Goal: Task Accomplishment & Management: Contribute content

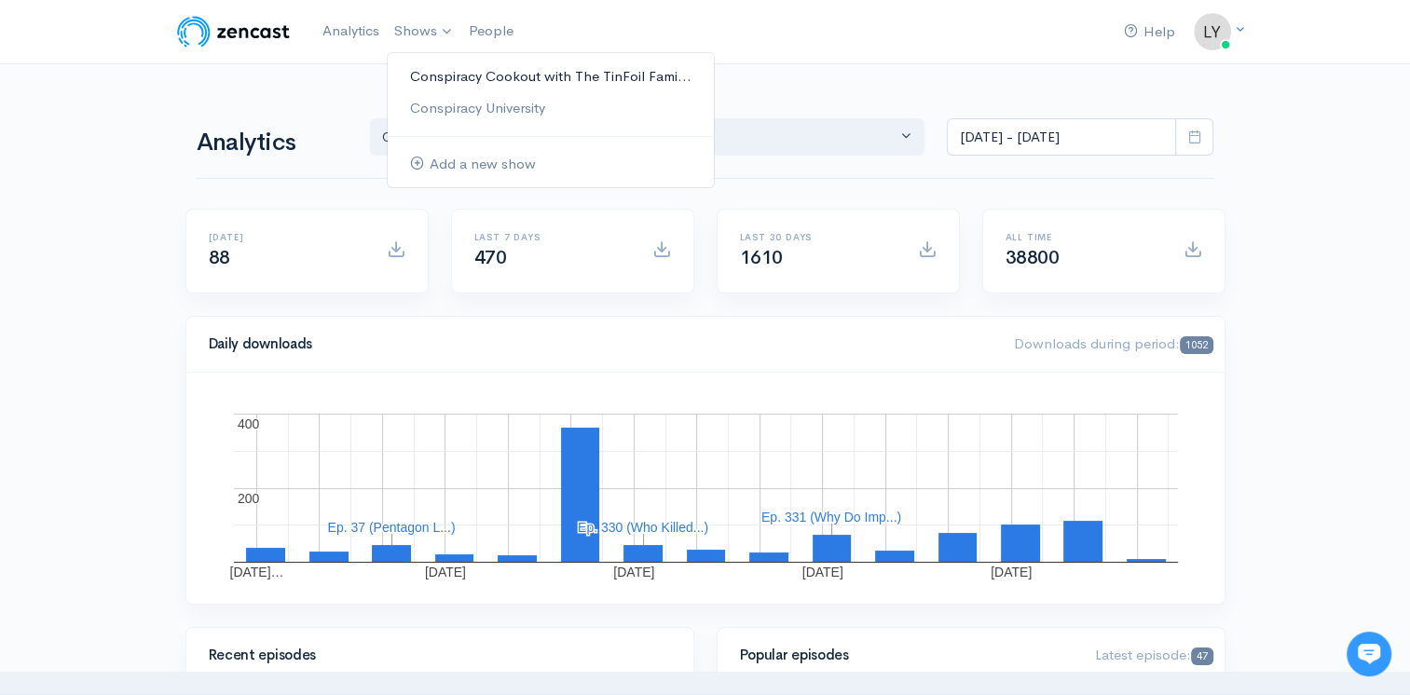
click at [433, 74] on link "Conspiracy Cookout with The TinFoil Fami..." at bounding box center [551, 77] width 326 height 33
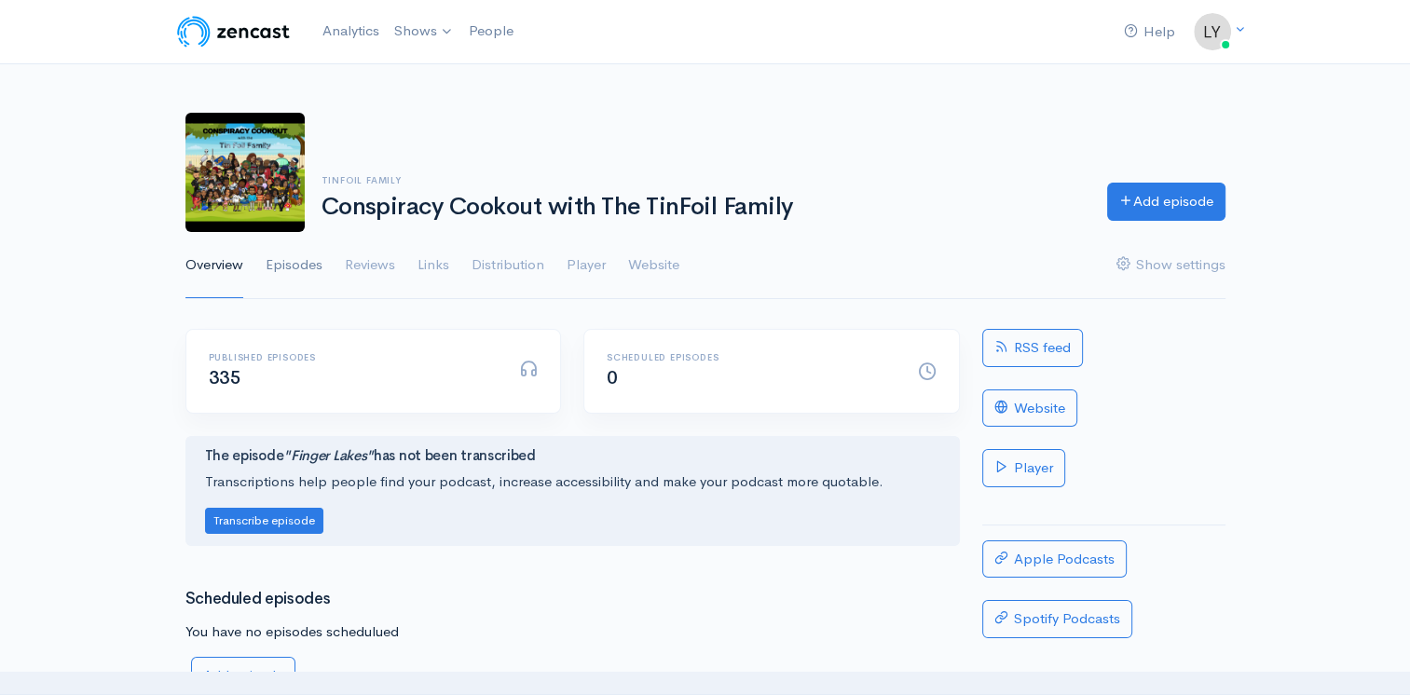
click at [317, 263] on link "Episodes" at bounding box center [294, 265] width 57 height 67
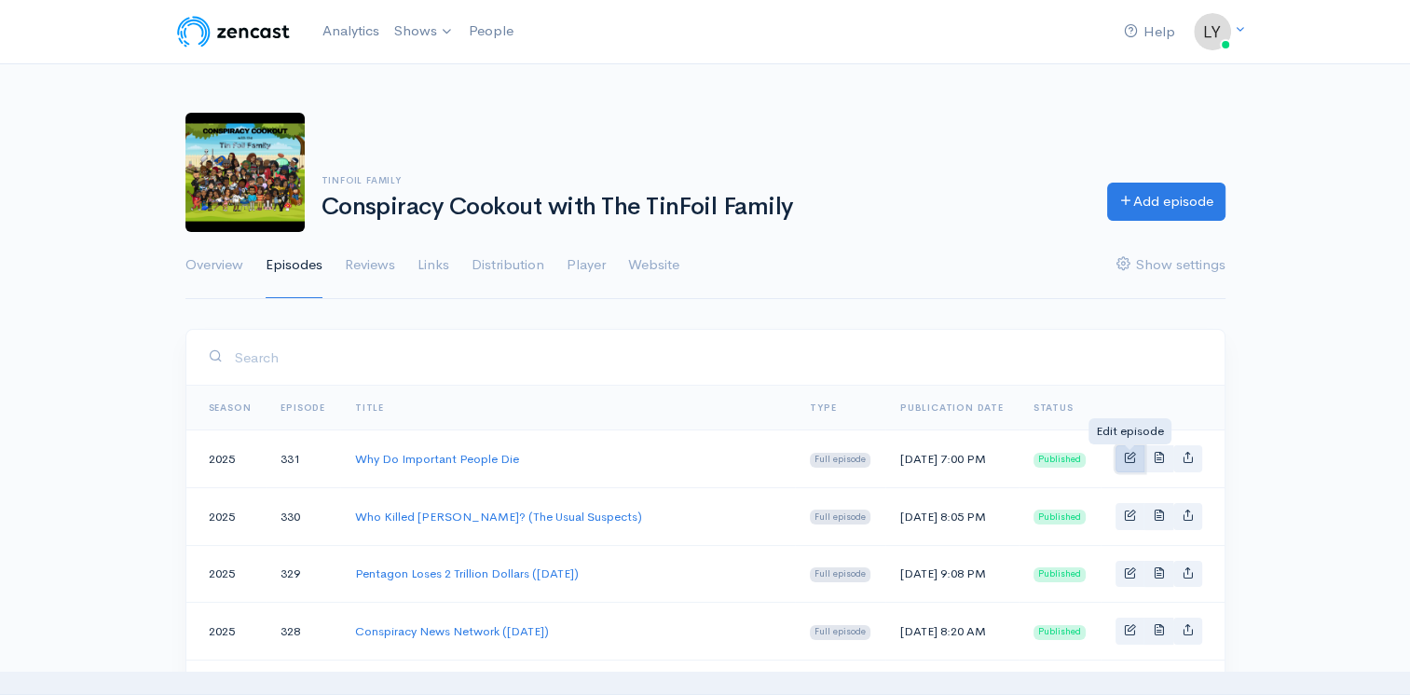
click at [1130, 457] on span "Basic example" at bounding box center [1130, 457] width 12 height 12
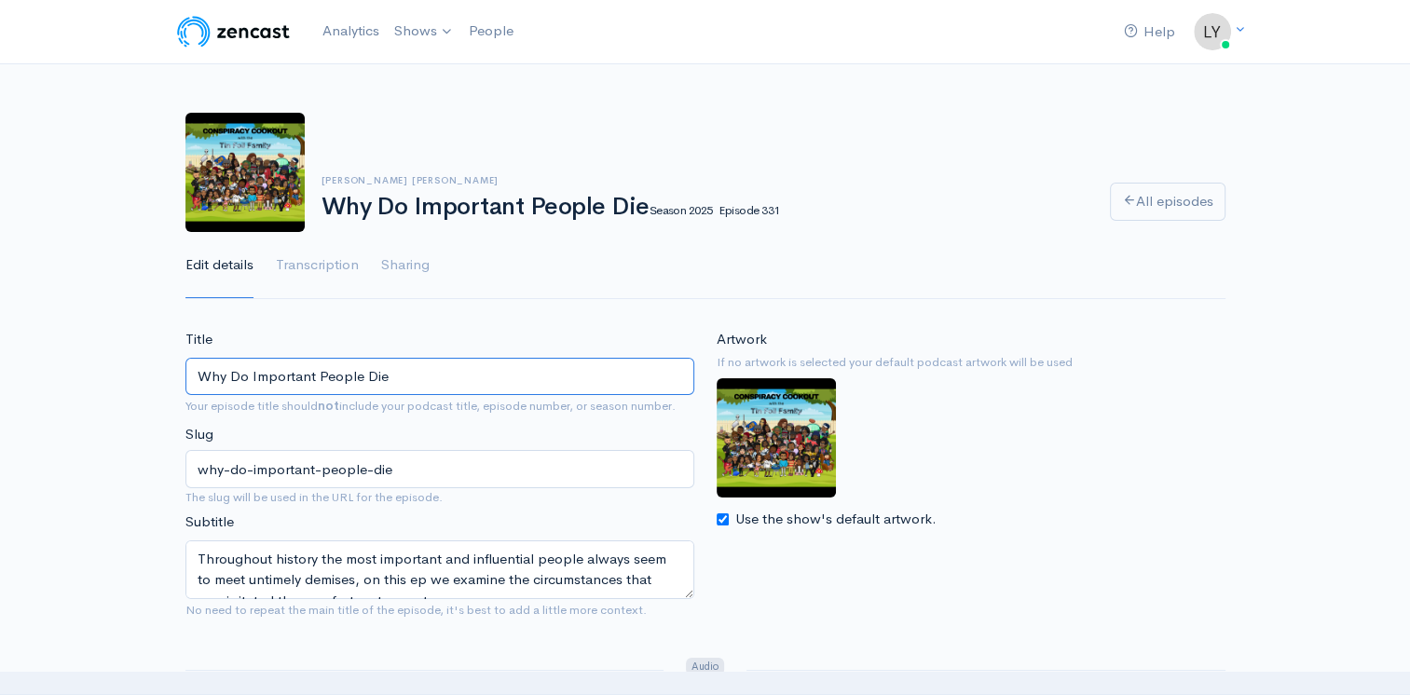
drag, startPoint x: 410, startPoint y: 377, endPoint x: 141, endPoint y: 366, distance: 269.6
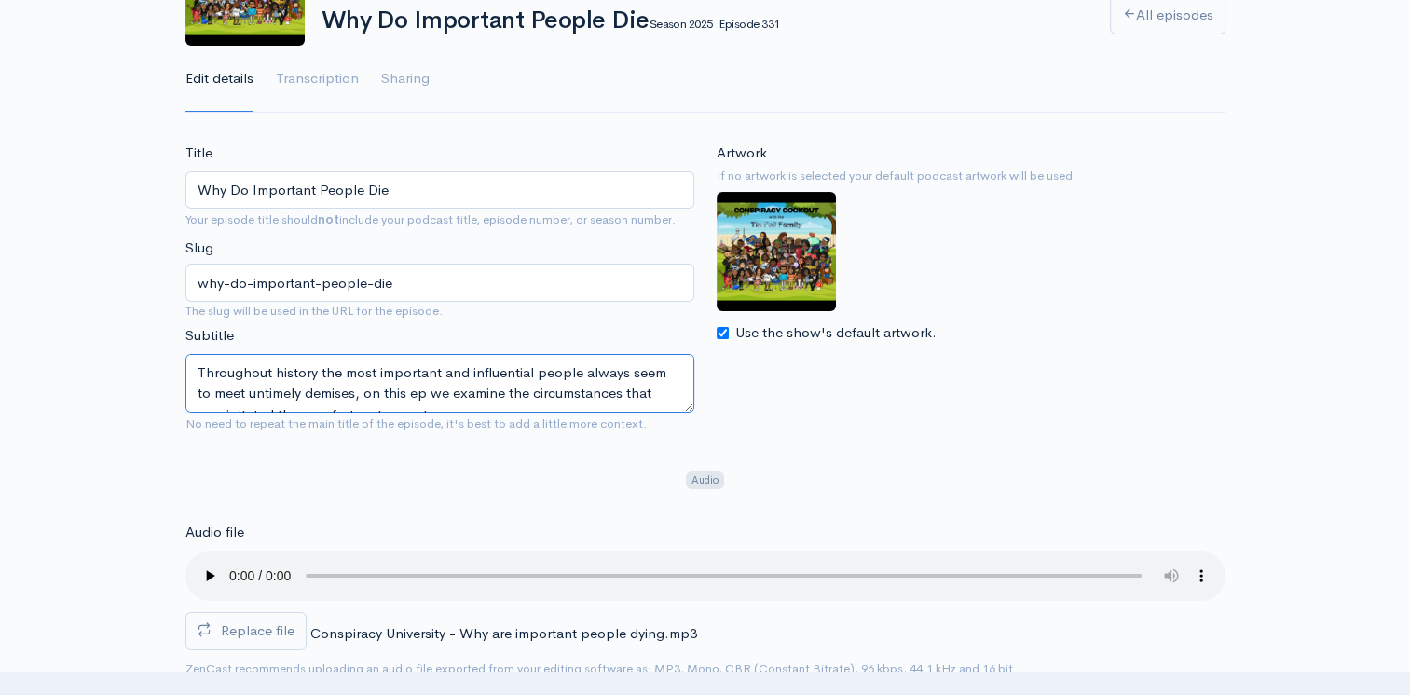
scroll to position [21, 0]
drag, startPoint x: 198, startPoint y: 367, endPoint x: 720, endPoint y: 424, distance: 525.9
click at [720, 424] on div "Title Why Do Important People Die Your episode title should not include your po…" at bounding box center [705, 295] width 1062 height 304
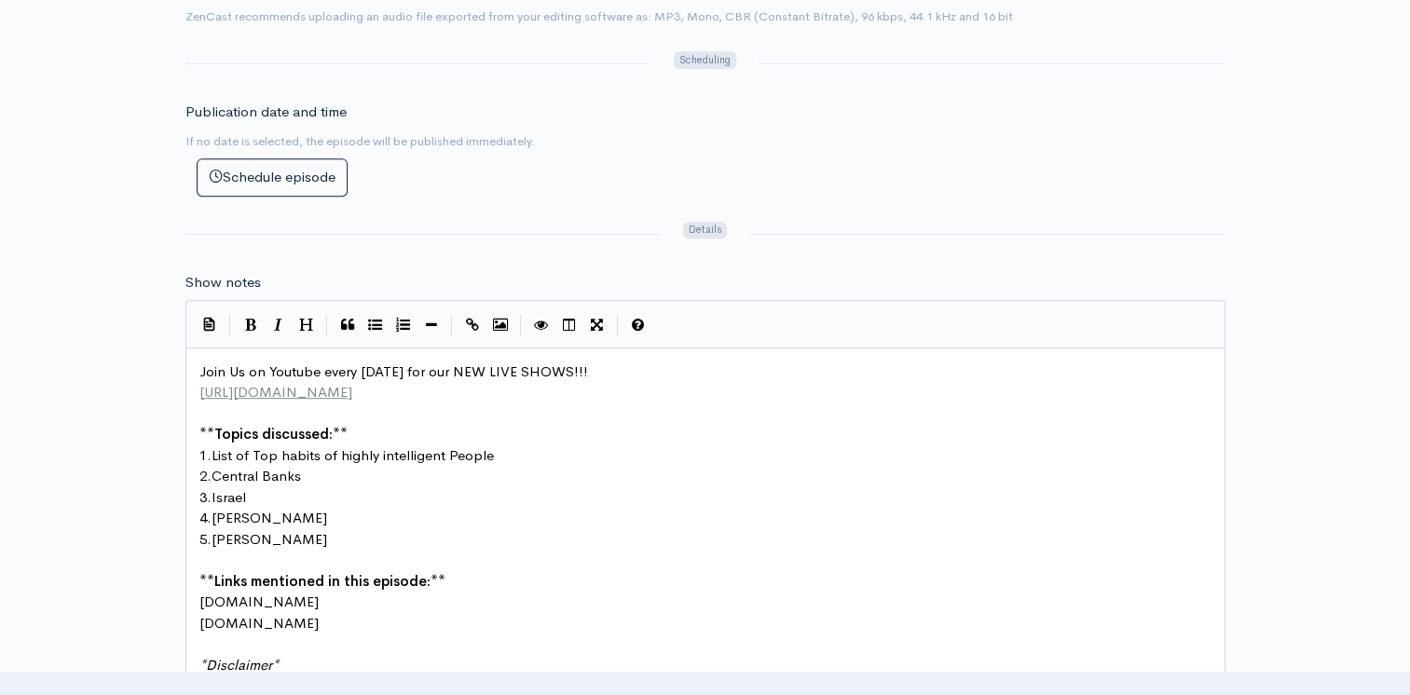
scroll to position [7, 0]
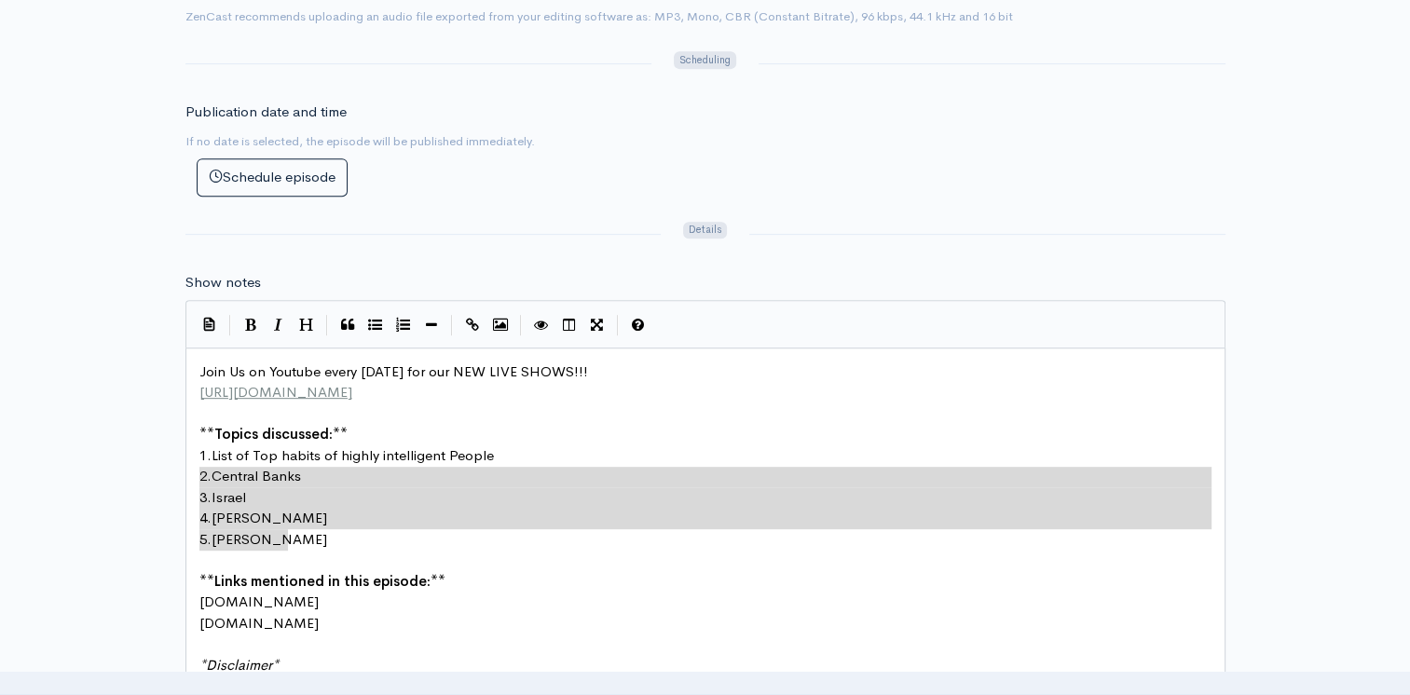
type textarea "1. List of Top habits of highly intelligent People 2. Central Banks 3. Israel 4…"
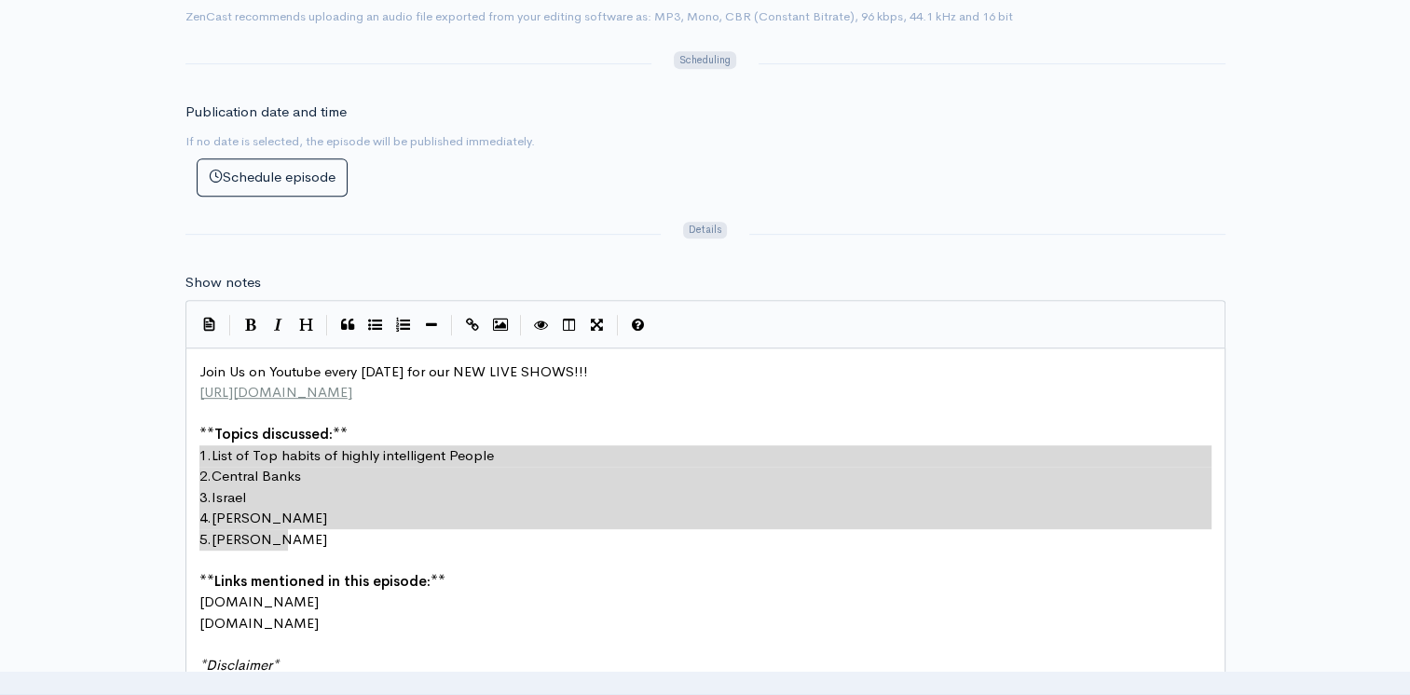
drag, startPoint x: 312, startPoint y: 540, endPoint x: 184, endPoint y: 445, distance: 159.9
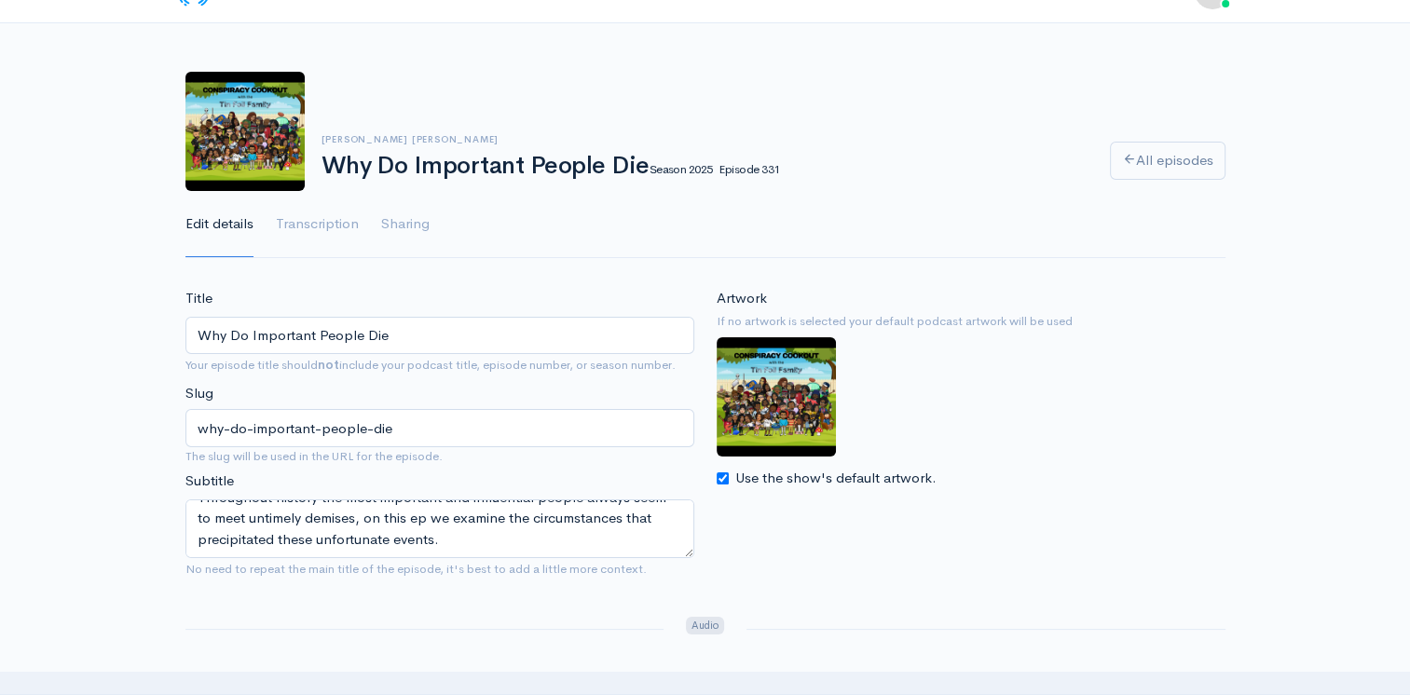
scroll to position [0, 0]
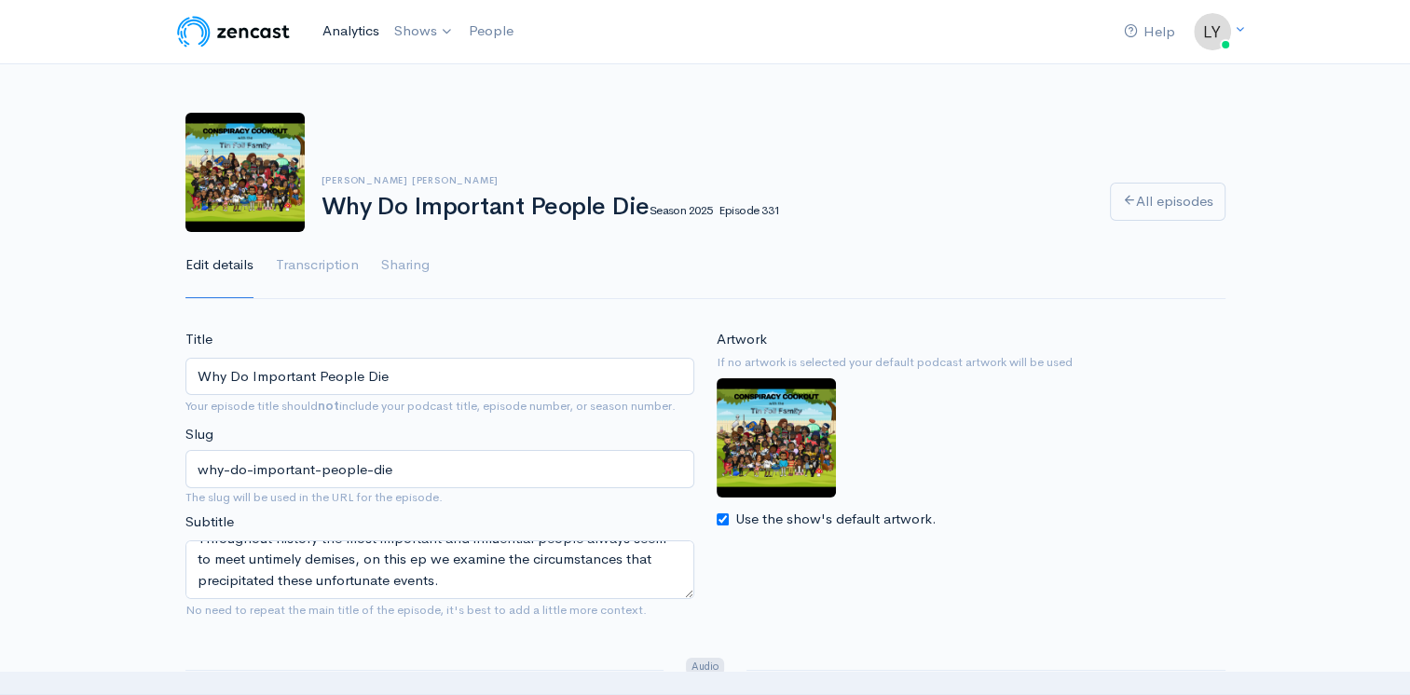
click at [355, 31] on link "Analytics" at bounding box center [351, 31] width 72 height 40
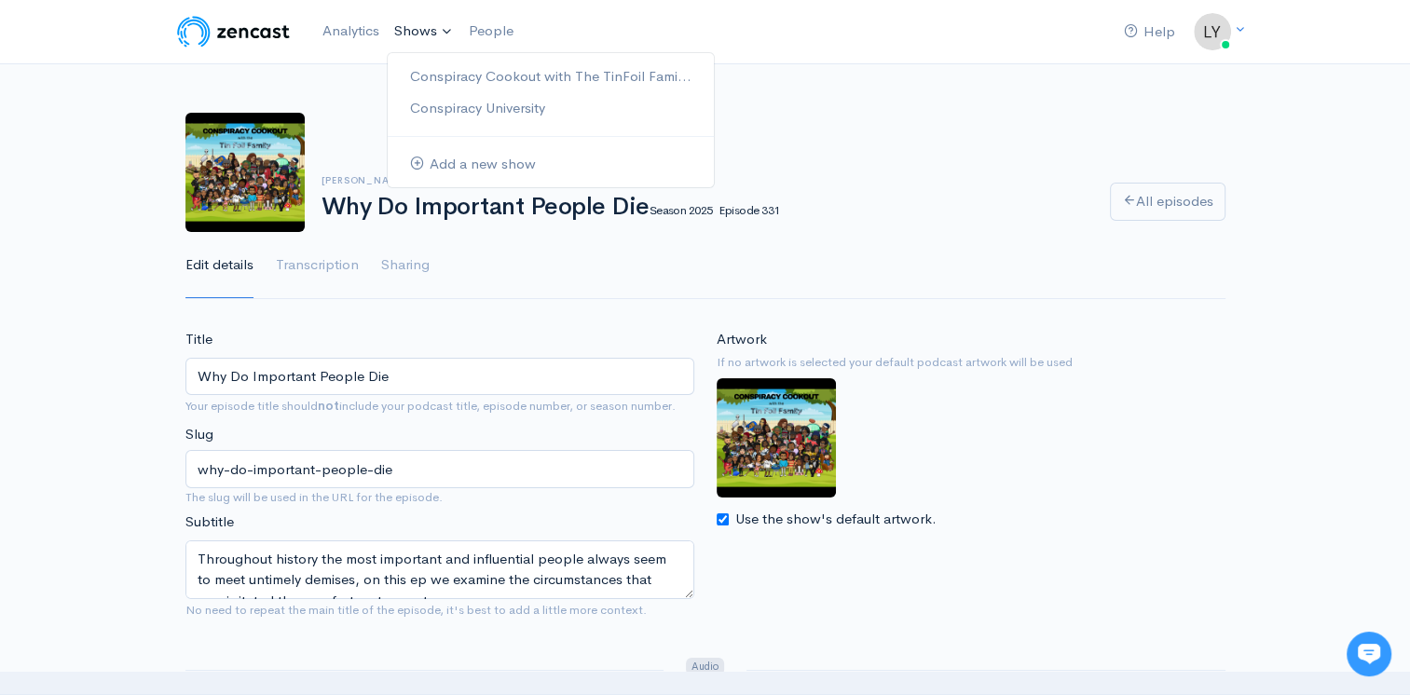
click at [404, 28] on link "Shows" at bounding box center [424, 31] width 75 height 41
click at [442, 103] on link "Conspiracy University" at bounding box center [551, 108] width 326 height 33
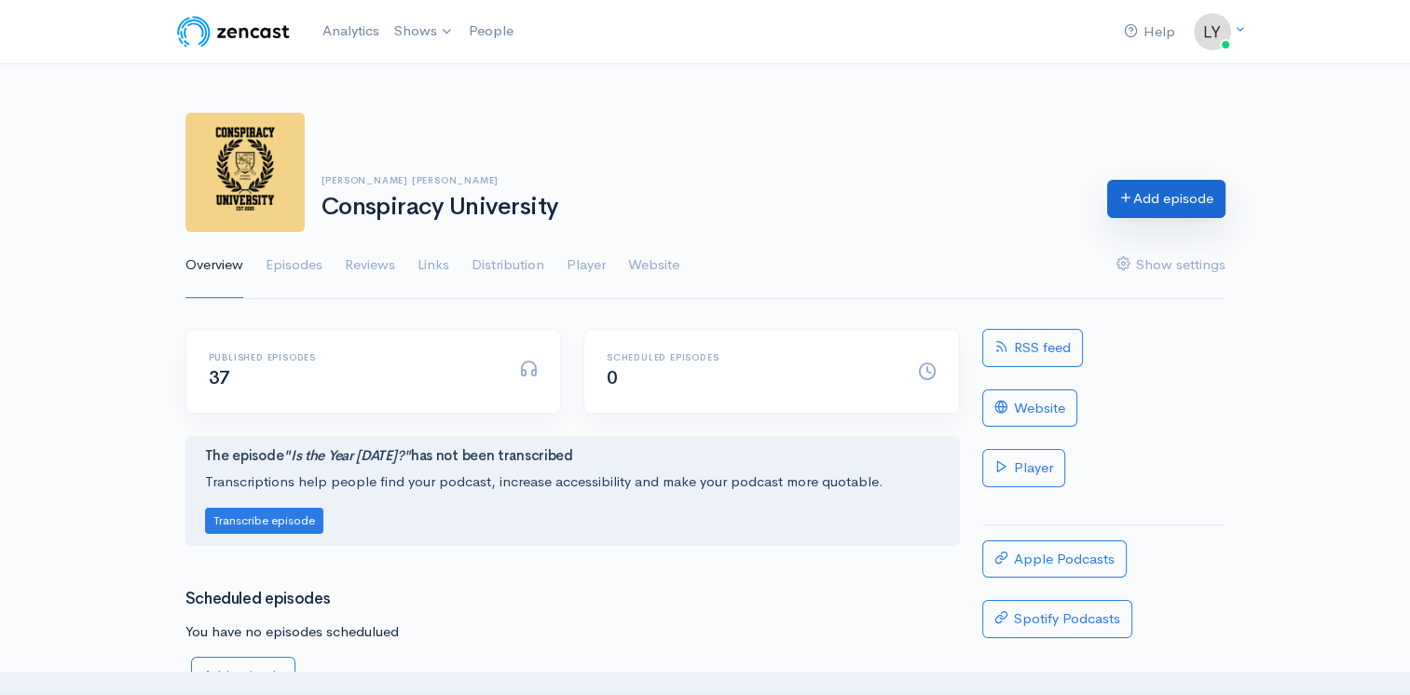
click at [1130, 207] on link "Add episode" at bounding box center [1166, 199] width 118 height 38
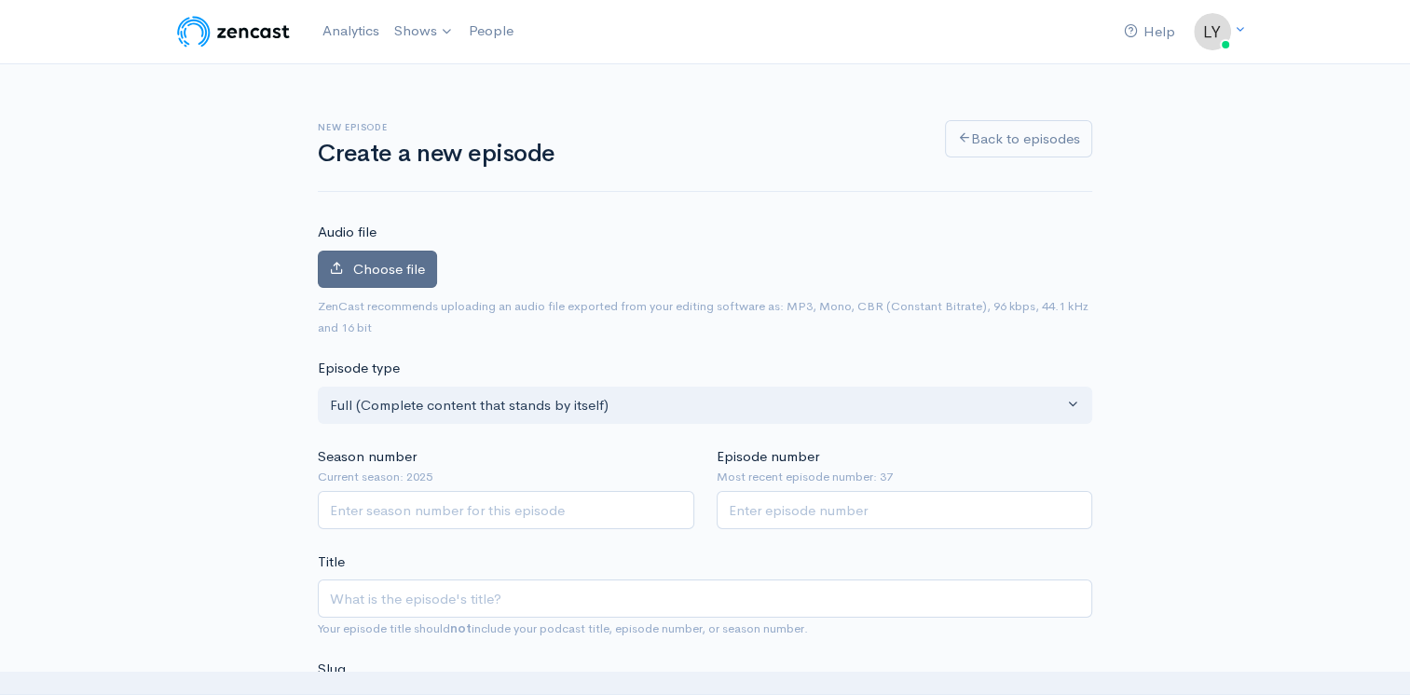
click at [386, 278] on label "Choose file" at bounding box center [377, 270] width 119 height 38
click at [0, 0] on input "Choose file" at bounding box center [0, 0] width 0 height 0
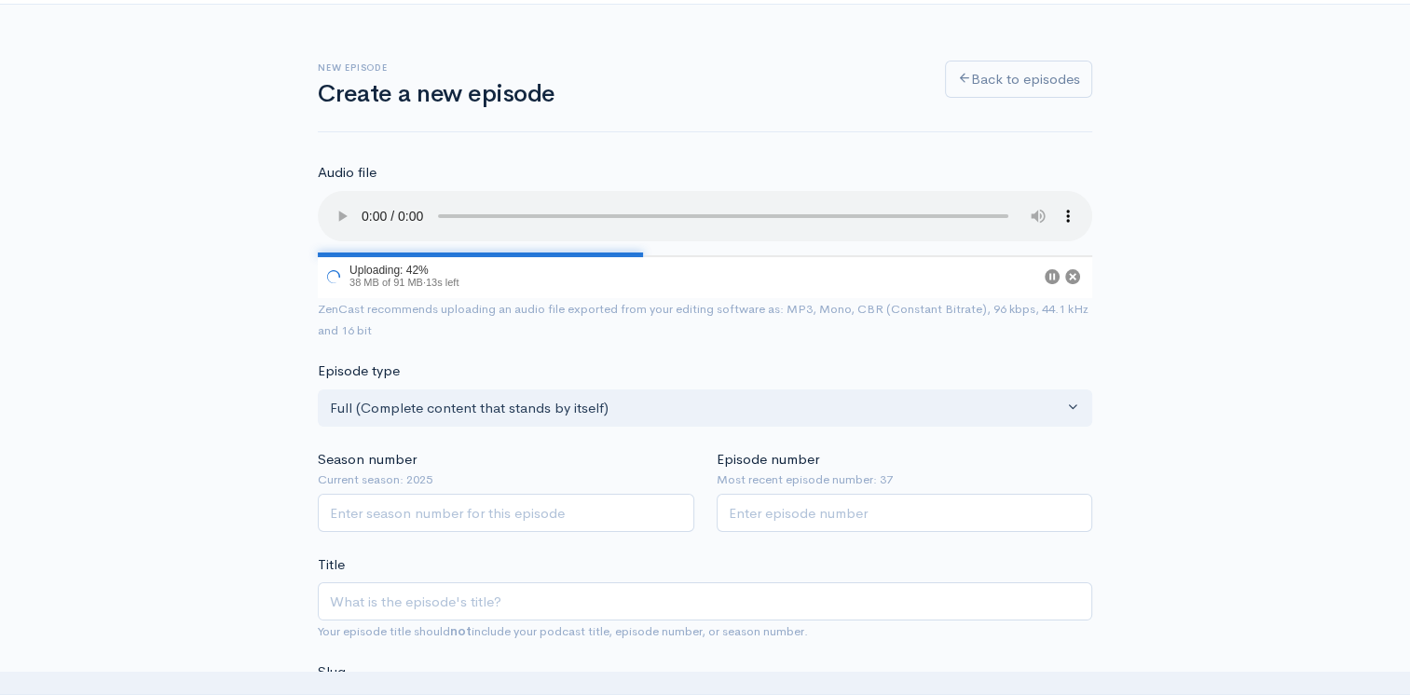
scroll to position [93, 0]
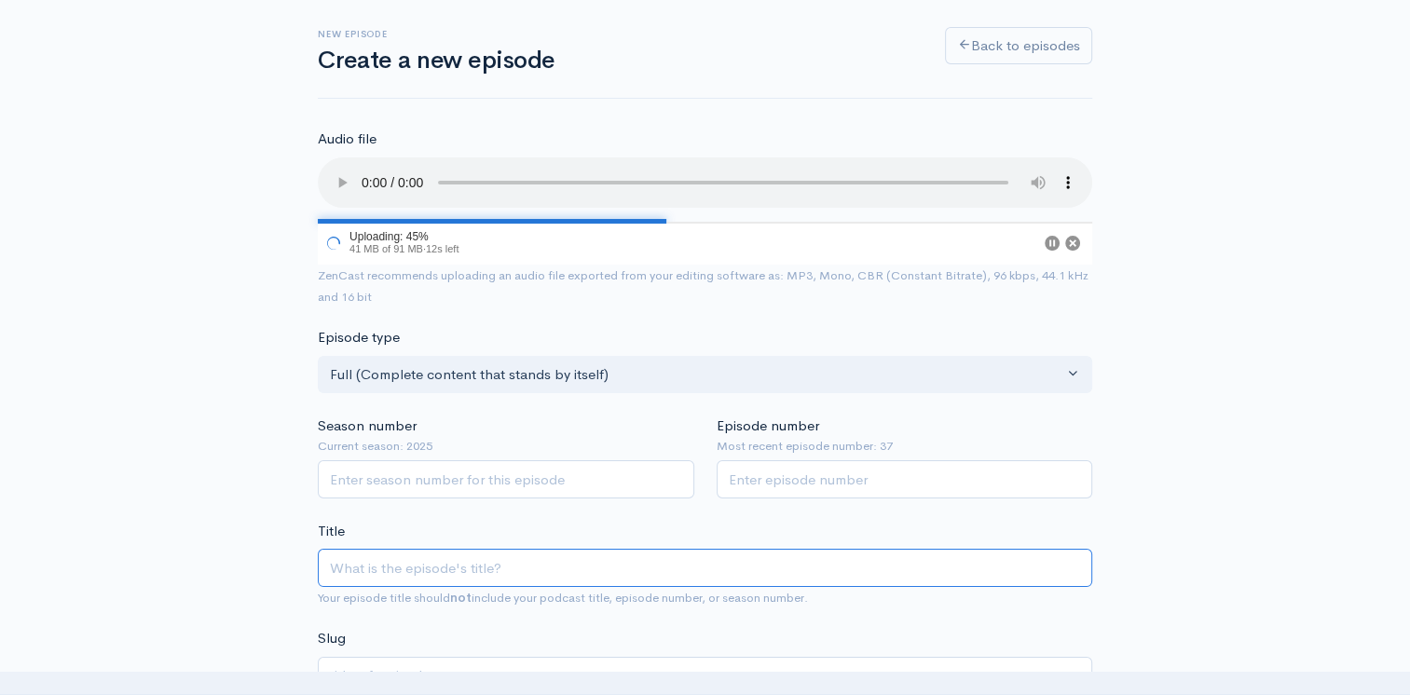
click at [428, 561] on input "Title" at bounding box center [705, 568] width 774 height 38
paste input "Why Do Important People Die"
type input "Why Do Important People Die"
type input "why-do-important-people-die"
type input "Why Do Important People Die"
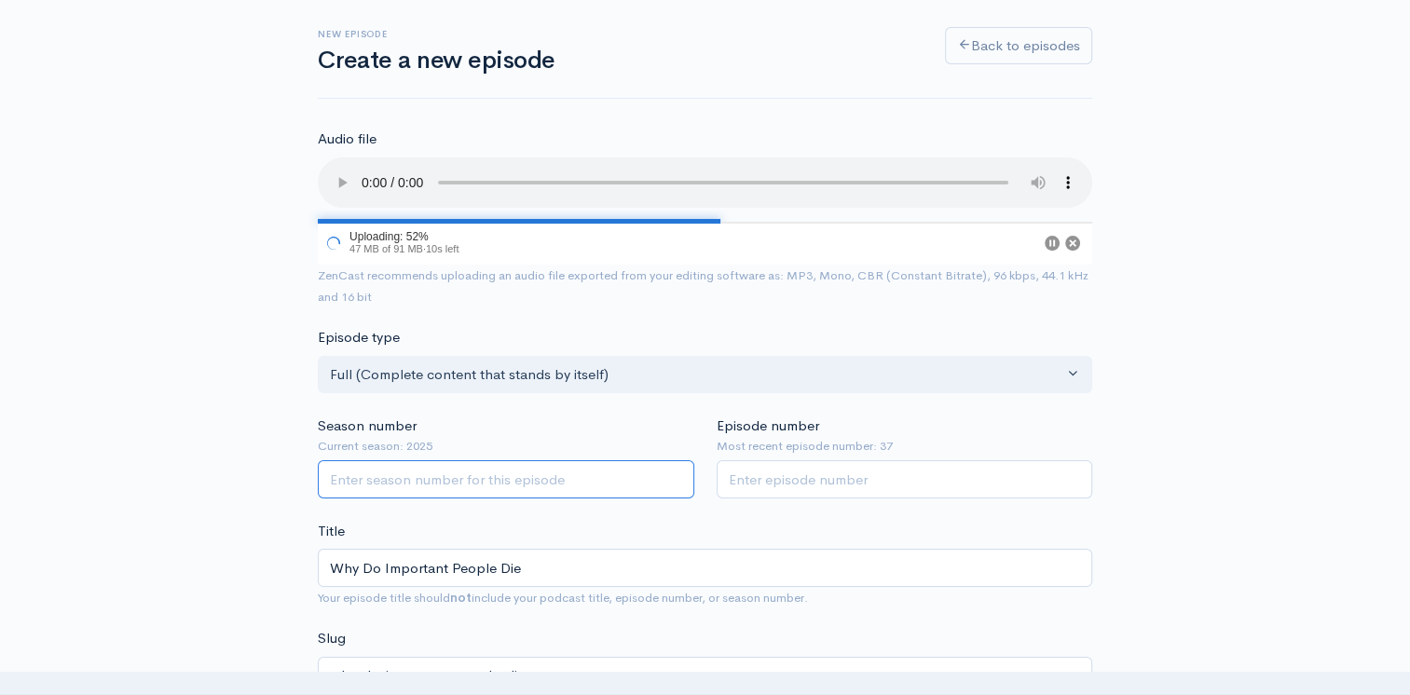
click at [410, 470] on input "Season number" at bounding box center [506, 479] width 376 height 38
type input "2025"
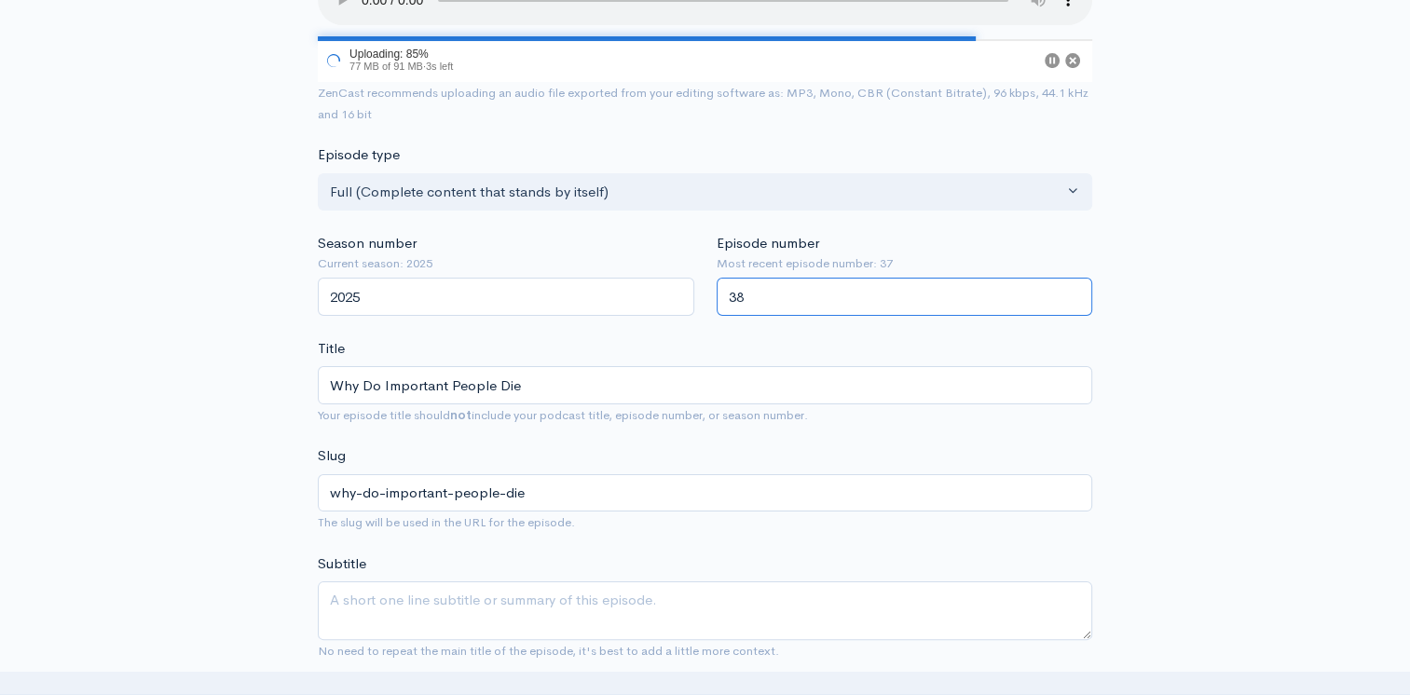
scroll to position [280, 0]
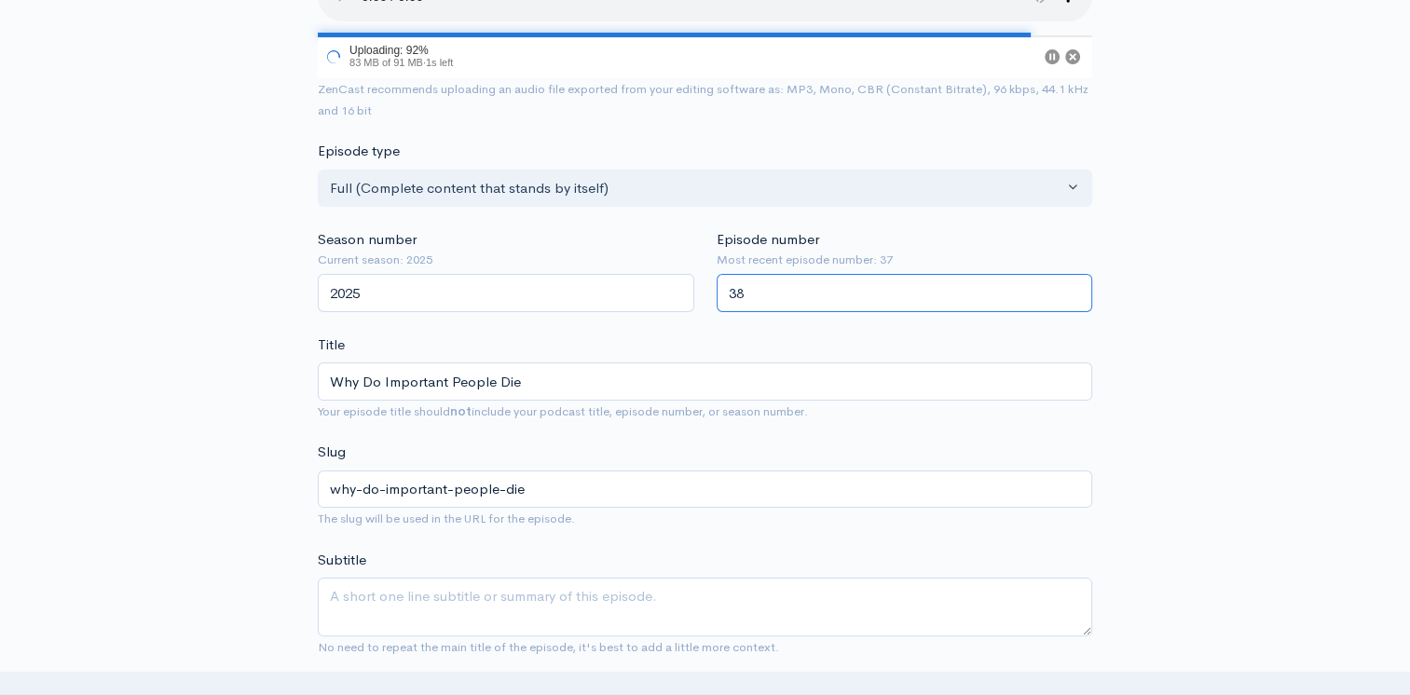
type input "38"
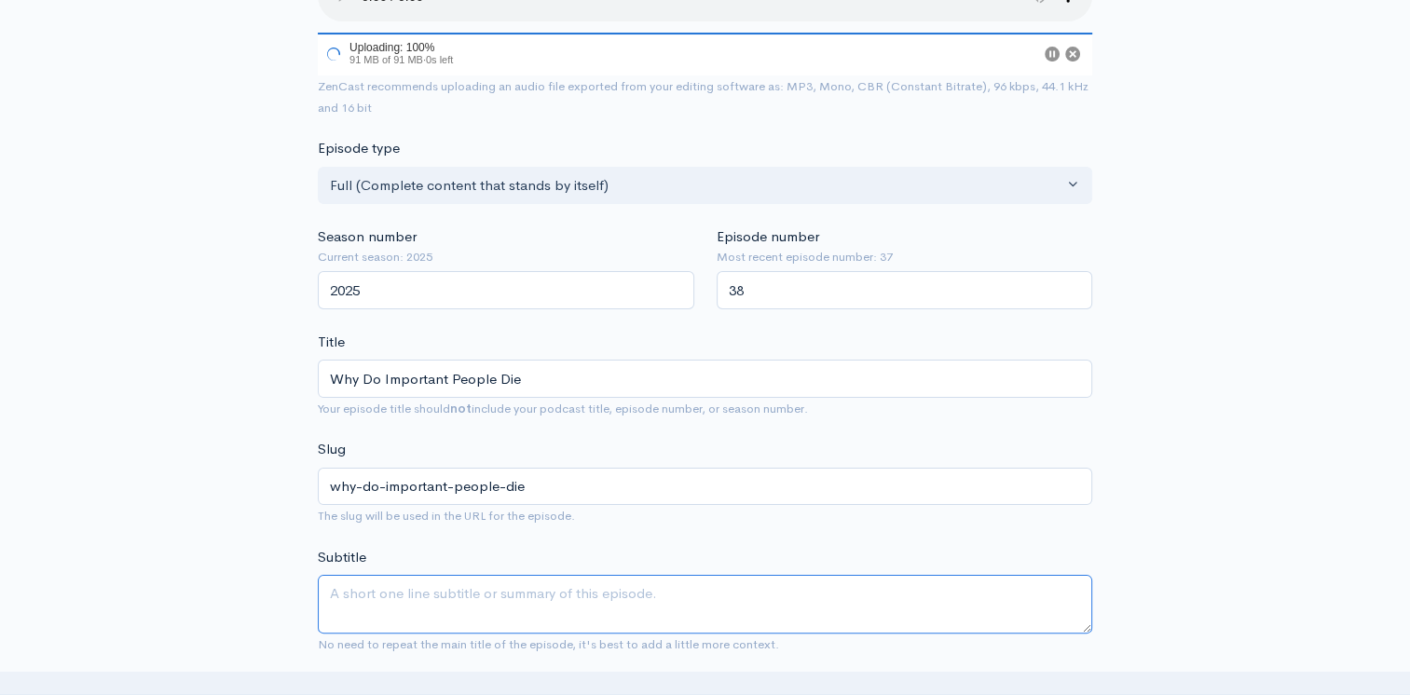
click at [373, 590] on div "Subtitle No need to repeat the main title of the episode, it's best to add a li…" at bounding box center [705, 601] width 774 height 108
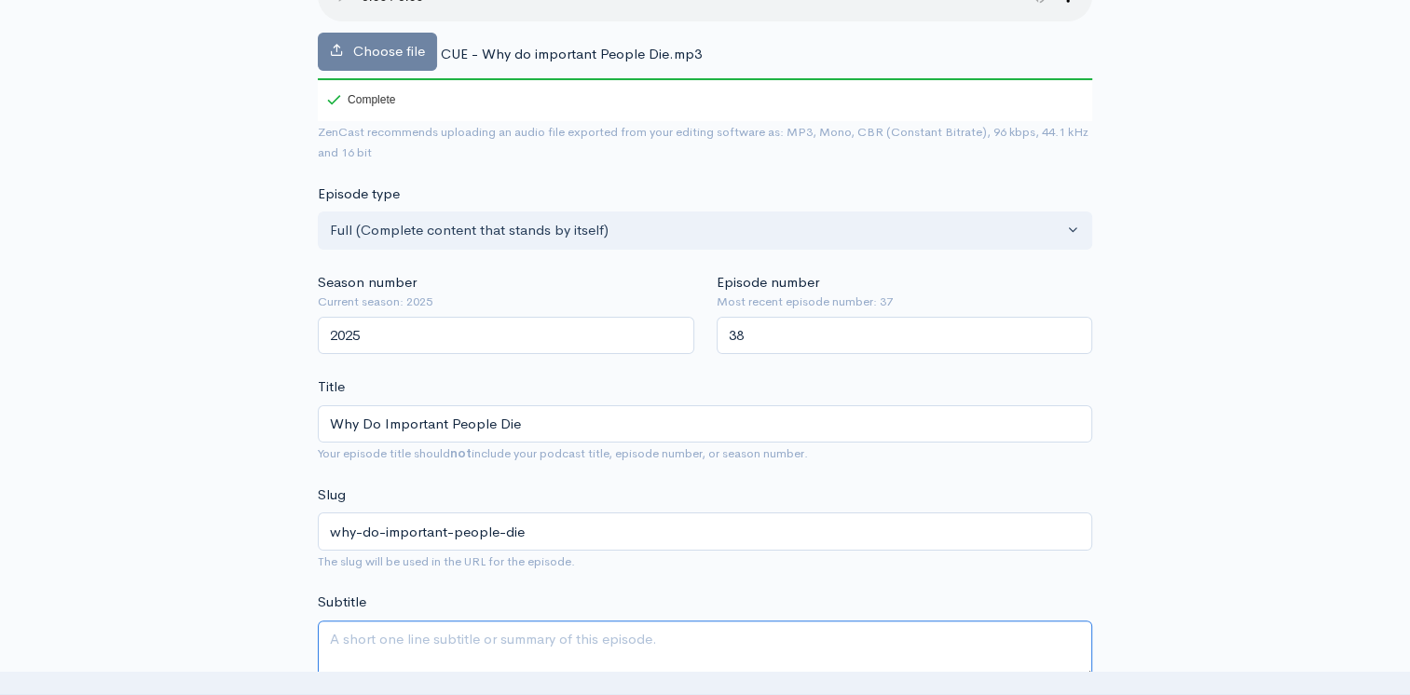
paste textarea "Throughout history the most important and influential people always seem to mee…"
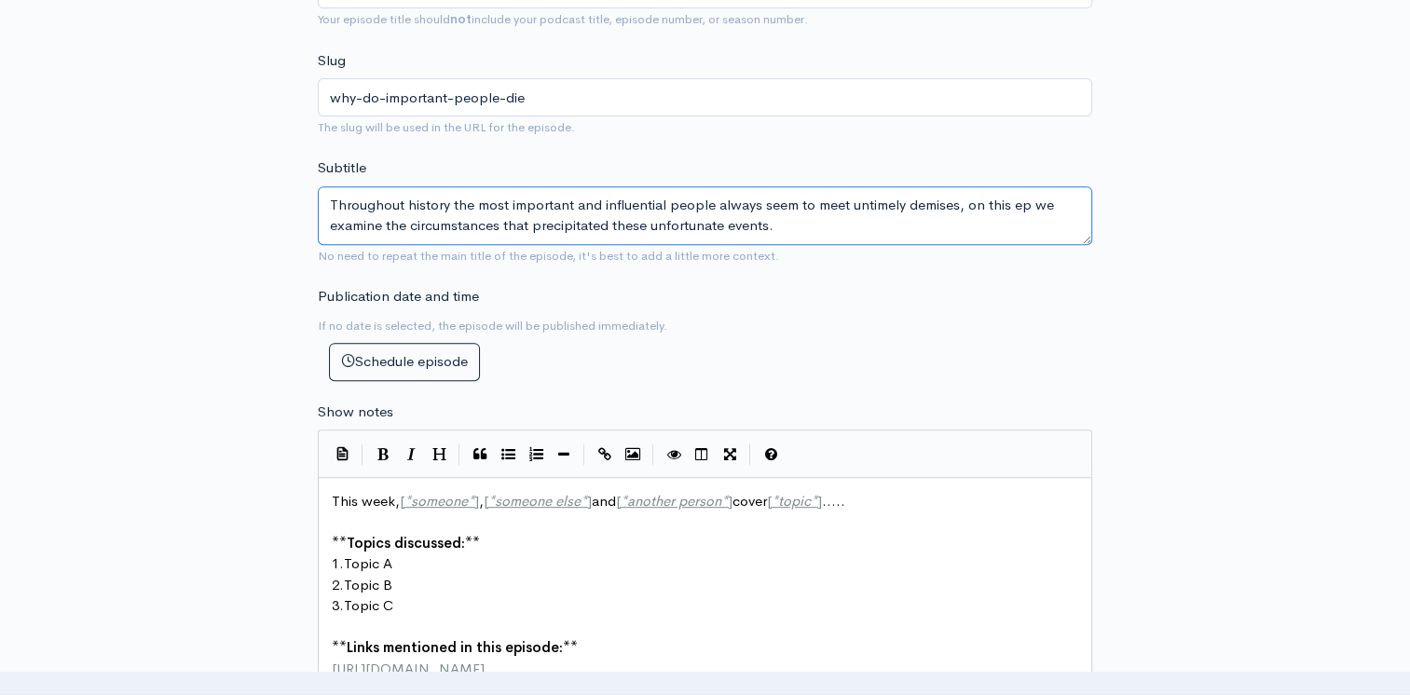
scroll to position [746, 0]
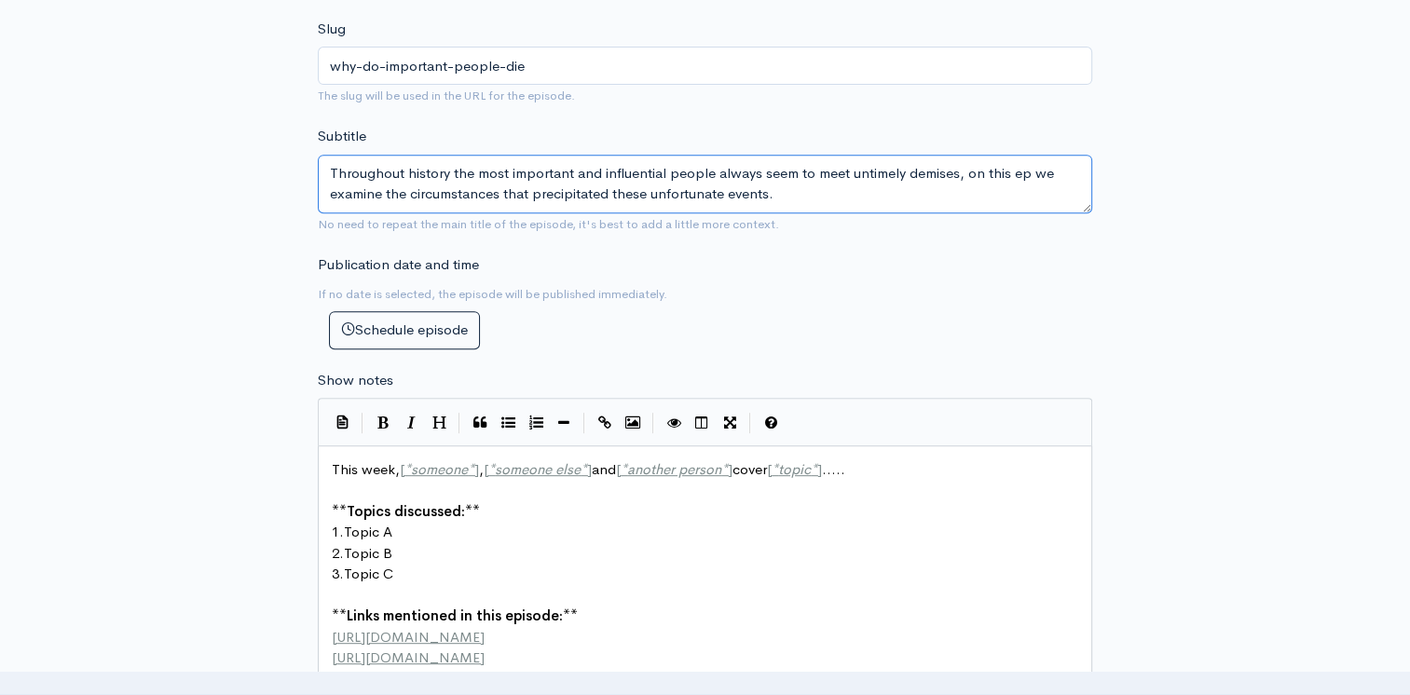
type textarea "Throughout history the most important and influential people always seem to mee…"
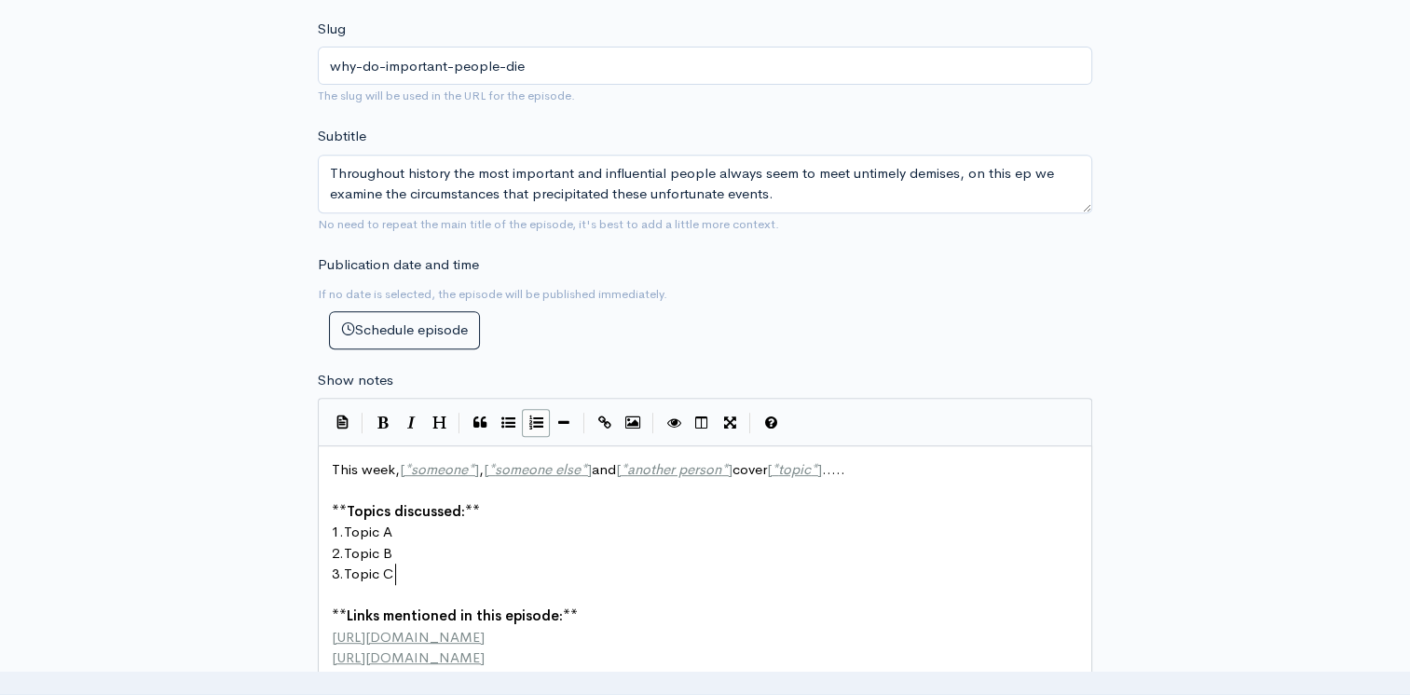
scroll to position [7, 0]
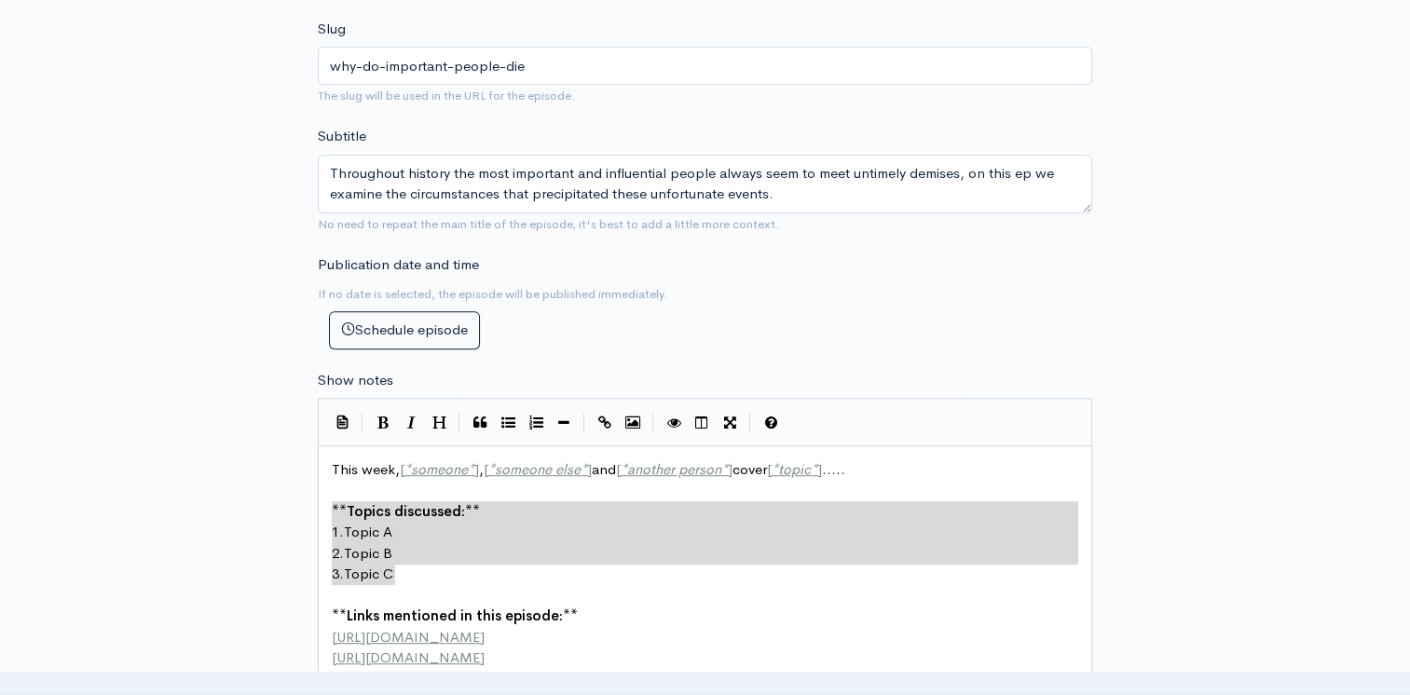
type textarea "1. Topic A 2. Topic B 3. Topic C"
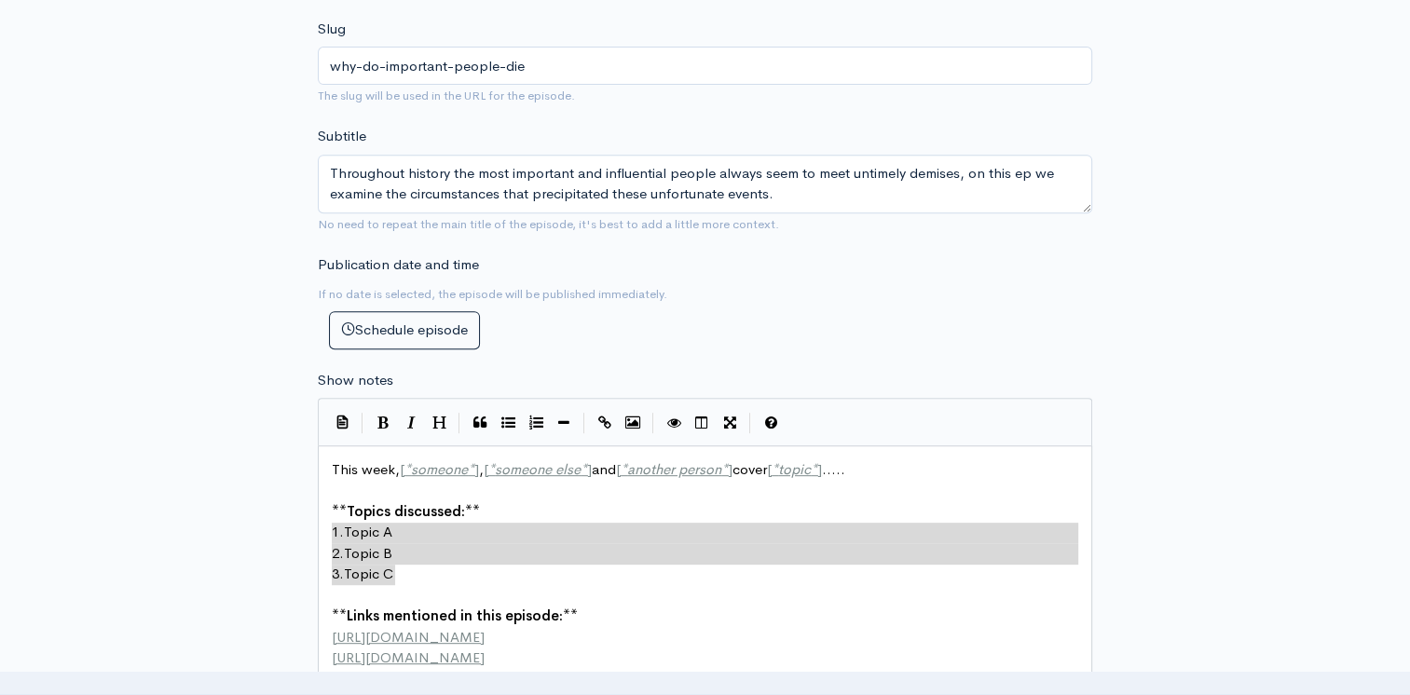
drag, startPoint x: 397, startPoint y: 576, endPoint x: 323, endPoint y: 525, distance: 89.7
paste textarea
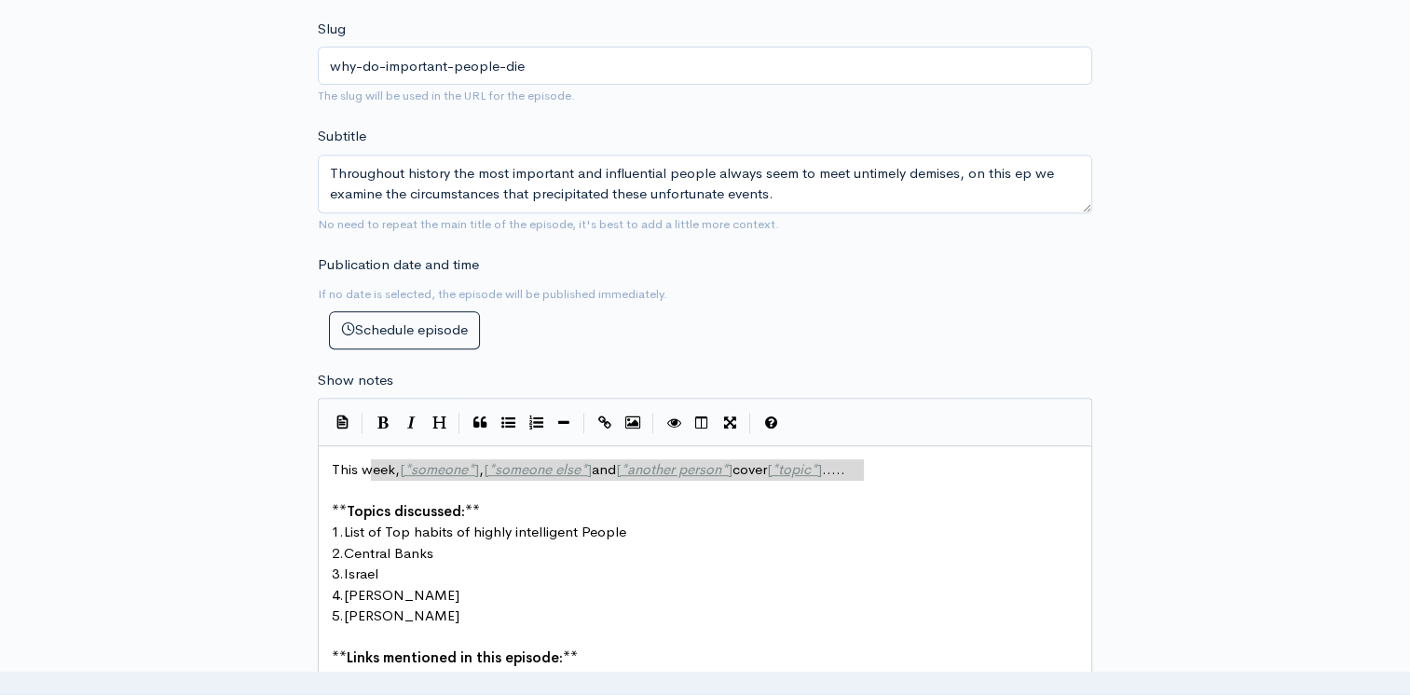
type textarea "This week, [*someone*], [*someone else*] and [*another person*] cover [*topic*]…"
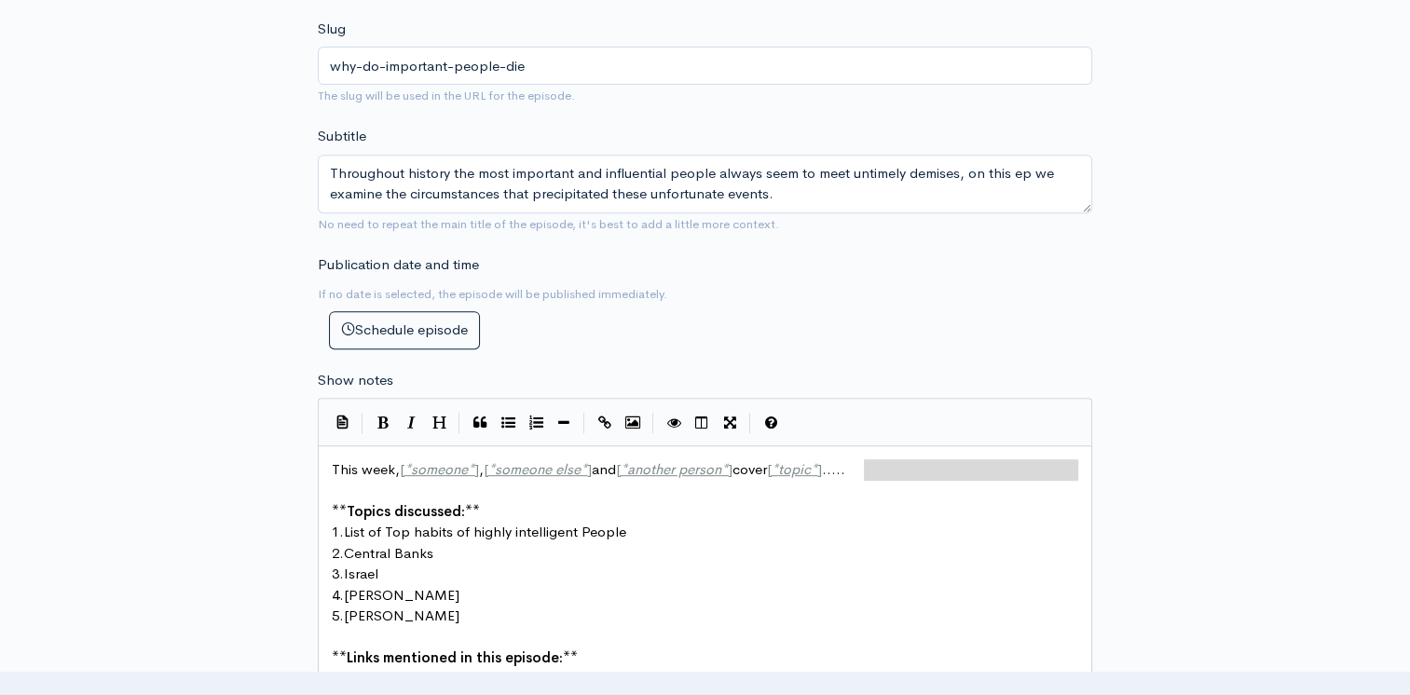
drag, startPoint x: 929, startPoint y: 461, endPoint x: 277, endPoint y: 490, distance: 653.0
click at [972, 564] on pre "3. Israel" at bounding box center [712, 574] width 768 height 21
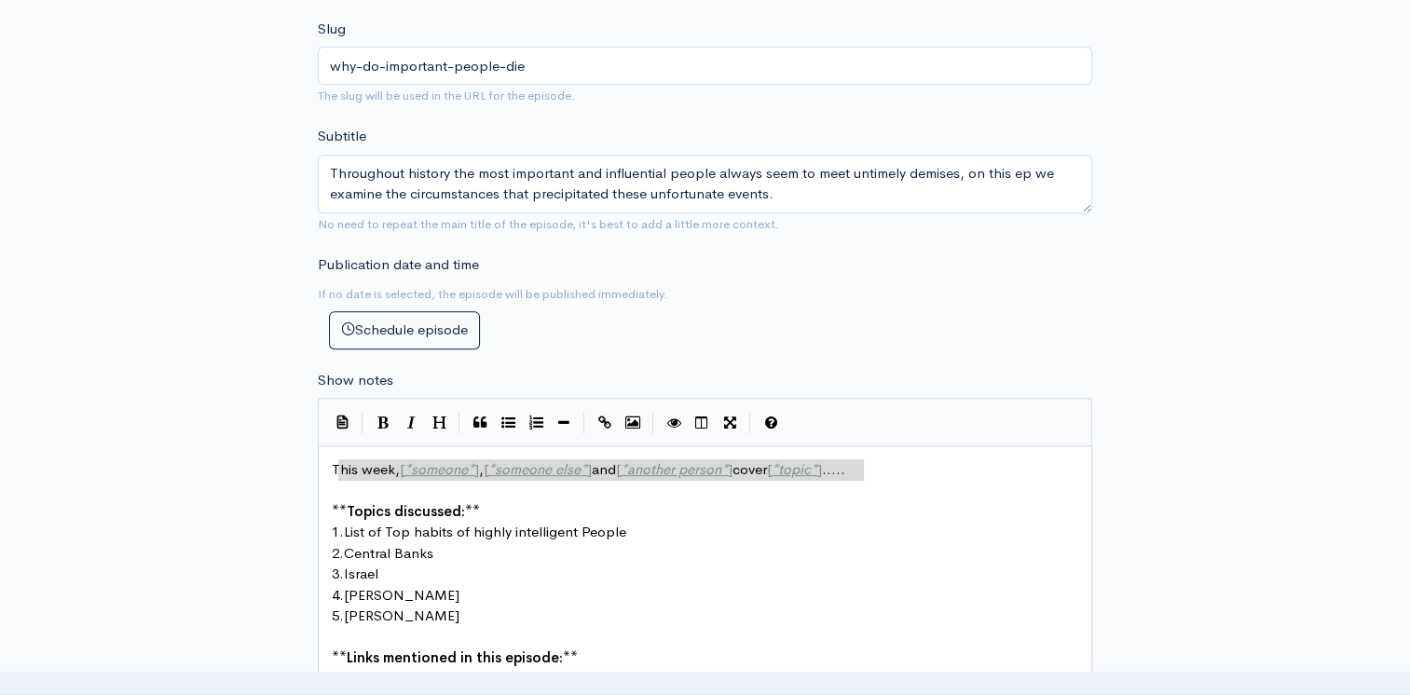
type textarea "This week, [*someone*], [*someone else*] and [*another person*] cover [*topic*]…"
drag, startPoint x: 865, startPoint y: 471, endPoint x: 318, endPoint y: 468, distance: 547.0
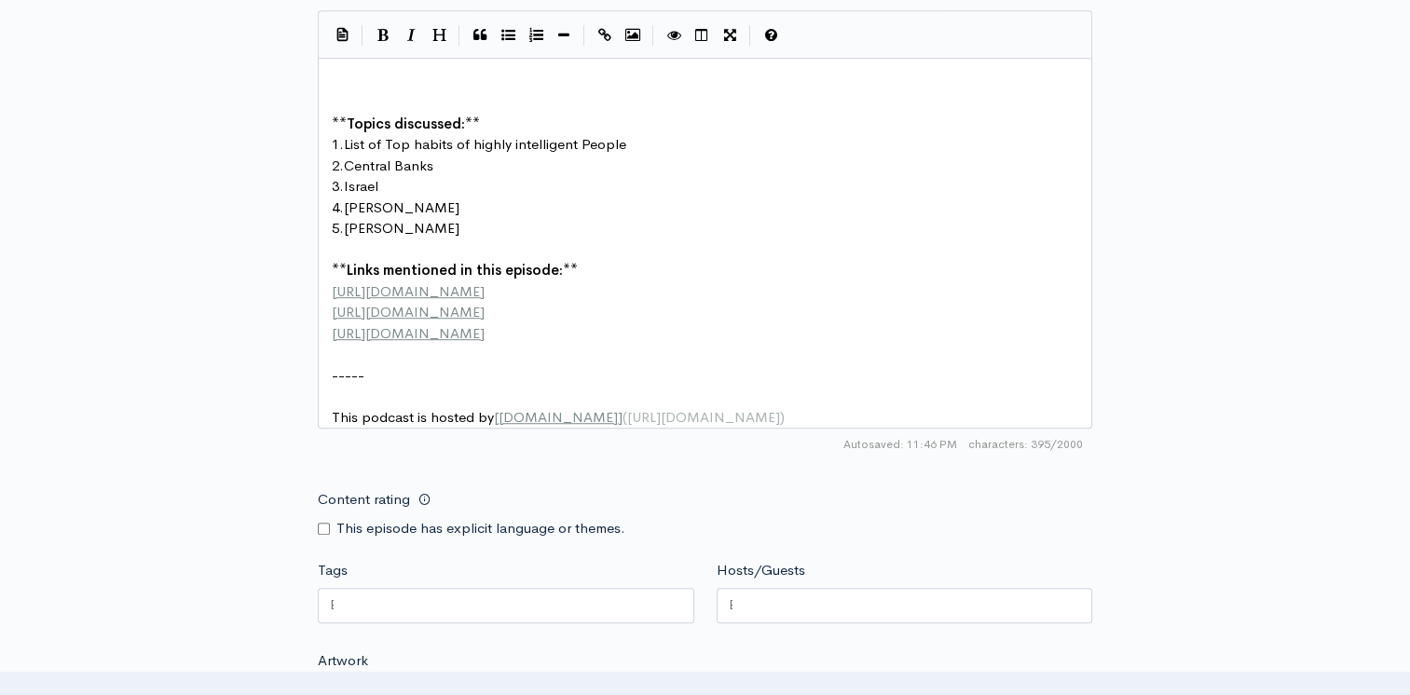
scroll to position [1211, 0]
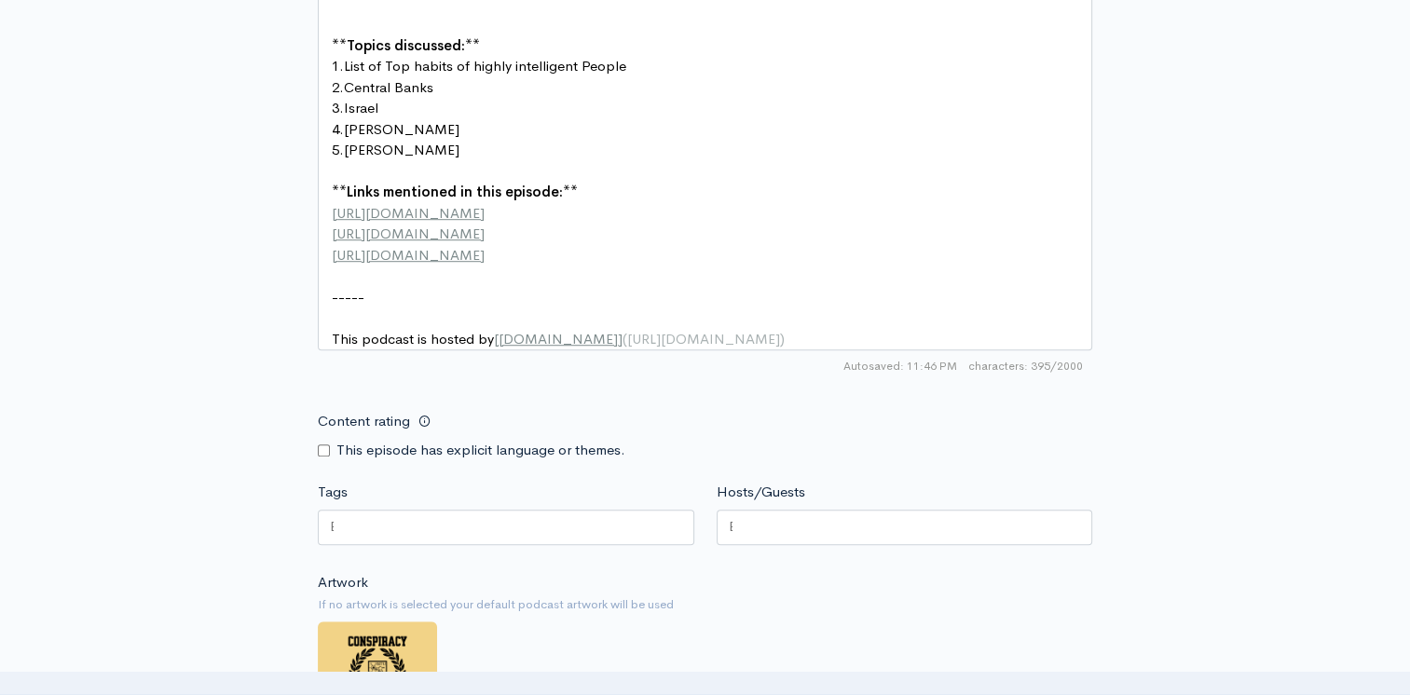
click at [320, 457] on input "Content rating" at bounding box center [324, 451] width 12 height 12
checkbox input "true"
click at [371, 539] on div at bounding box center [506, 527] width 376 height 35
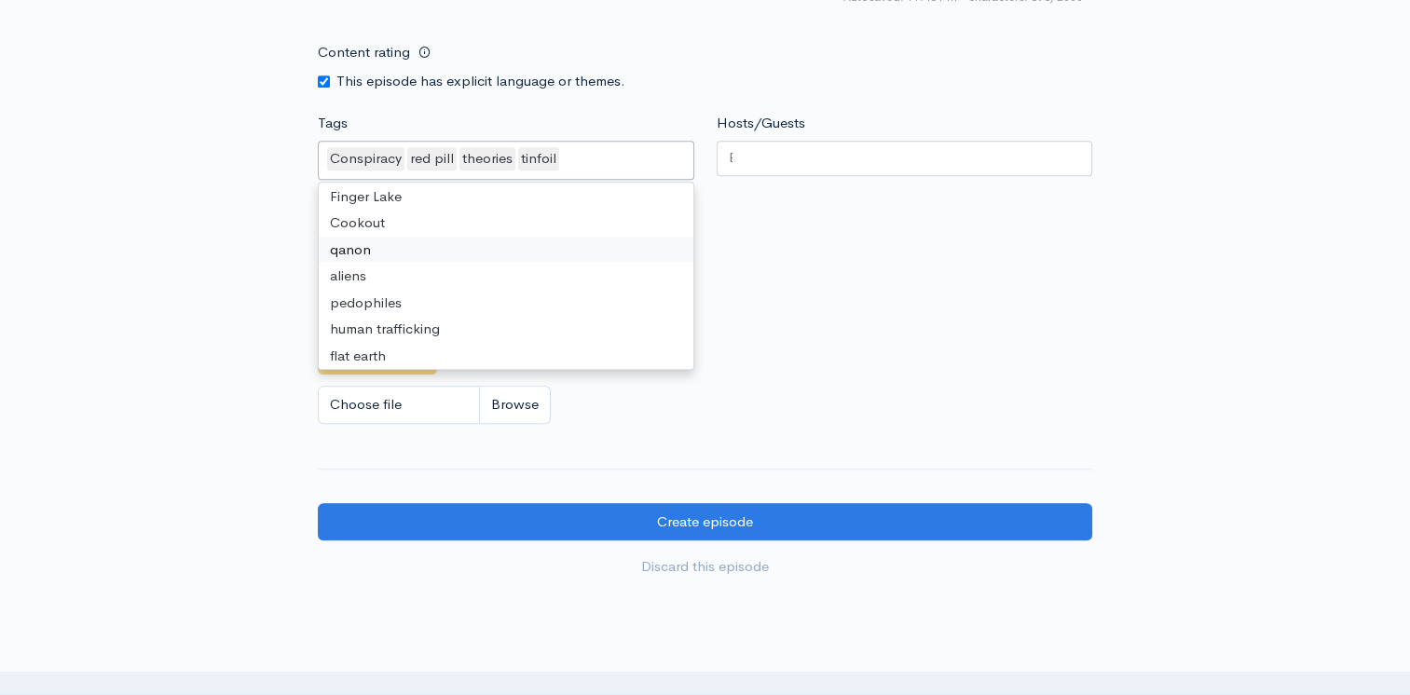
scroll to position [1584, 0]
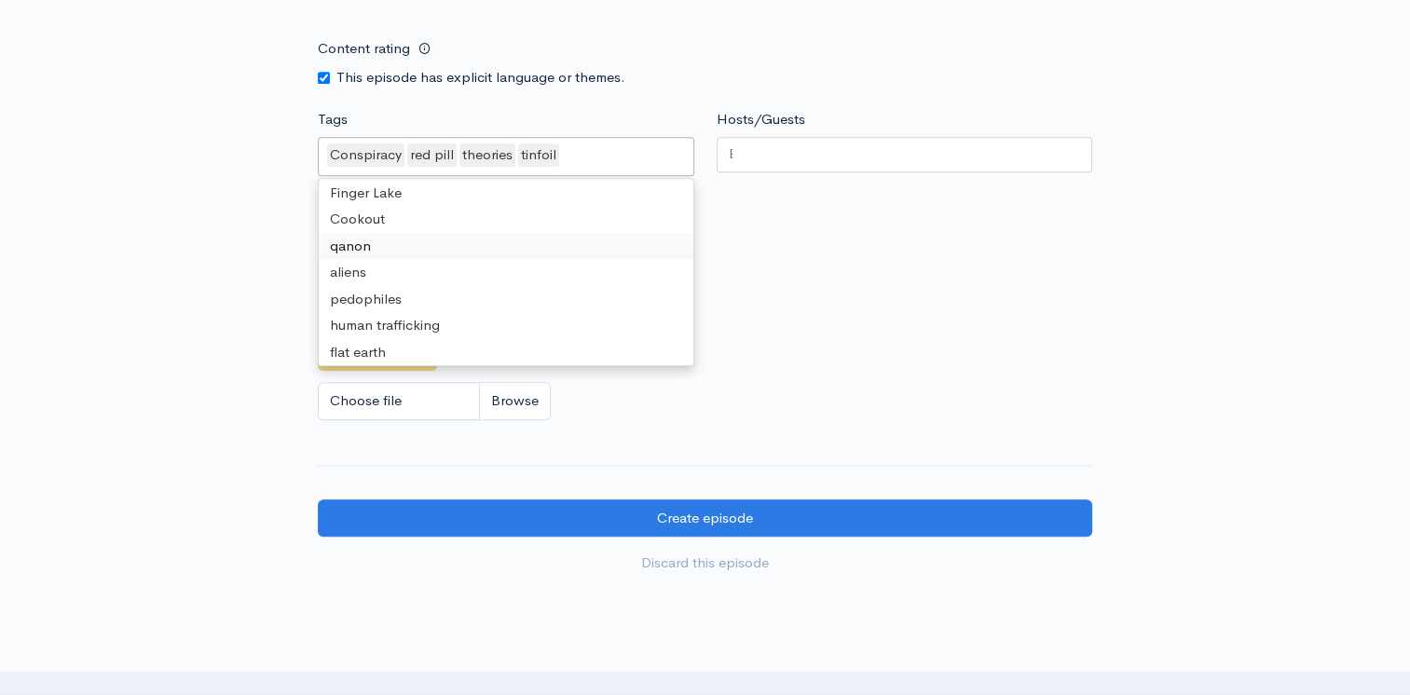
click at [850, 165] on div at bounding box center [905, 154] width 376 height 35
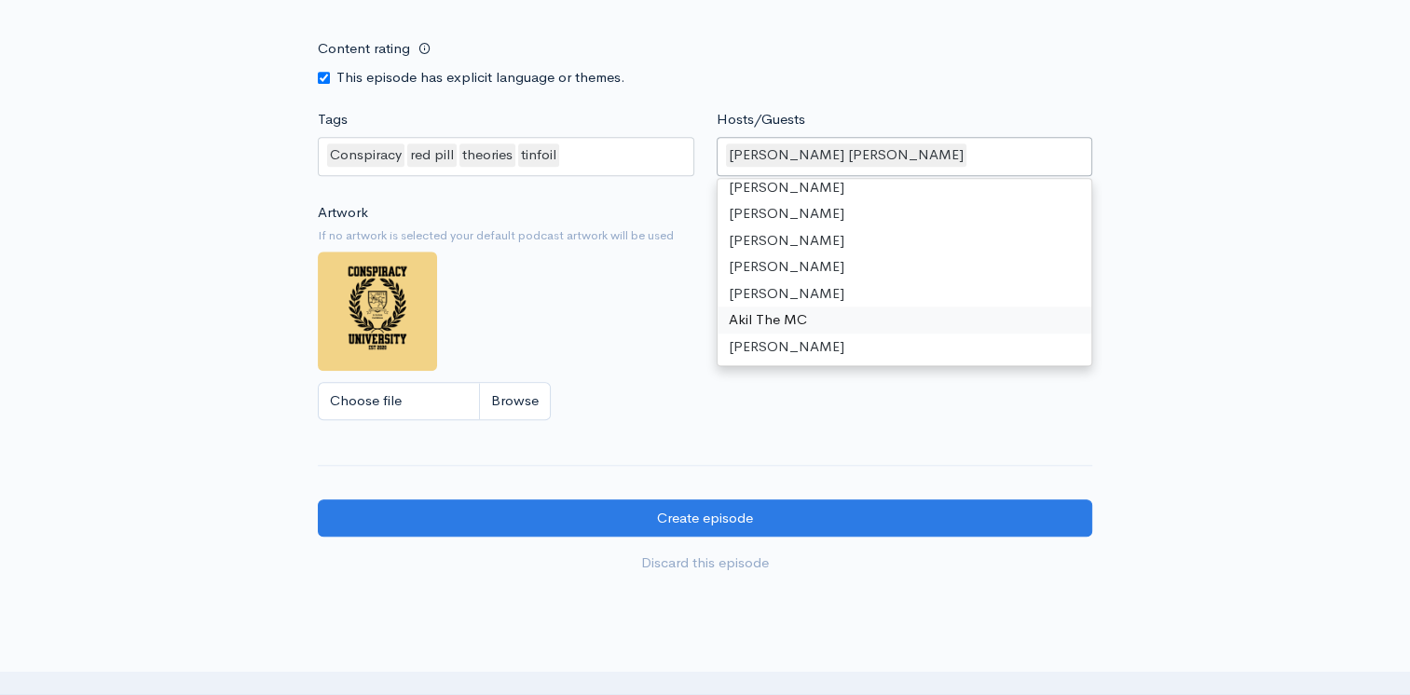
scroll to position [62, 0]
click at [578, 170] on div "Conspiracy red pill theories tinfoil" at bounding box center [506, 156] width 376 height 39
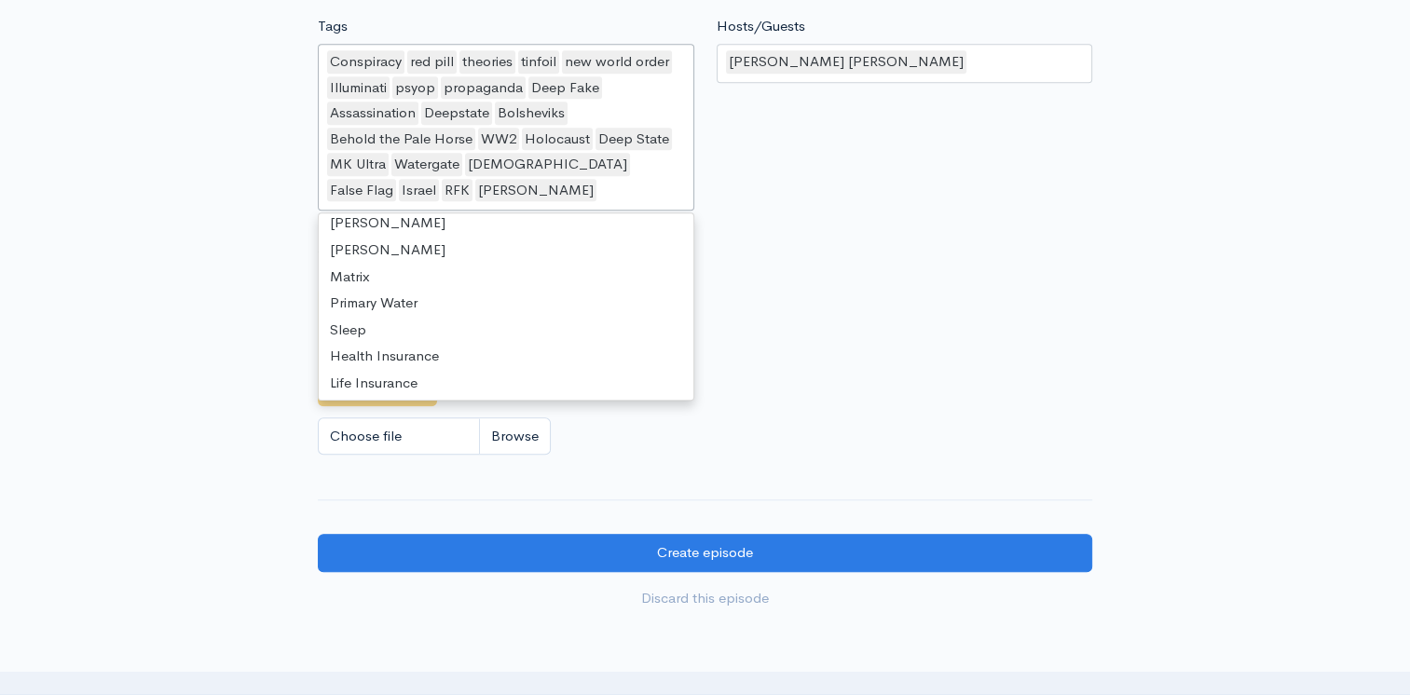
scroll to position [4, 0]
click at [971, 456] on div "Choose file" at bounding box center [705, 436] width 774 height 38
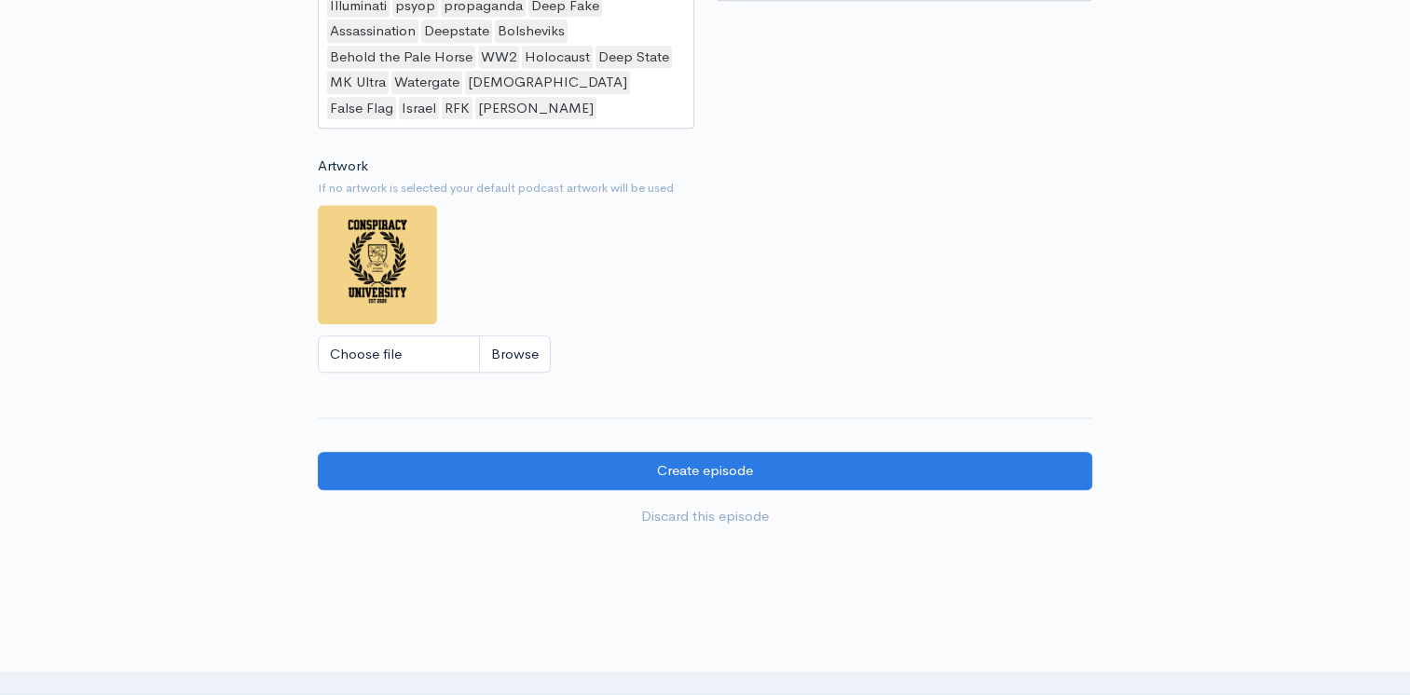
scroll to position [1873, 0]
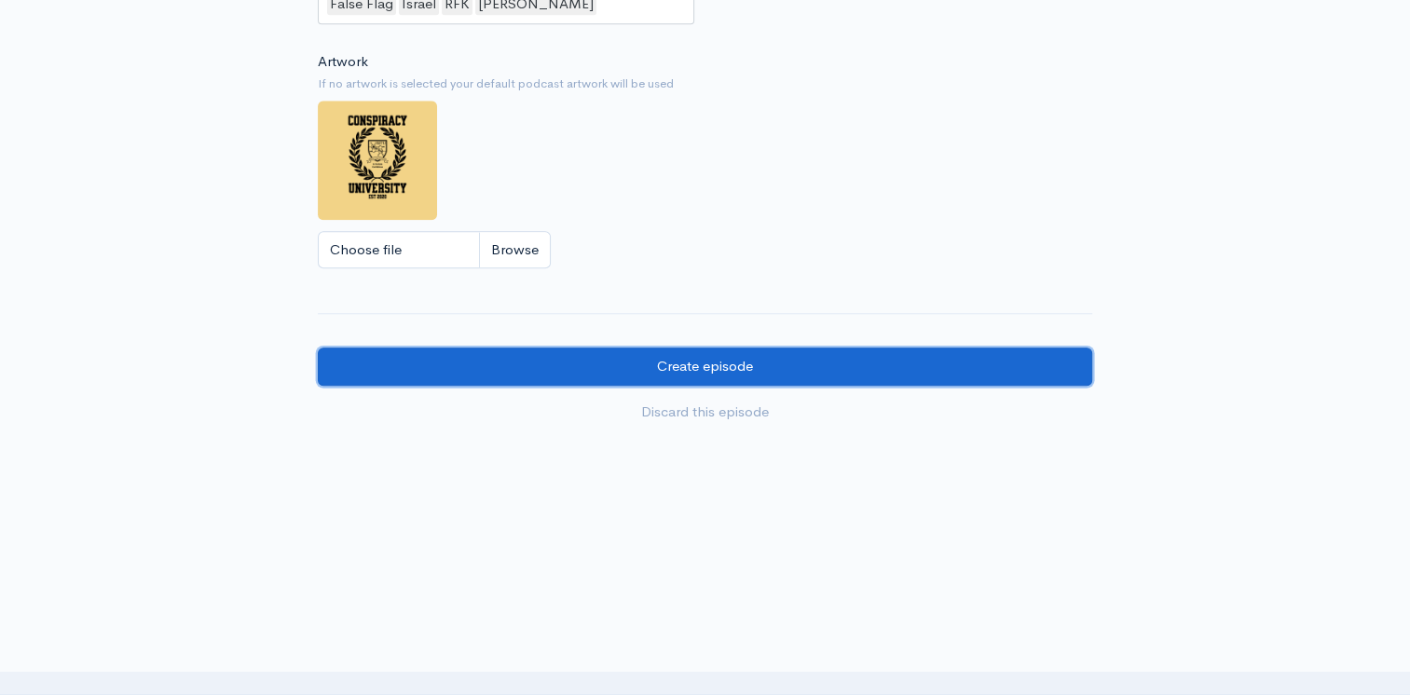
click at [935, 358] on input "Create episode" at bounding box center [705, 367] width 774 height 38
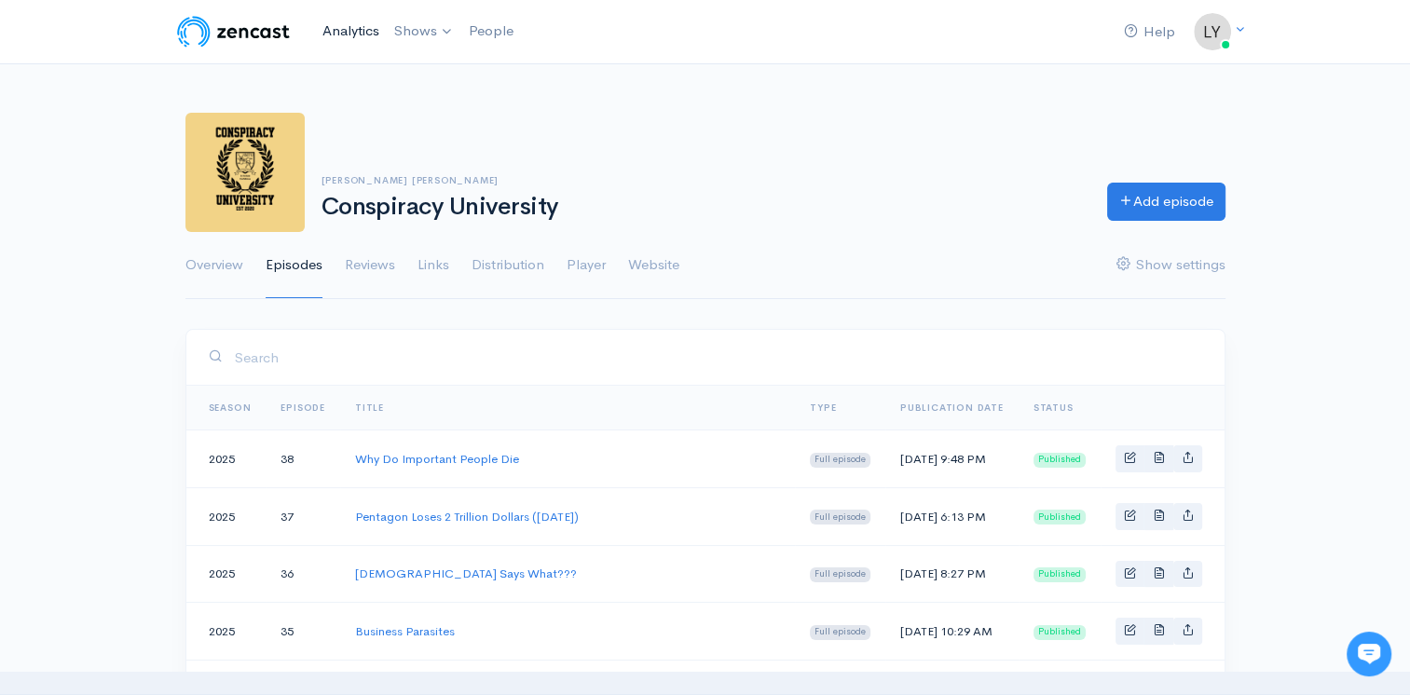
click at [359, 32] on link "Analytics" at bounding box center [351, 31] width 72 height 40
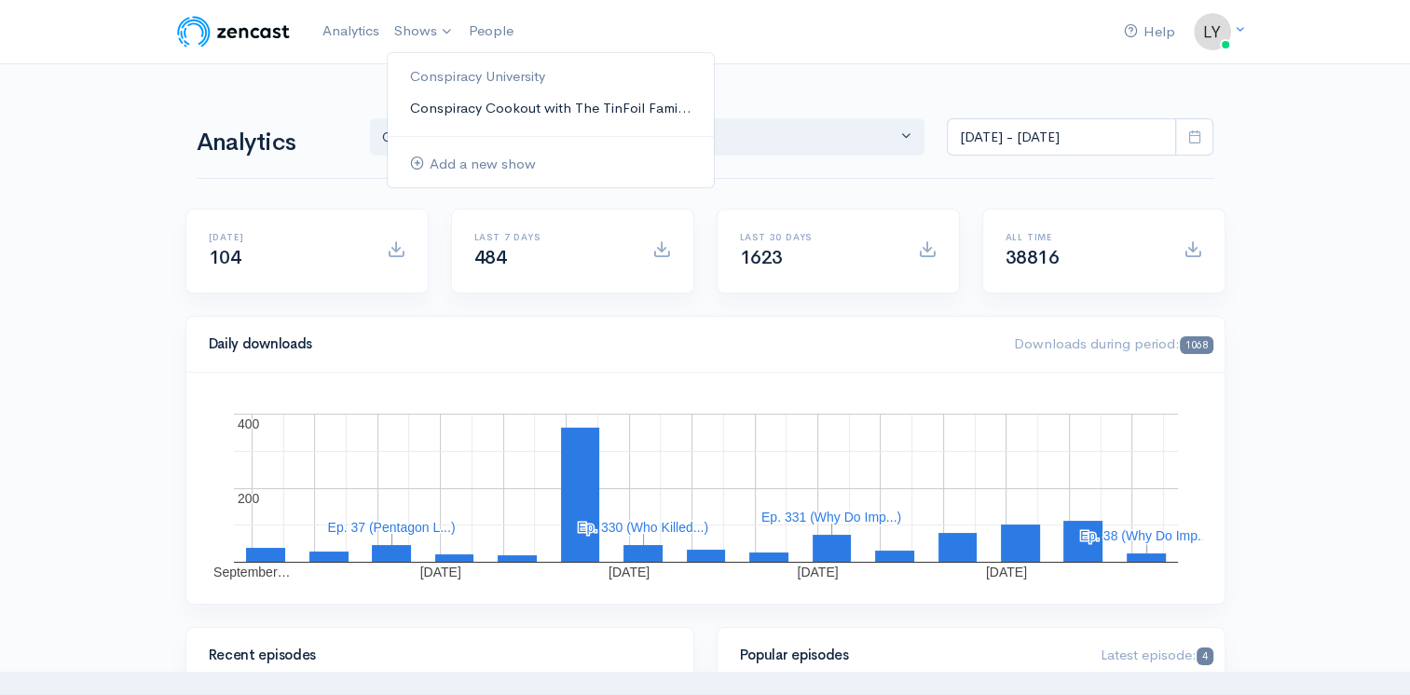
click at [428, 103] on link "Conspiracy Cookout with The TinFoil Fami..." at bounding box center [551, 108] width 326 height 33
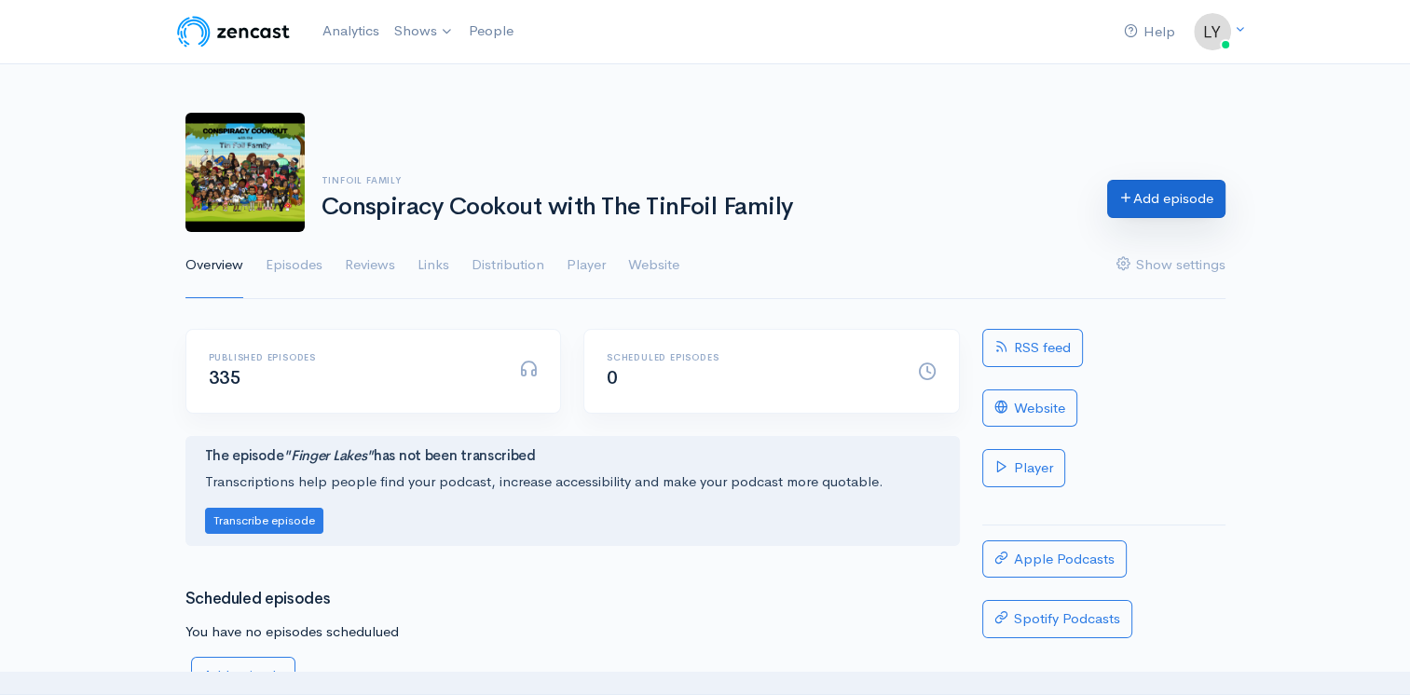
click at [1193, 192] on link "Add episode" at bounding box center [1166, 199] width 118 height 38
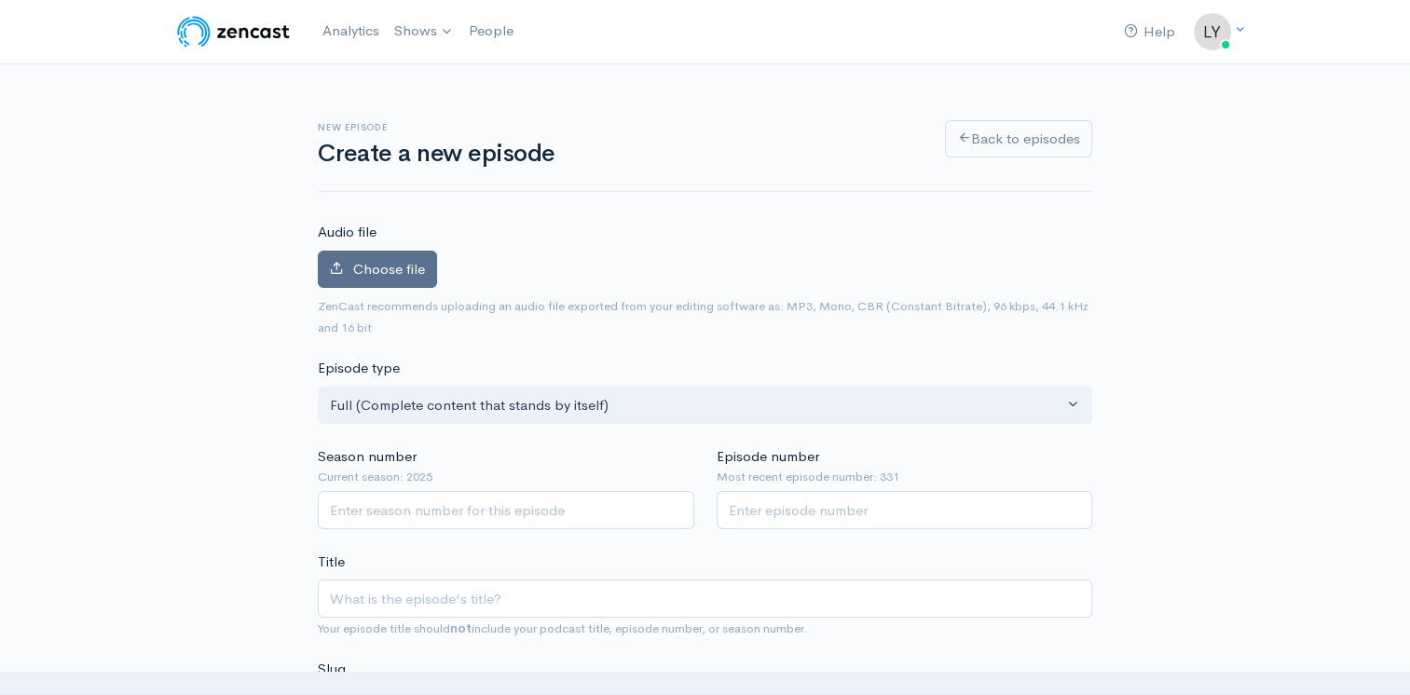
click at [423, 258] on label "Choose file" at bounding box center [377, 270] width 119 height 38
click at [0, 0] on input "Choose file" at bounding box center [0, 0] width 0 height 0
click at [385, 260] on span "Choose file" at bounding box center [389, 269] width 72 height 18
click at [0, 0] on input "Choose file" at bounding box center [0, 0] width 0 height 0
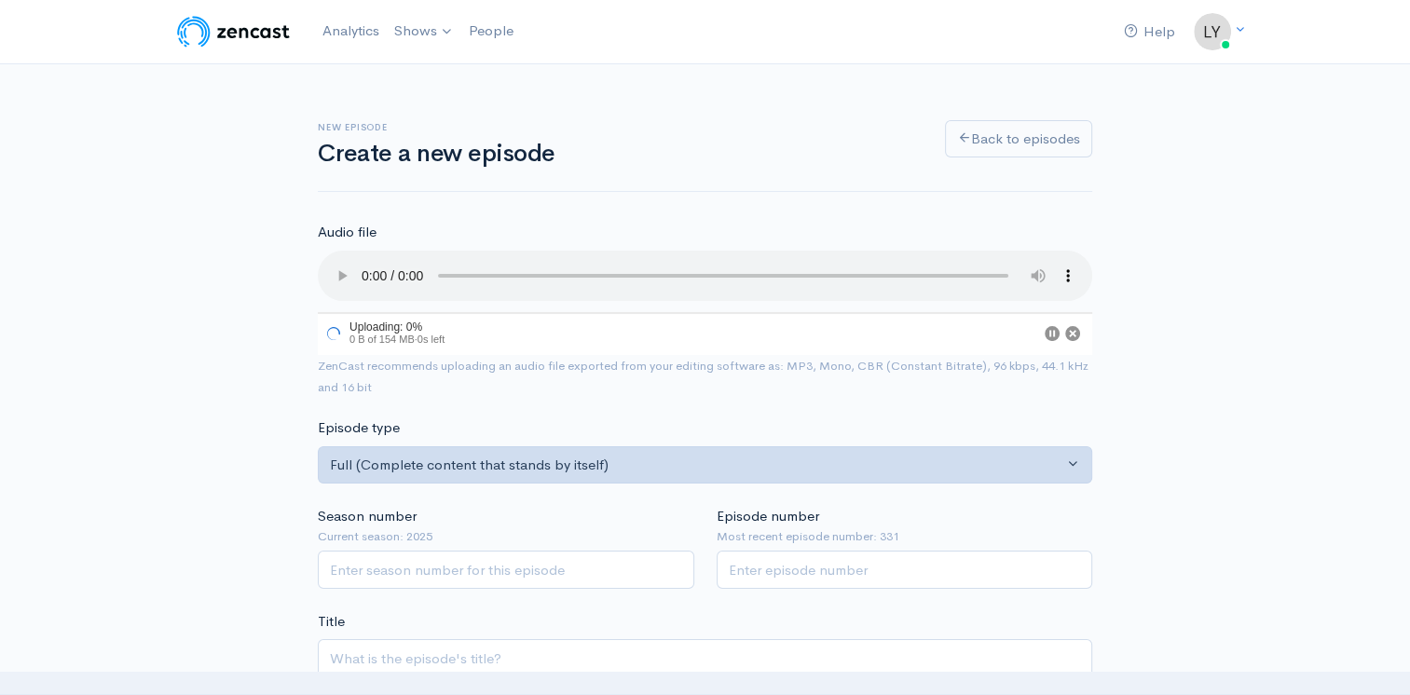
scroll to position [93, 0]
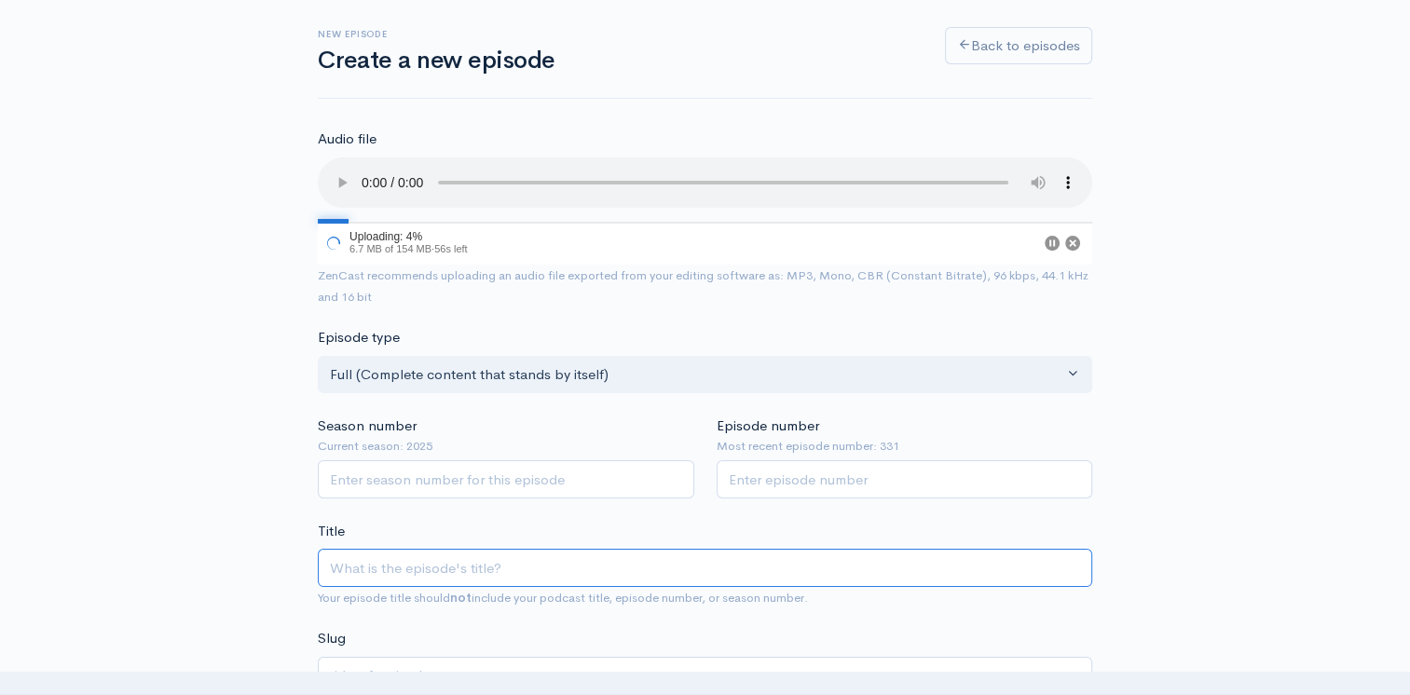
click at [400, 556] on input "Title" at bounding box center [705, 568] width 774 height 38
type input "M"
type input "m"
type input "Ma"
type input "ma"
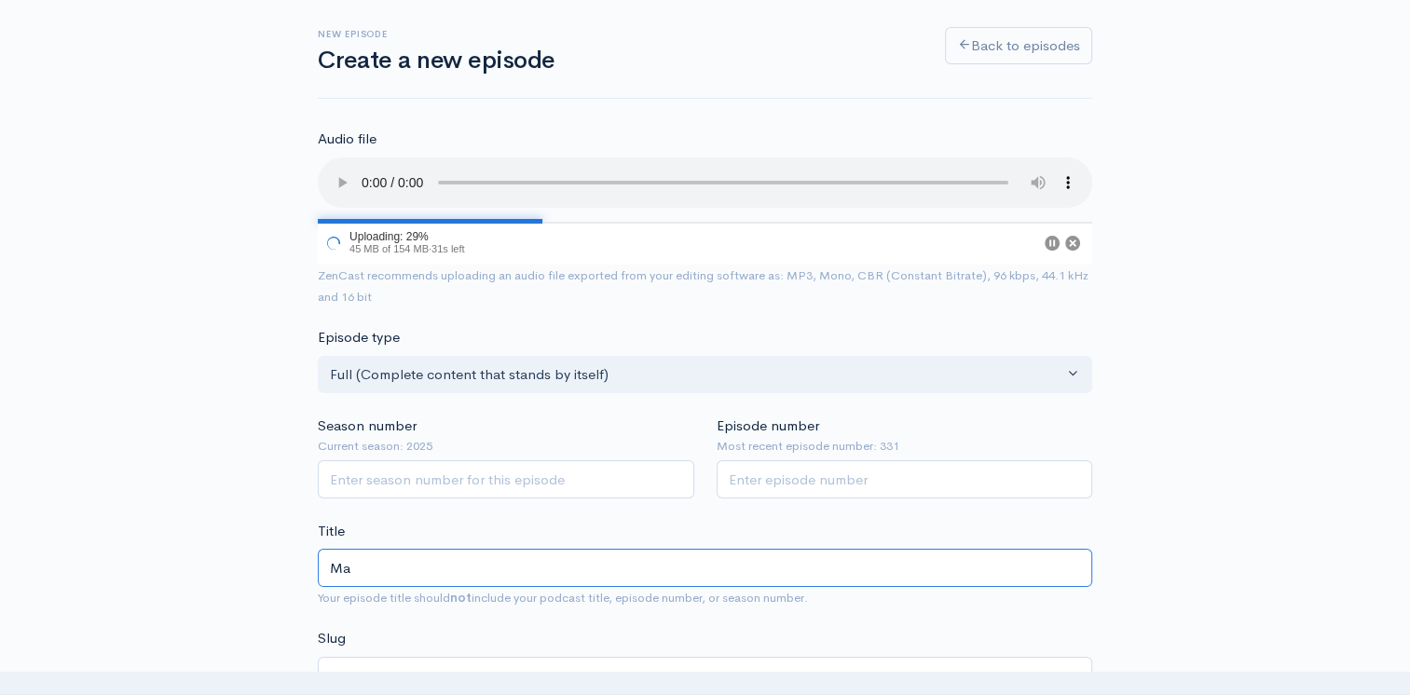
type input "M"
type input "m"
type input "4"
type input "40"
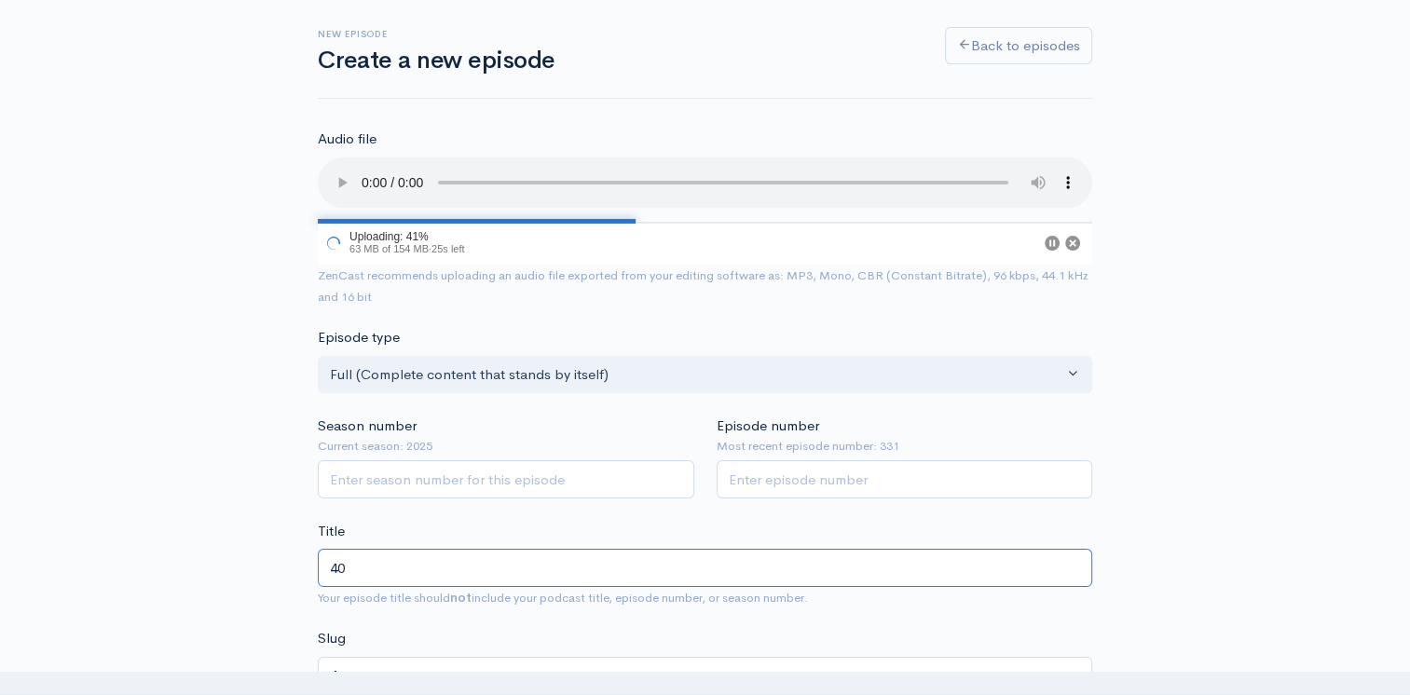
type input "40"
type input "40 W"
type input "40-w"
type input "40 Wa"
type input "40-wa"
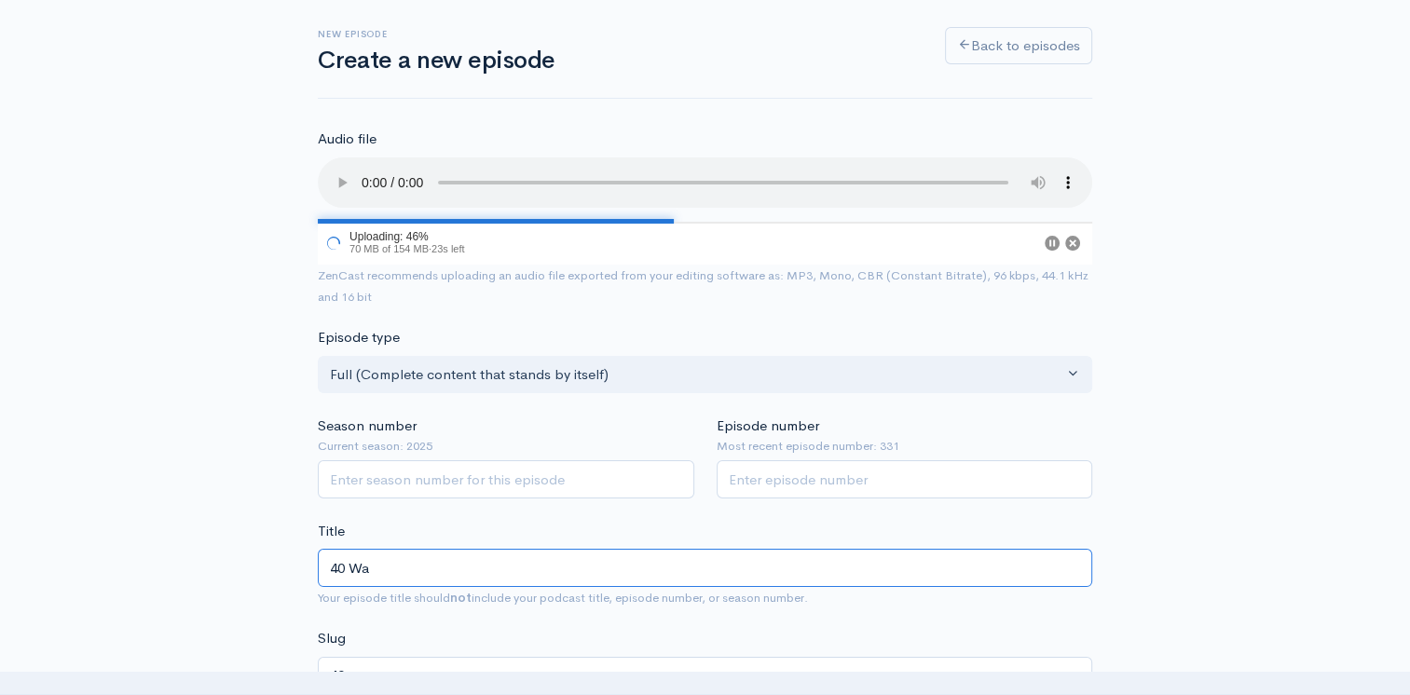
type input "40 Way"
type input "40-way"
type input "40 Ways"
type input "40-ways"
type input "40 Ways t"
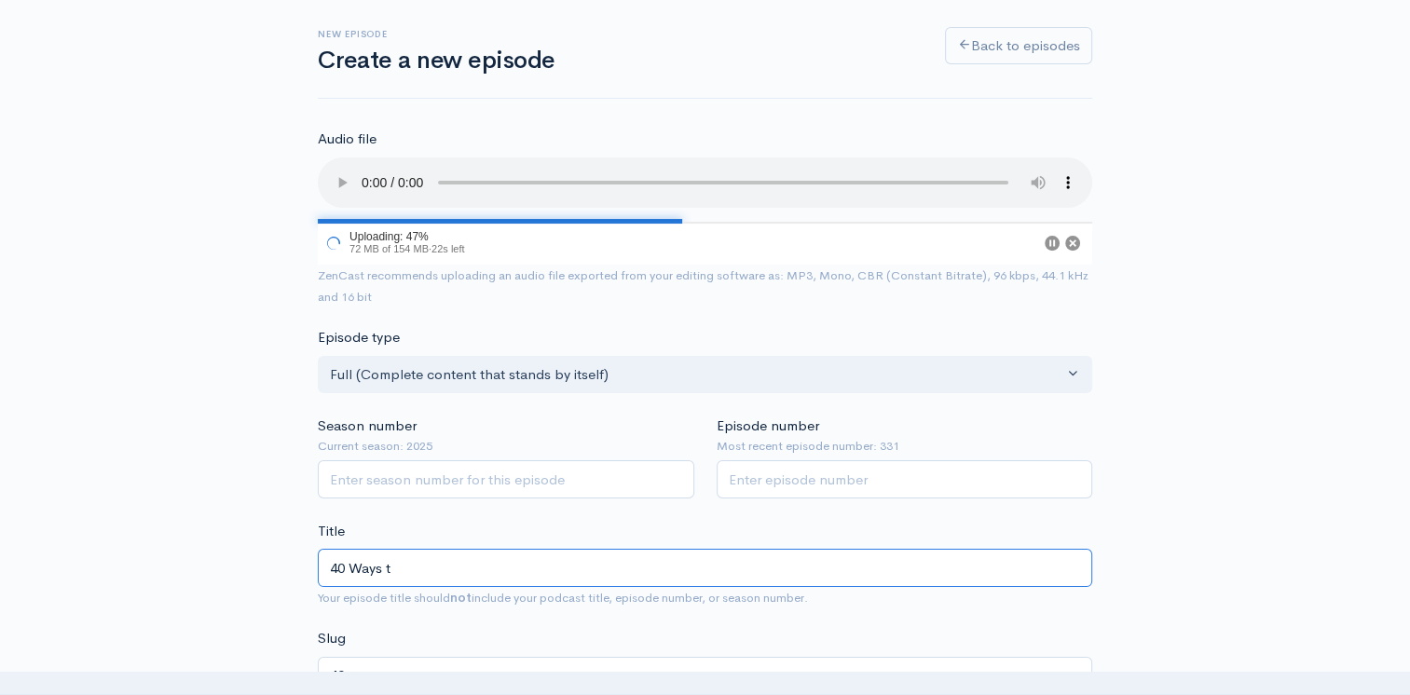
type input "40-ways-t"
type input "40 Ways to"
type input "40-ways-to"
type input "40 Ways to M"
type input "40-ways-to-m"
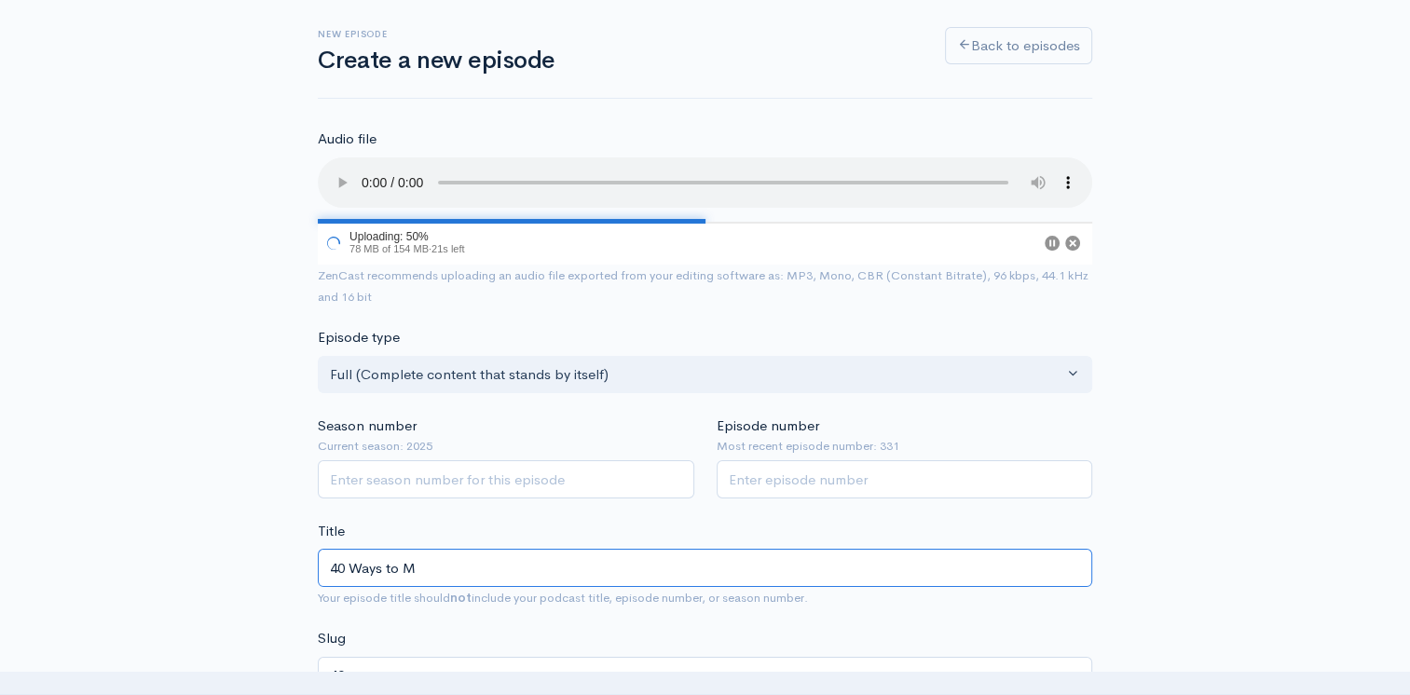
type input "40 Ways to Ma"
type input "40-ways-to-ma"
type input "40 Ways to Make"
type input "40-ways-to-make"
type input "40 Ways to Make A"
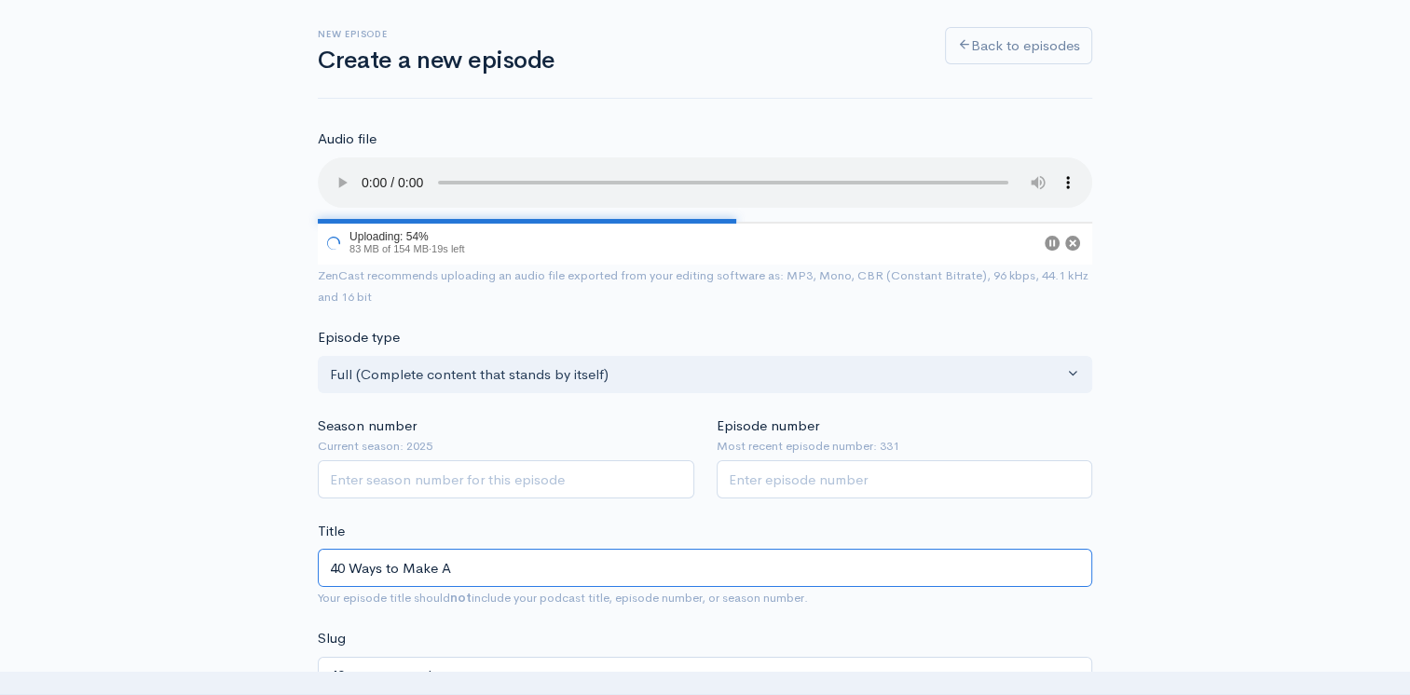
type input "40-ways-to-make-a"
type input "40 Ways to Make AI"
type input "40-ways-to-make-ai"
type input "40 Ways to Make AI Y"
type input "40-ways-to-make-ai-y"
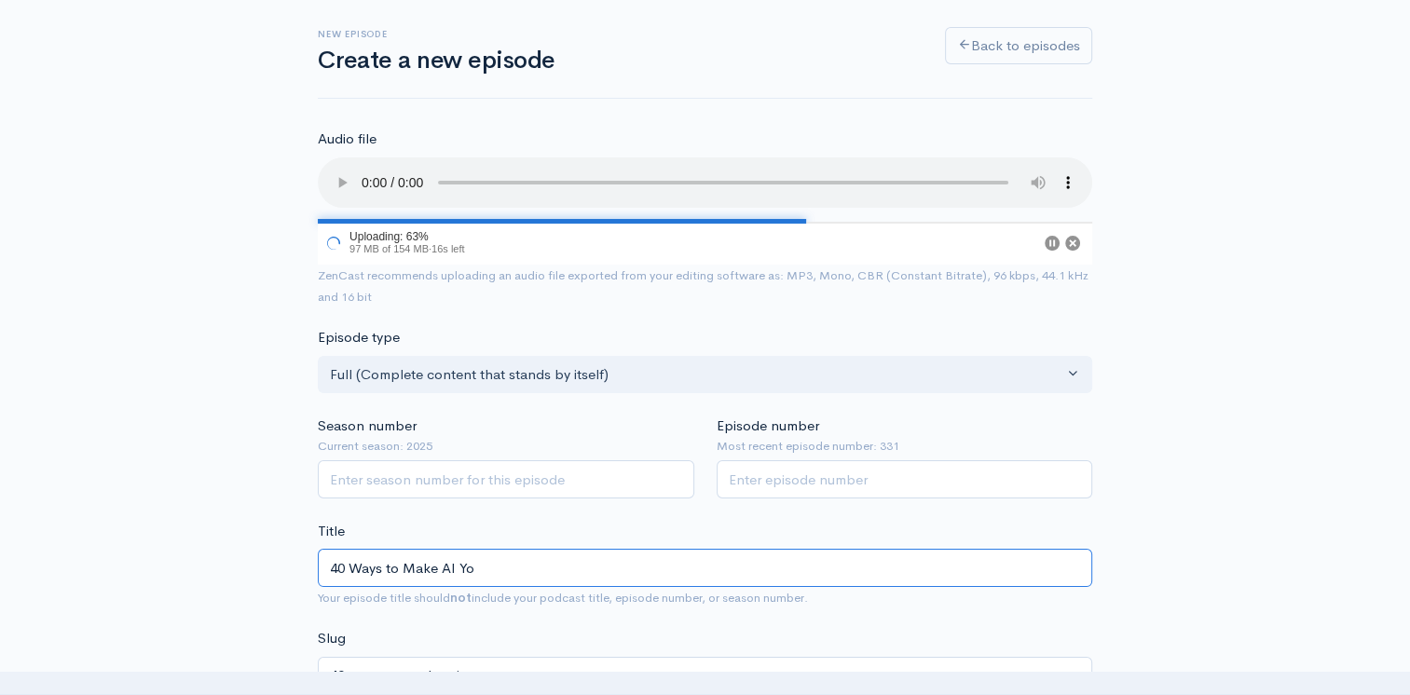
type input "40 Ways to Make AI You"
type input "40-ways-to-make-ai-you"
type input "40 Ways to Make AI Your"
type input "40-ways-to-make-ai-your"
type input "40 Ways to Make AI Your S"
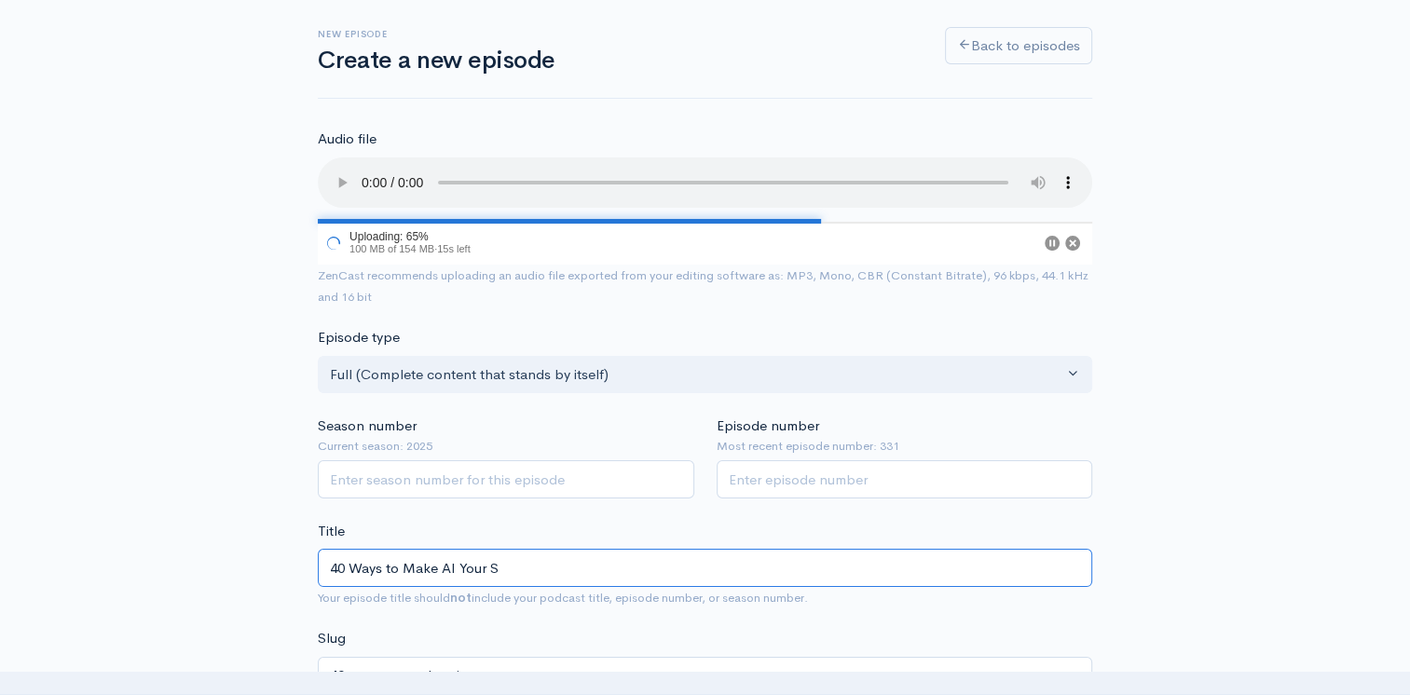
type input "40-ways-to-make-ai-your-s"
type input "40 Ways to Make AI Your Sl"
type input "40-ways-to-make-ai-your-sl"
type input "40 Ways to Make AI Your Sla"
type input "40-ways-to-make-ai-your-sla"
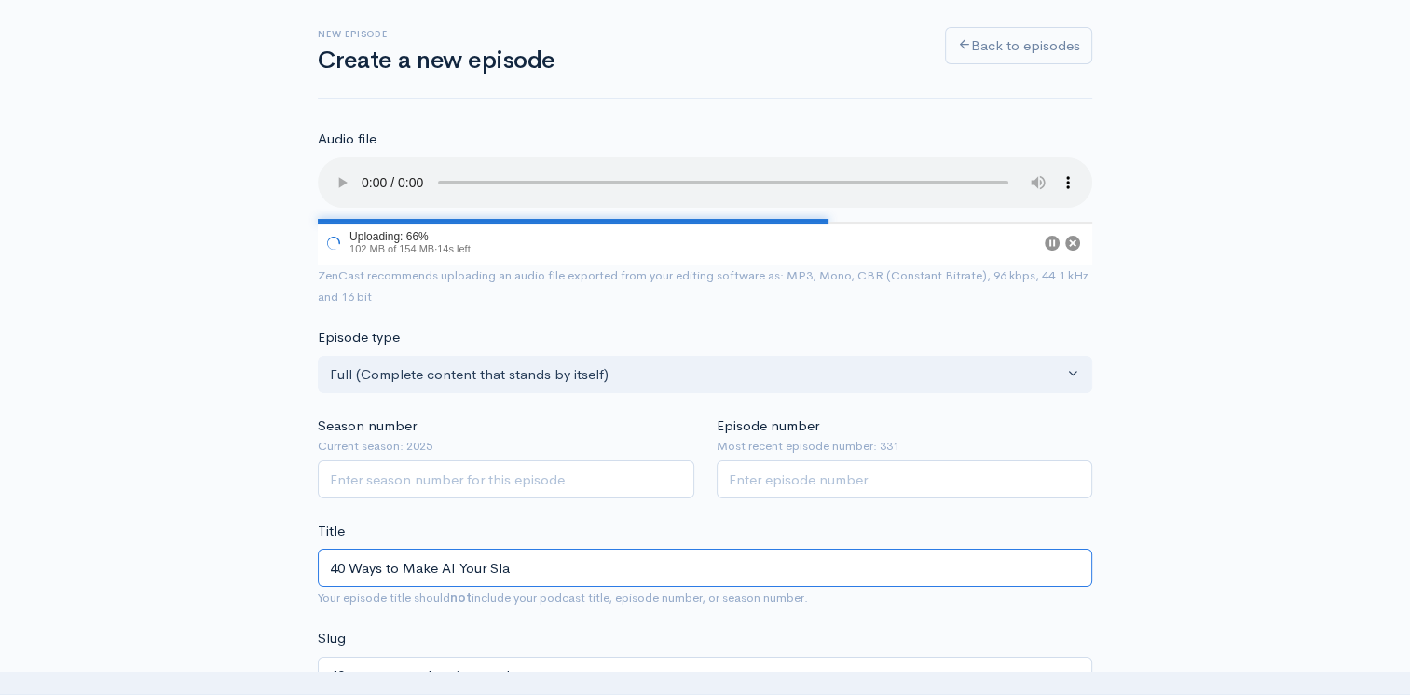
type input "40 Ways to Make AI Your Slav"
type input "40-ways-to-make-ai-your-slav"
type input "40 Ways to Make AI Your Slave"
type input "40-ways-to-make-ai-your-slave"
type input "40 Ways to Make AI Your Slave!(N"
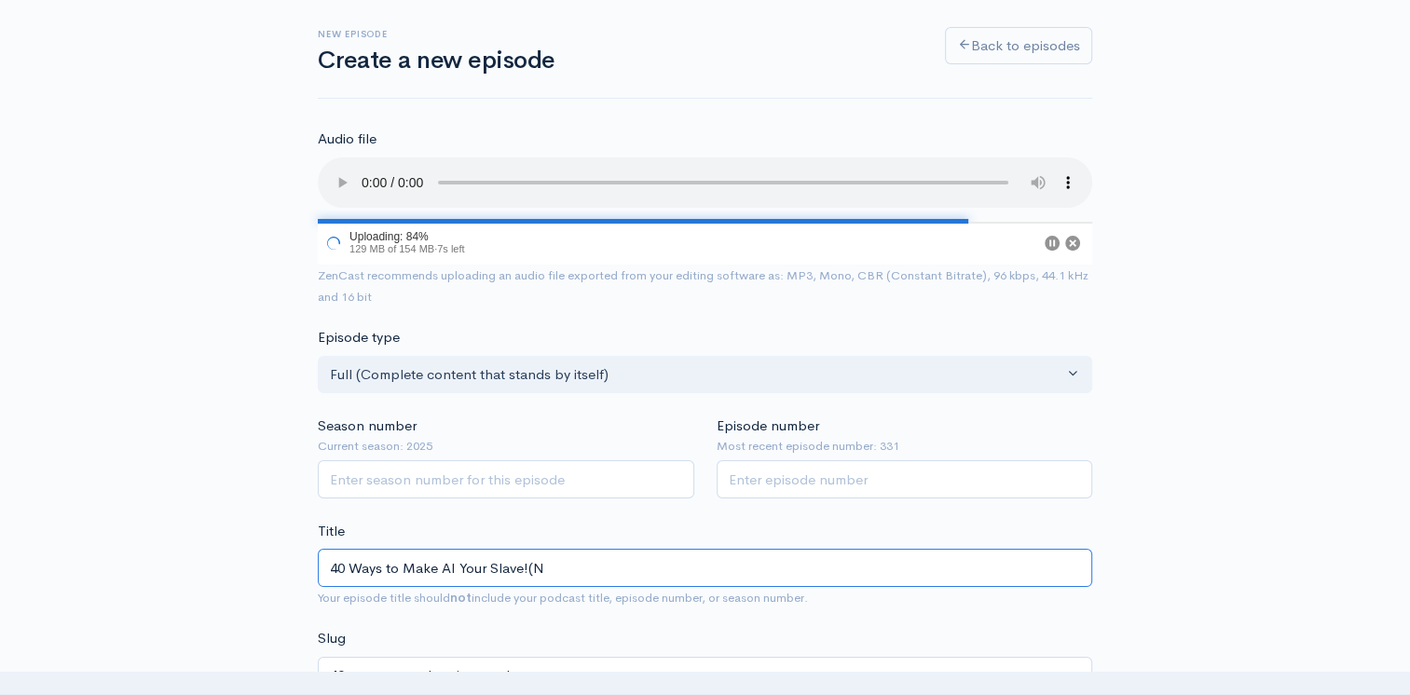
type input "40-ways-to-make-ai-your-slaven"
type input "40 Ways to Make AI Your Slave!(No"
type input "40-ways-to-make-ai-your-slaveno"
type input "40 Ways to Make AI Your Slave!(Not"
type input "40-ways-to-make-ai-your-slavenot"
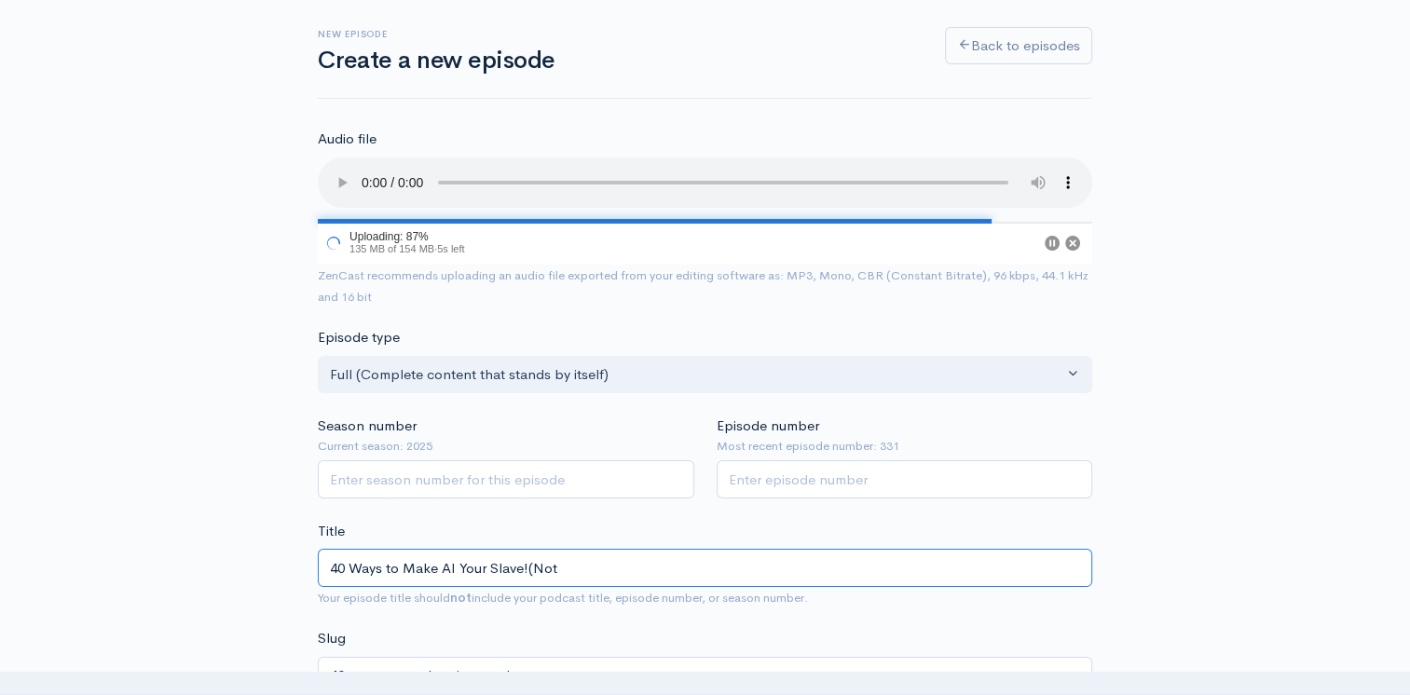
type input "40 Ways to Make AI Your Slave!(Not V"
type input "40-ways-to-make-ai-your-slavenot-v"
type input "40 Ways to Make AI Your Slave!(Not Vi"
type input "40-ways-to-make-ai-your-slavenot-vi"
type input "40 Ways to Make AI Your Slave!(Not Vis"
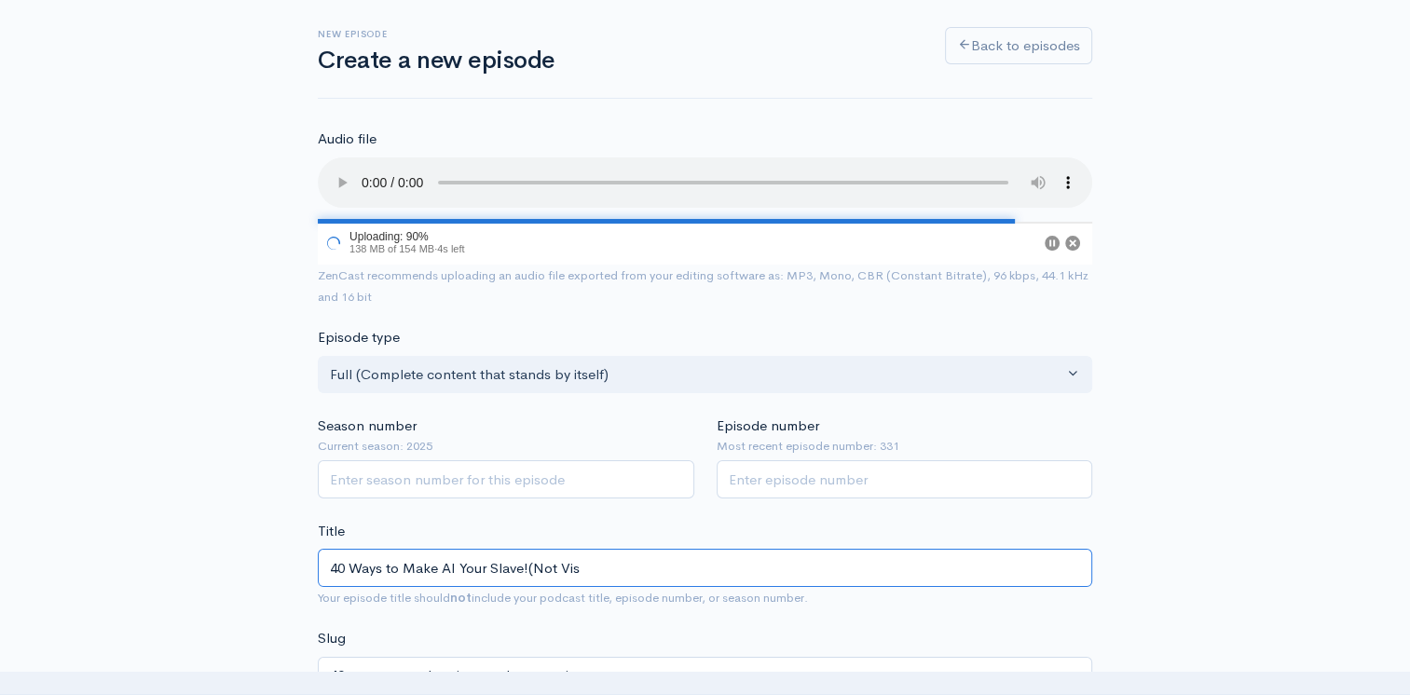
type input "40-ways-to-make-ai-your-slavenot-vis"
type input "40 Ways to Make AI Your Slave!(Not Vic"
type input "40-ways-to-make-ai-your-slavenot-vic"
type input "40 Ways to Make AI Your Slave!(Not Vice"
type input "40-ways-to-make-ai-your-slavenot-vice"
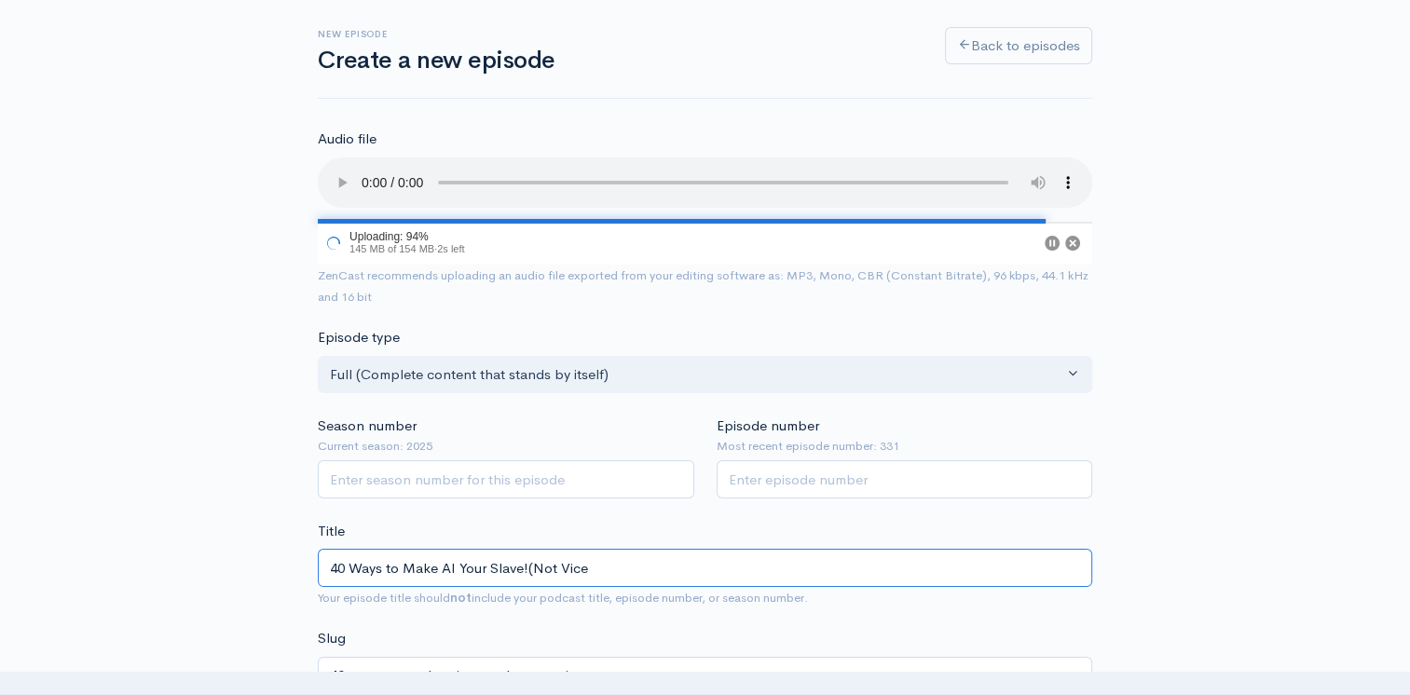
type input "40 Ways to Make AI Your Slave!(Not Vice V"
type input "40-ways-to-make-ai-your-slavenot-vice-v"
type input "40 Ways to Make AI Your Slave!(Not Vice Ver"
type input "40-ways-to-make-ai-your-slavenot-vice-ver"
type input "40 Ways to Make AI Your Slave!(Not Vice Vers"
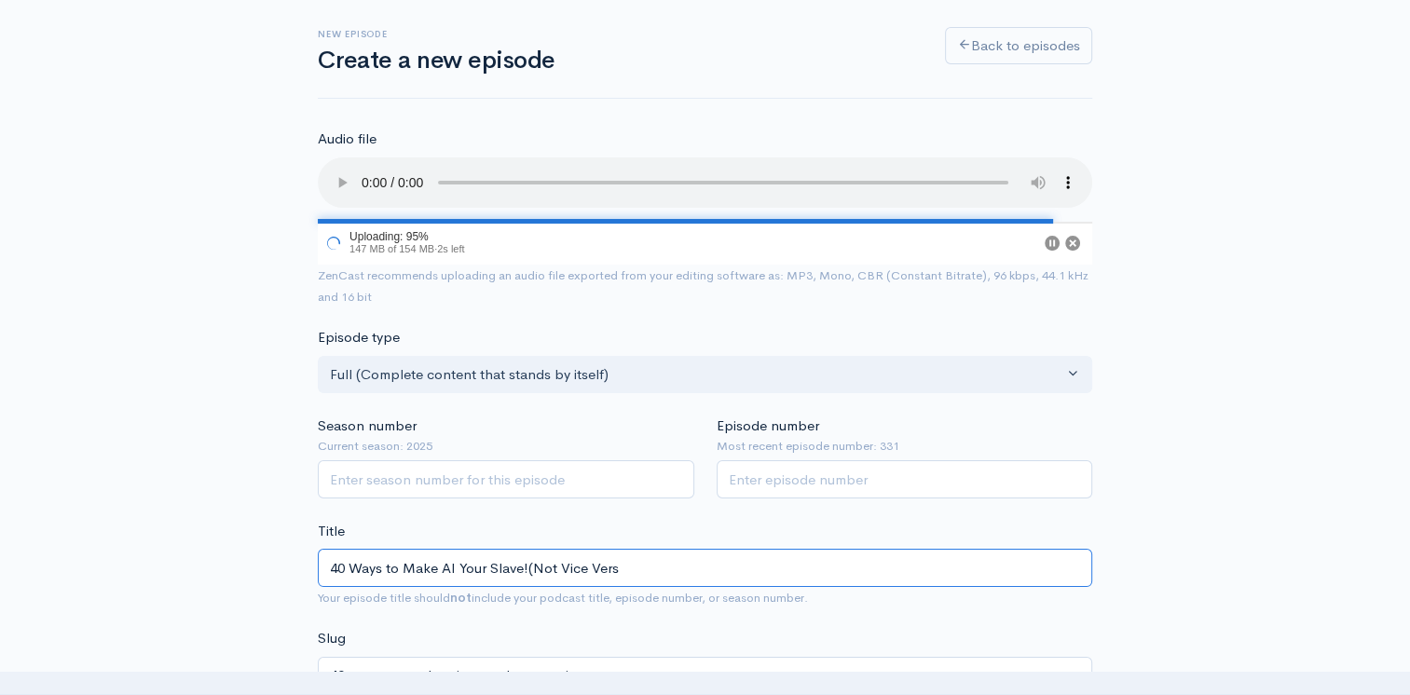
type input "40-ways-to-make-ai-your-slavenot-vice-vers"
type input "40 Ways to Make AI Your Slave!(Not Vice Versa"
type input "40-ways-to-make-ai-your-slavenot-vice-versa"
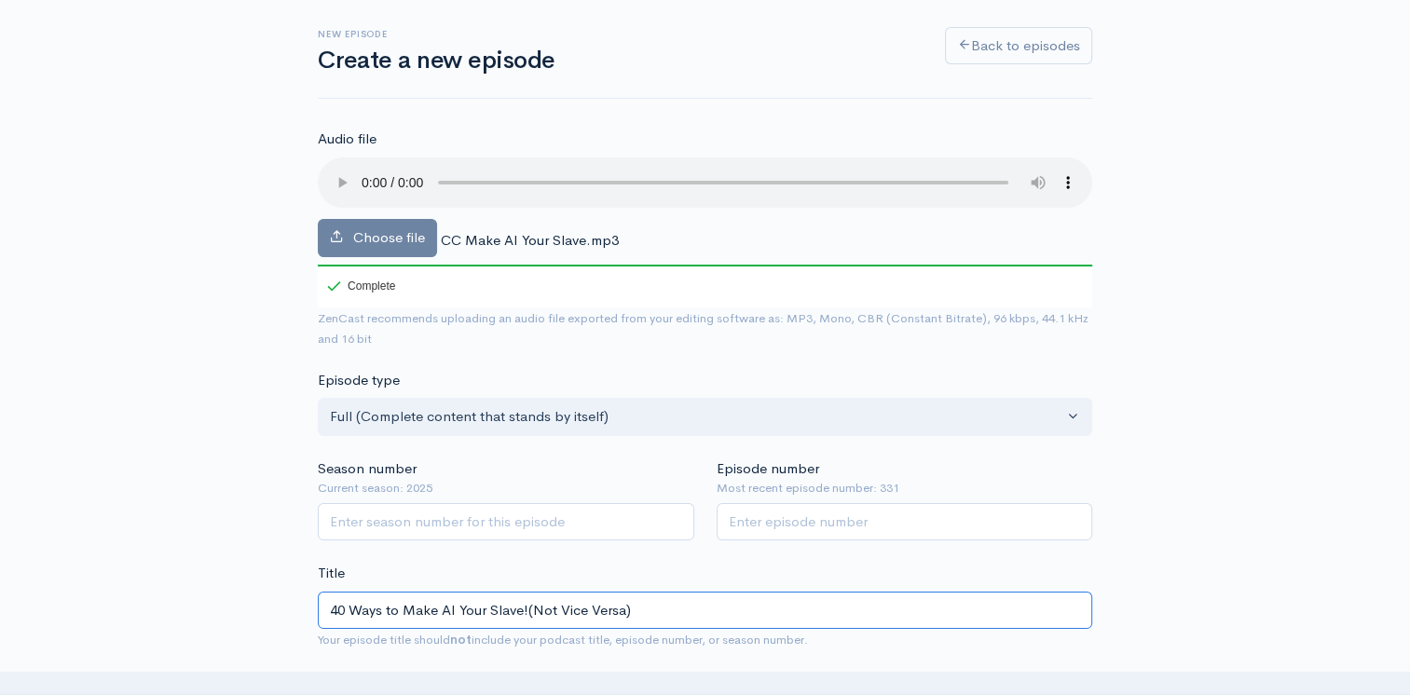
drag, startPoint x: 528, startPoint y: 607, endPoint x: 544, endPoint y: 613, distance: 17.1
type input "40 Ways to Make AI Your Slave! (Not Vice Versa)"
type input "40-ways-to-make-ai-your-slave-not-vice-versa"
type input "40 Ways to Make AI Your Slave! (Not Vice Versa)"
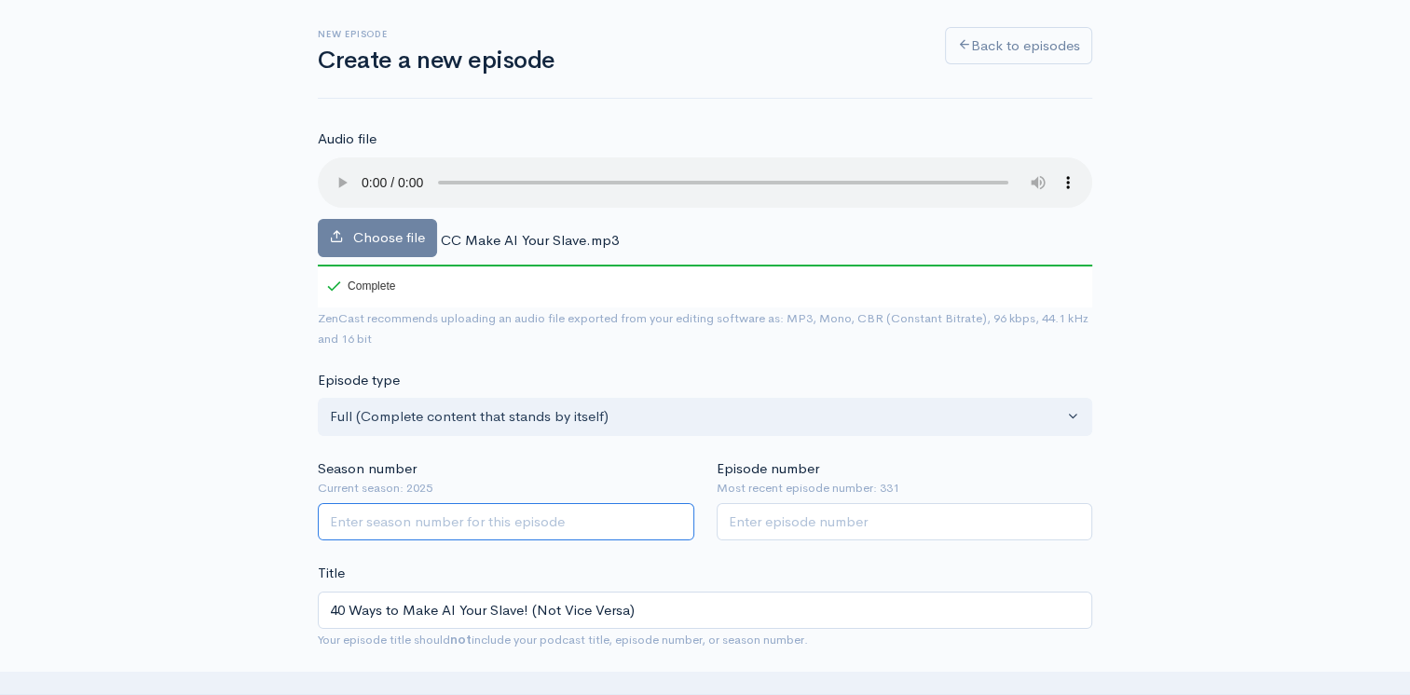
click at [421, 519] on input "Season number" at bounding box center [506, 522] width 376 height 38
type input "2025"
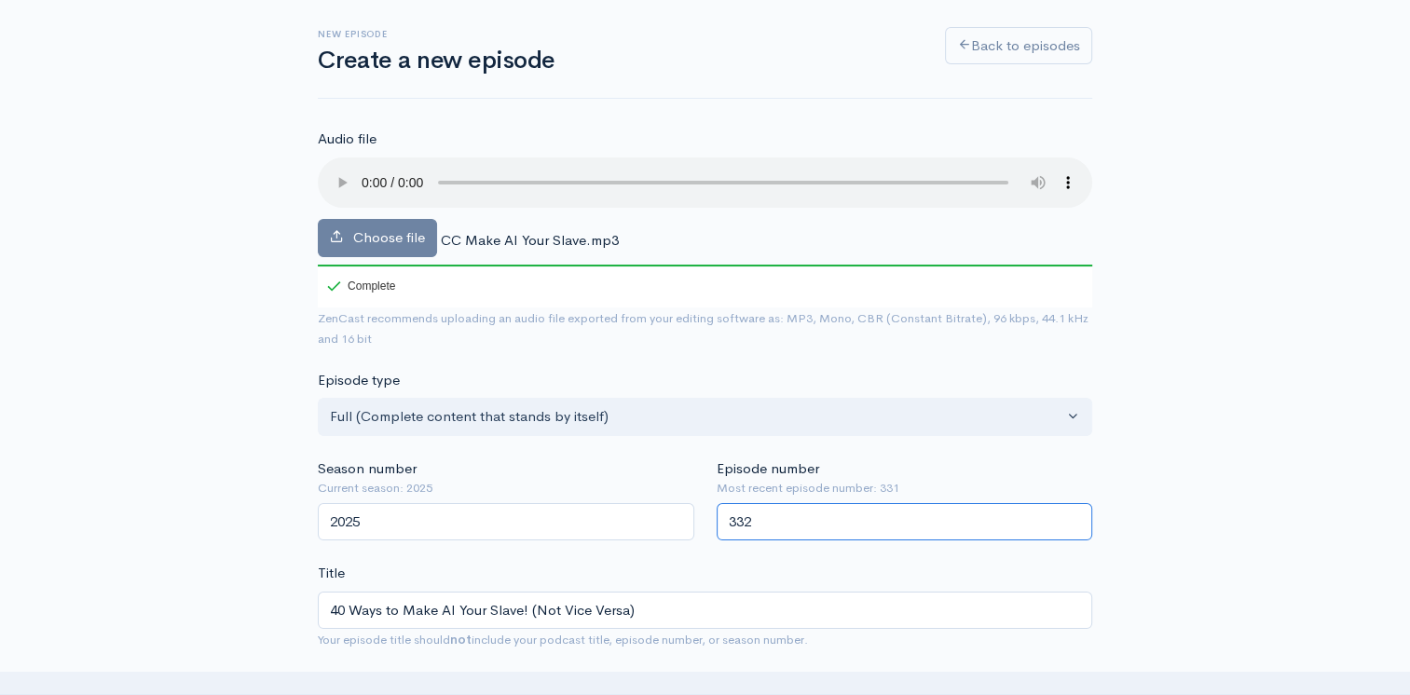
type input "332"
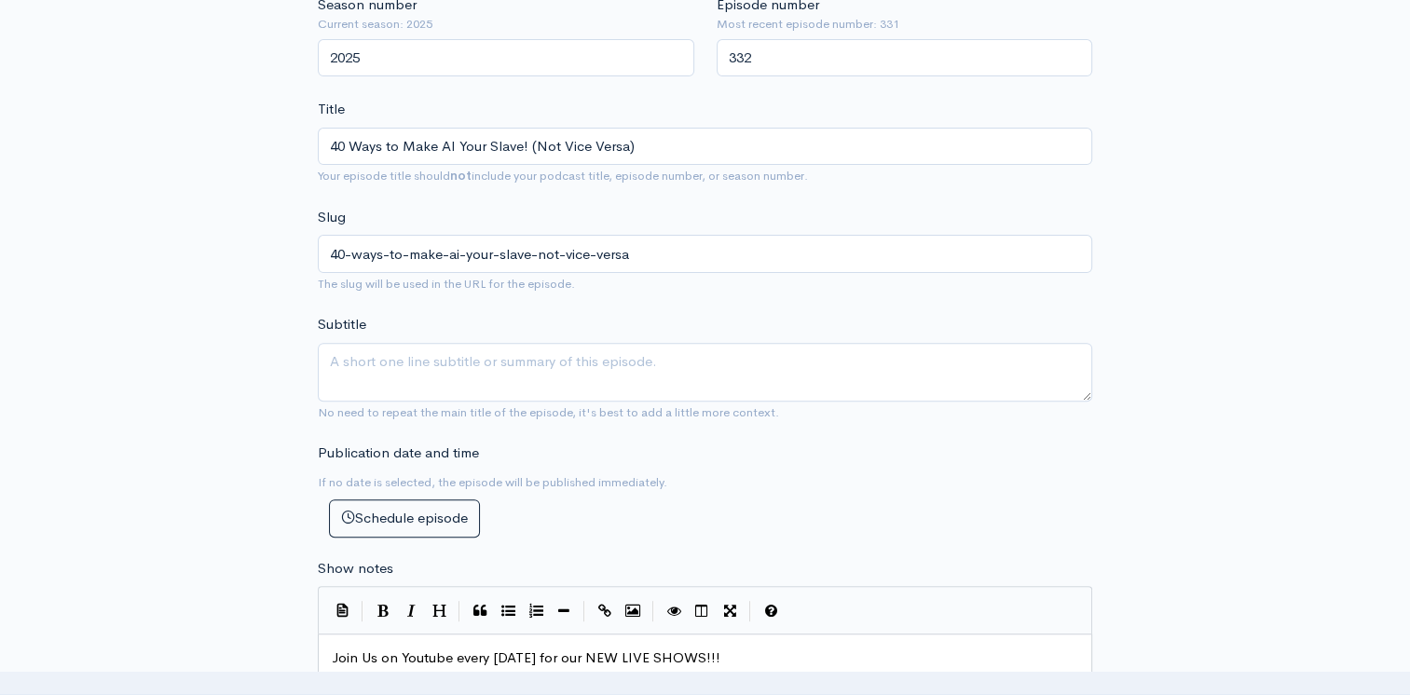
scroll to position [559, 0]
click at [432, 357] on textarea "Subtitle" at bounding box center [705, 370] width 774 height 59
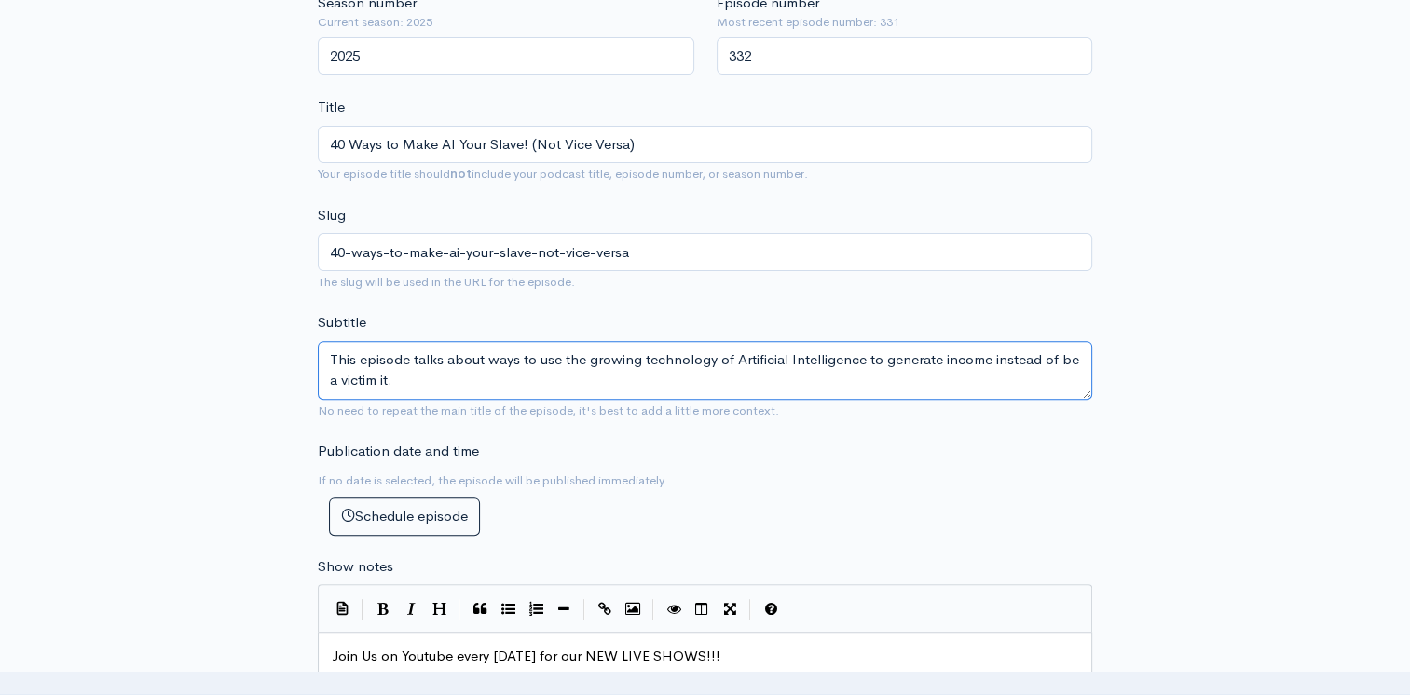
click at [335, 363] on textarea "This episode talks about ways to use the growing technology of Artificial Intel…" at bounding box center [705, 370] width 774 height 59
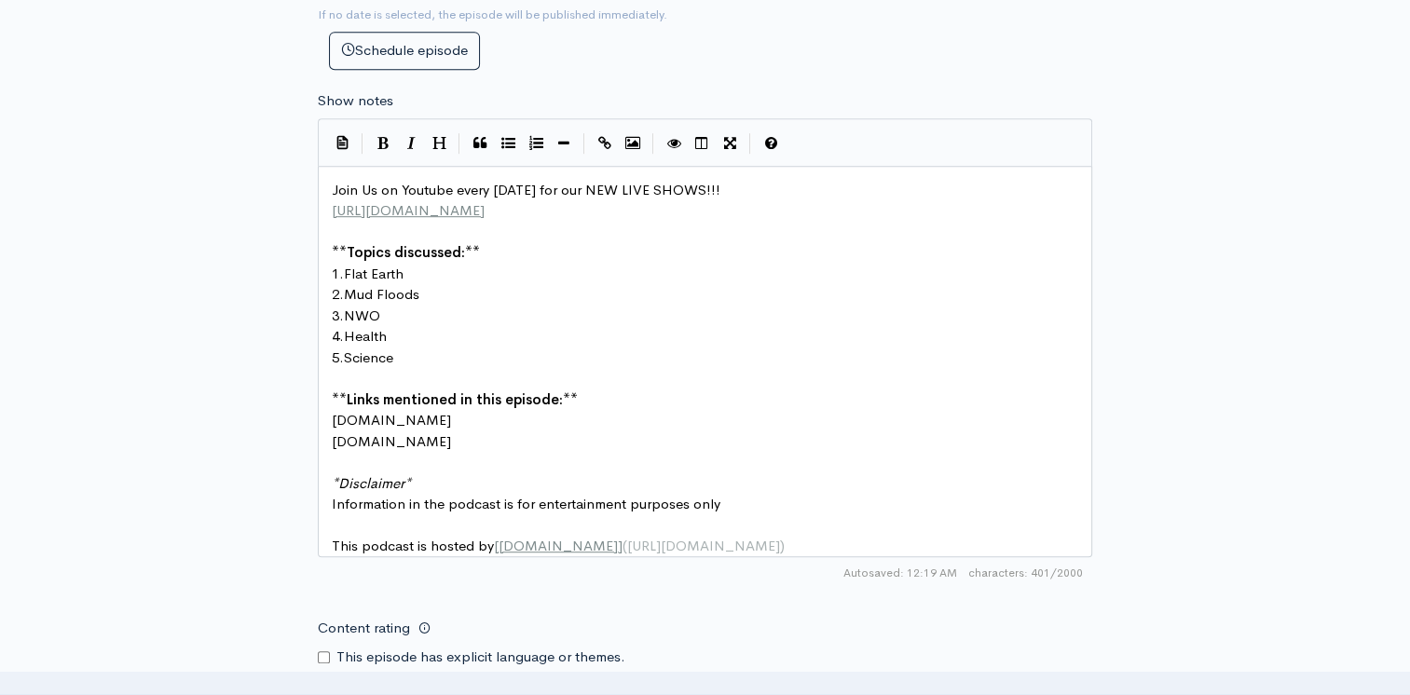
type textarea "In this episode we talk about ways to use the growing technology of Artificial …"
click at [417, 267] on pre "1. Flat Earth" at bounding box center [712, 274] width 768 height 21
type textarea "$0"
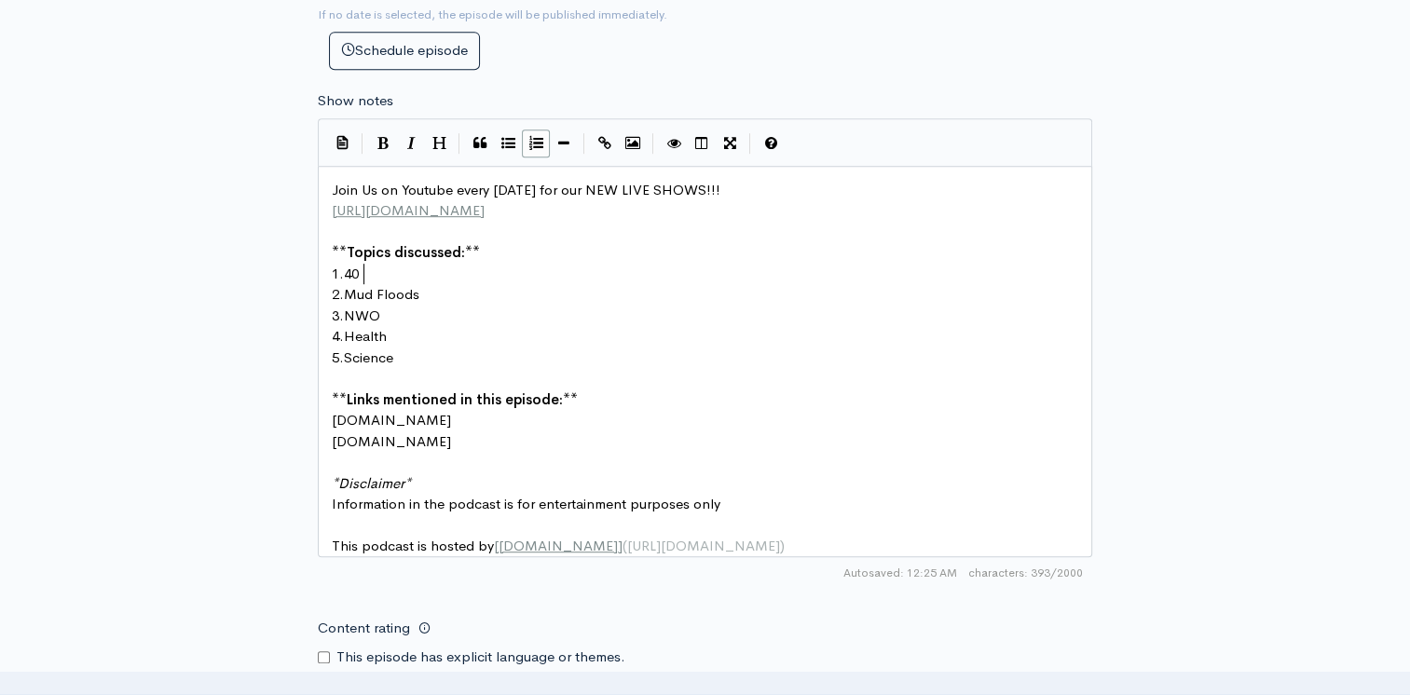
type textarea "40n"
type textarea "ways to make mpm"
type textarea "oney us"
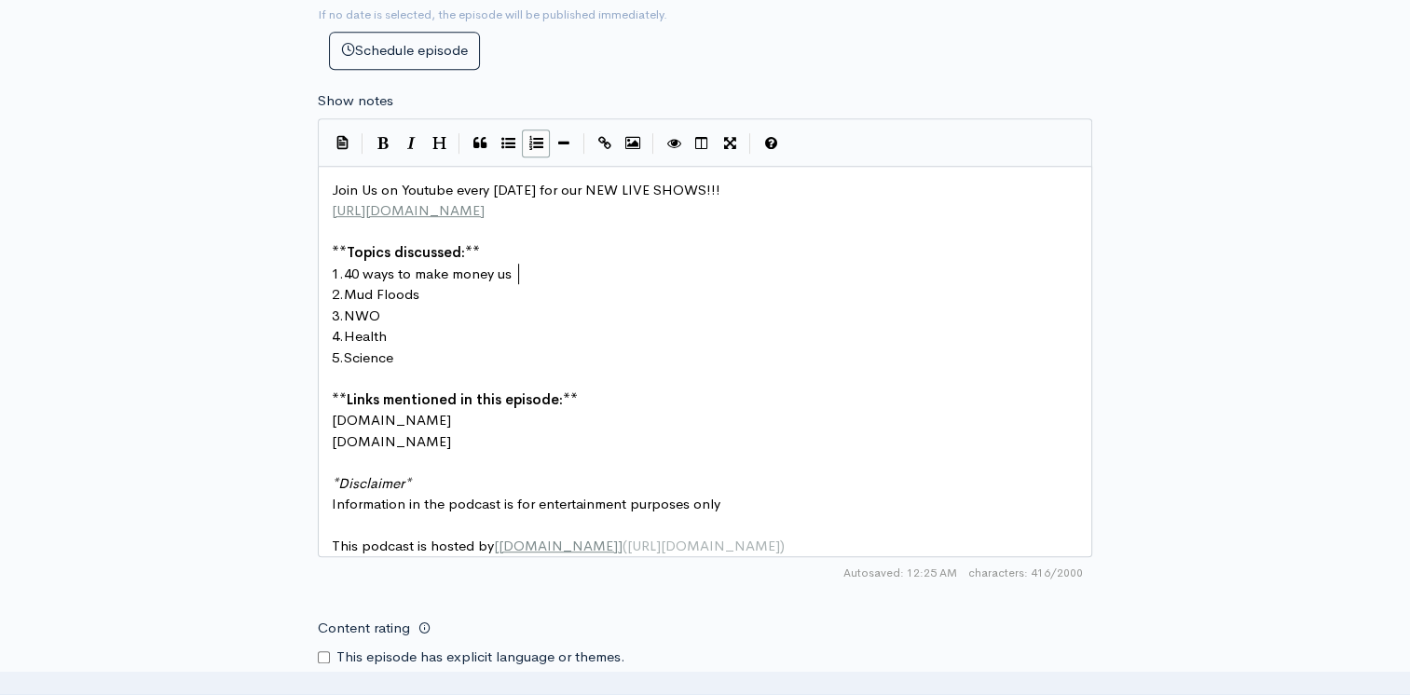
scroll to position [7, 50]
click at [943, 275] on pre "1. 40 ways to make money us" at bounding box center [712, 274] width 768 height 21
click at [1243, 360] on div "New episode Create a new episode Back to episodes Audio file Choose file CC Mak…" at bounding box center [705, 110] width 1410 height 2142
drag, startPoint x: 524, startPoint y: 271, endPoint x: 839, endPoint y: 263, distance: 315.1
click at [541, 269] on pre "1. 40 ways to make money us" at bounding box center [712, 274] width 768 height 21
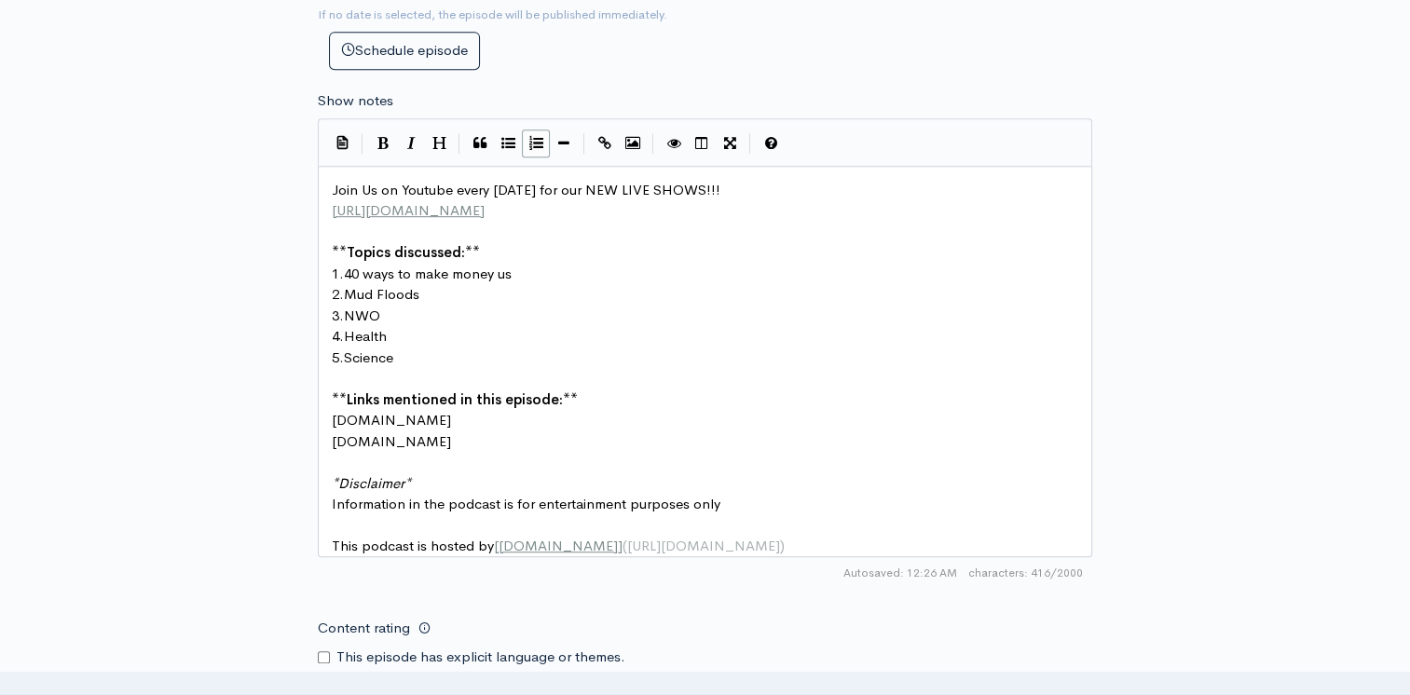
scroll to position [7, 0]
type textarea "ig"
type textarea "ing AI"
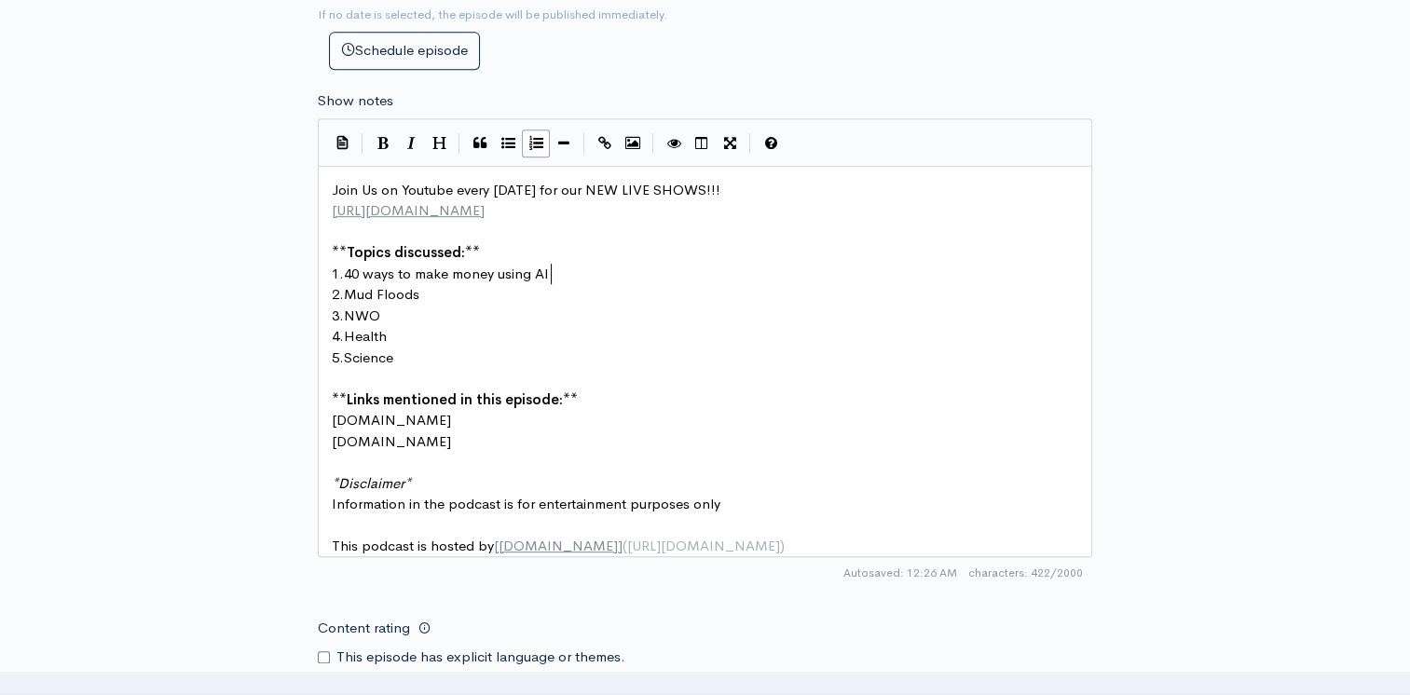
click at [460, 281] on pre "1. 40 ways to make money using AI" at bounding box center [712, 274] width 768 height 21
click at [432, 289] on pre "2. Mud Floods" at bounding box center [712, 294] width 768 height 21
type textarea "The Futue"
type textarea "re of AI"
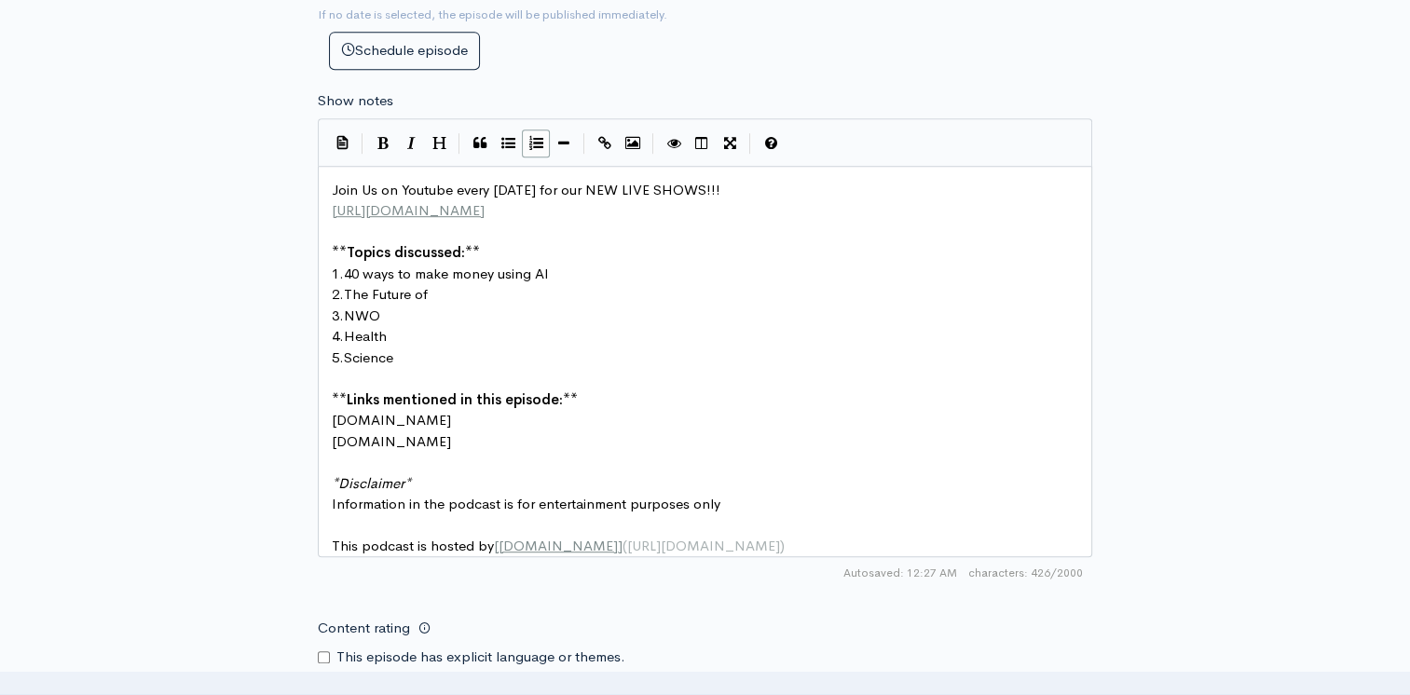
scroll to position [7, 45]
click at [390, 326] on pre "4. Health" at bounding box center [712, 336] width 768 height 21
type textarea "Jobs that AI will elii"
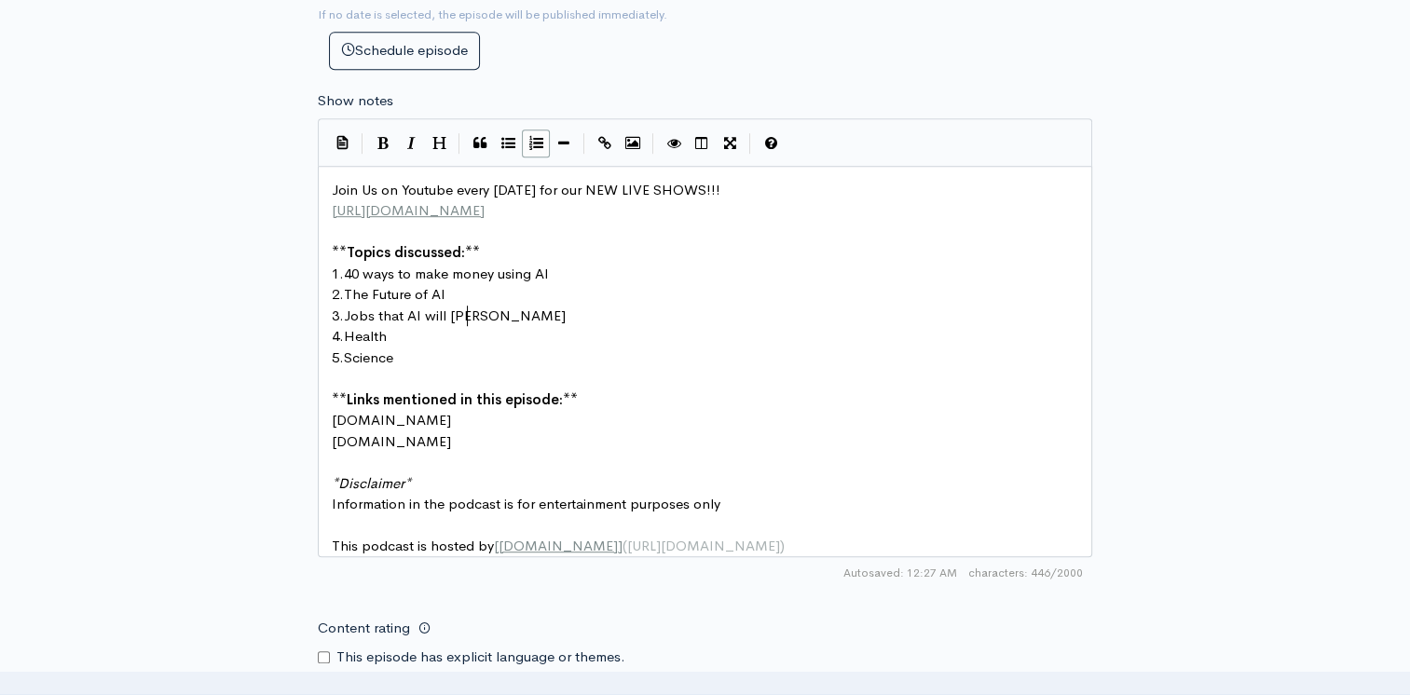
type textarea "k"
type textarea "minate"
drag, startPoint x: 983, startPoint y: 364, endPoint x: 935, endPoint y: 362, distance: 48.5
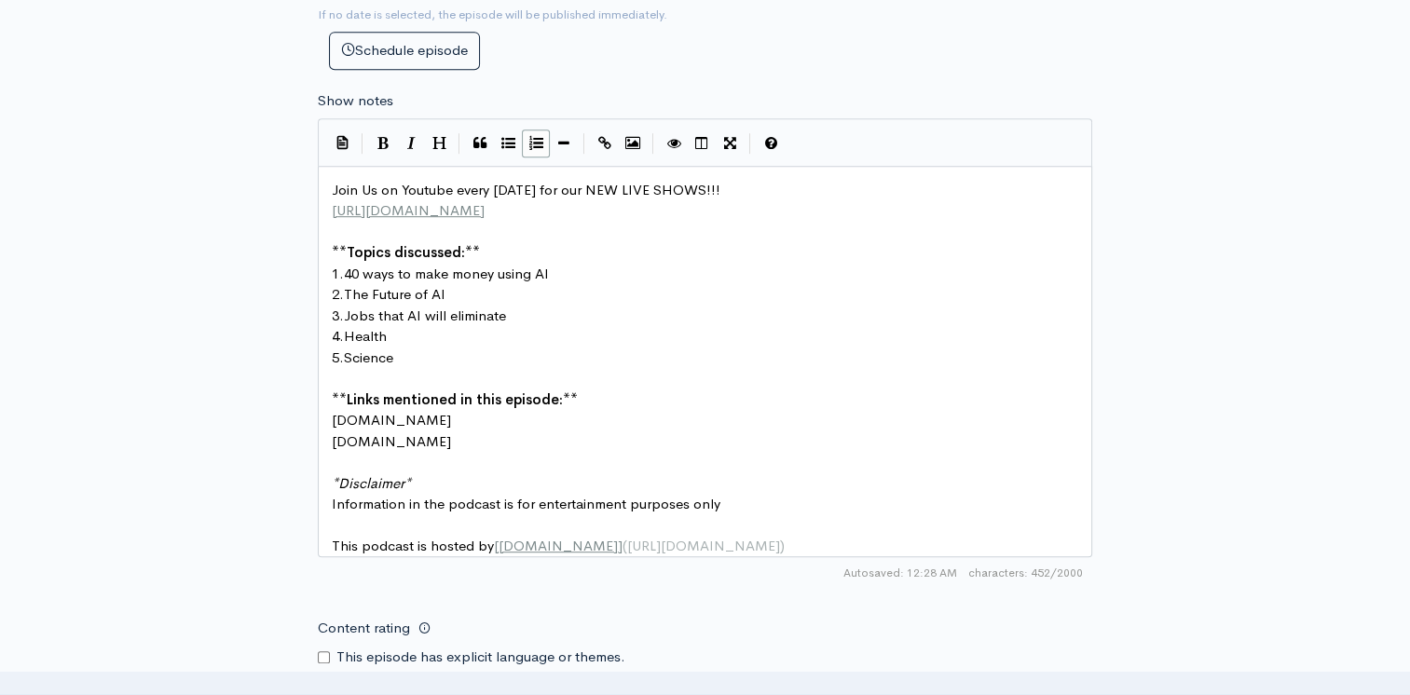
click at [983, 368] on pre "​" at bounding box center [712, 378] width 768 height 21
click at [421, 335] on pre "4. Health" at bounding box center [712, 336] width 768 height 21
type textarea "Jog"
type textarea "bs that AI cannot Elim"
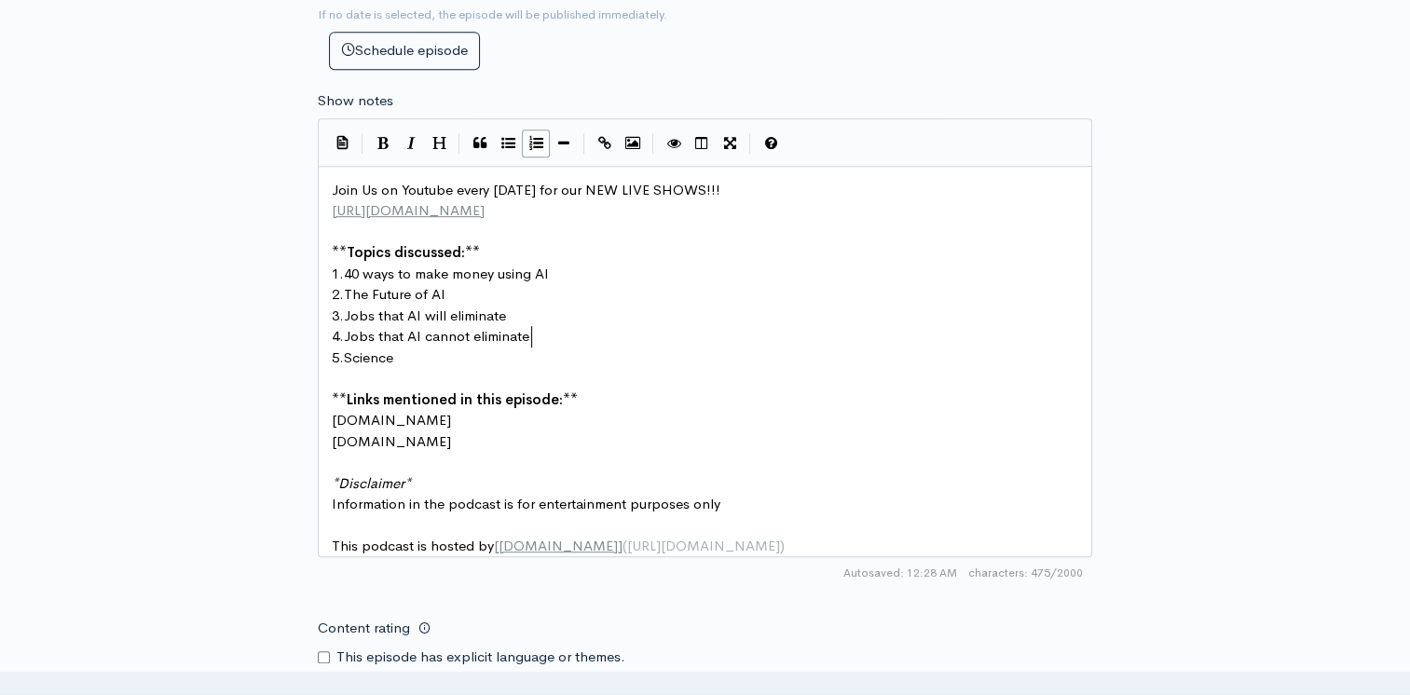
scroll to position [7, 56]
type textarea "eliminate"
click at [110, 308] on div "New episode Create a new episode Back to episodes Audio file Choose file CC Mak…" at bounding box center [705, 110] width 1410 height 2142
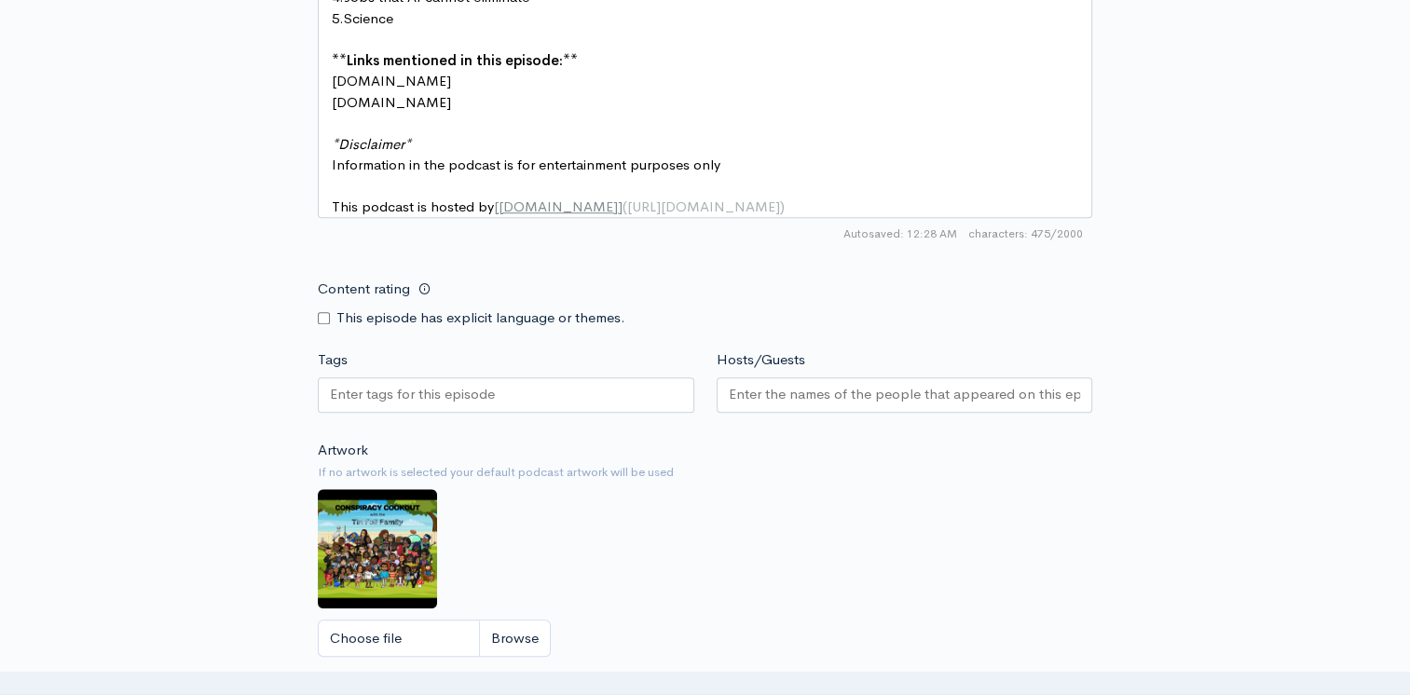
scroll to position [1398, 0]
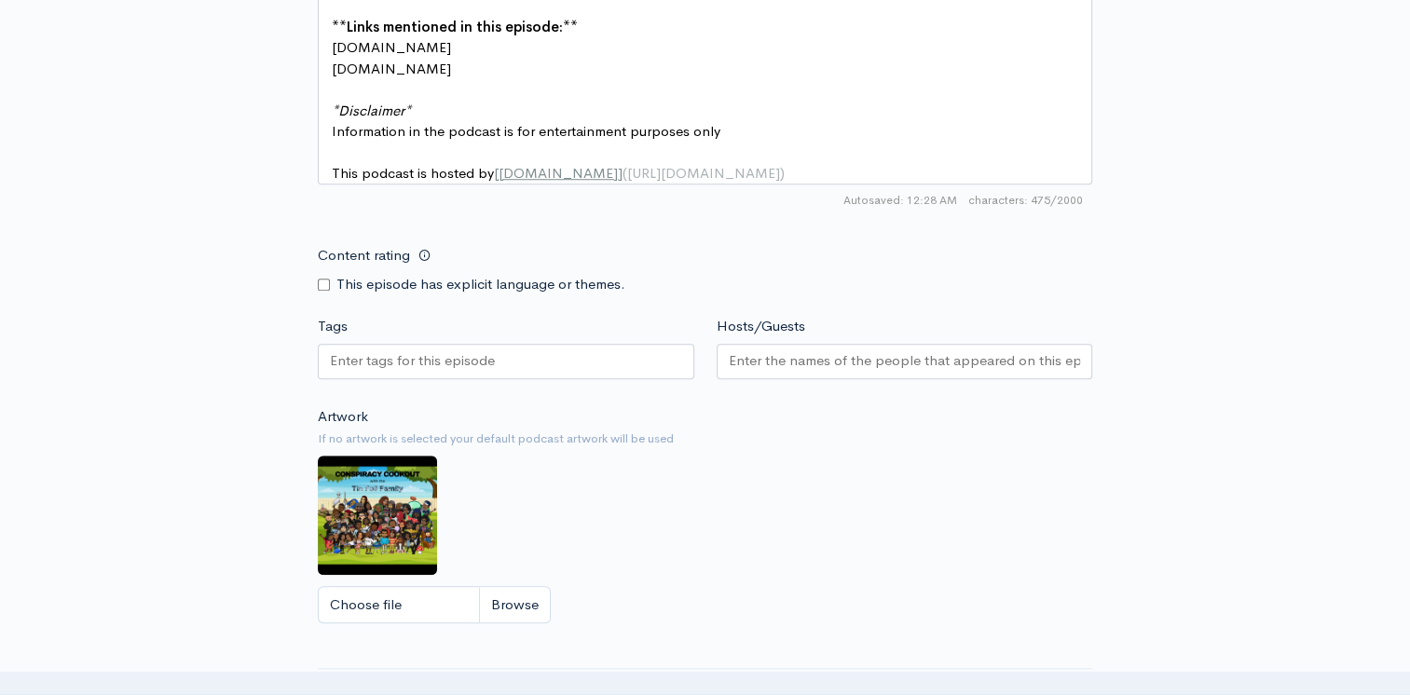
click at [322, 291] on input "Content rating" at bounding box center [324, 285] width 12 height 12
checkbox input "true"
click at [766, 372] on input "Hosts/Guests" at bounding box center [905, 360] width 352 height 21
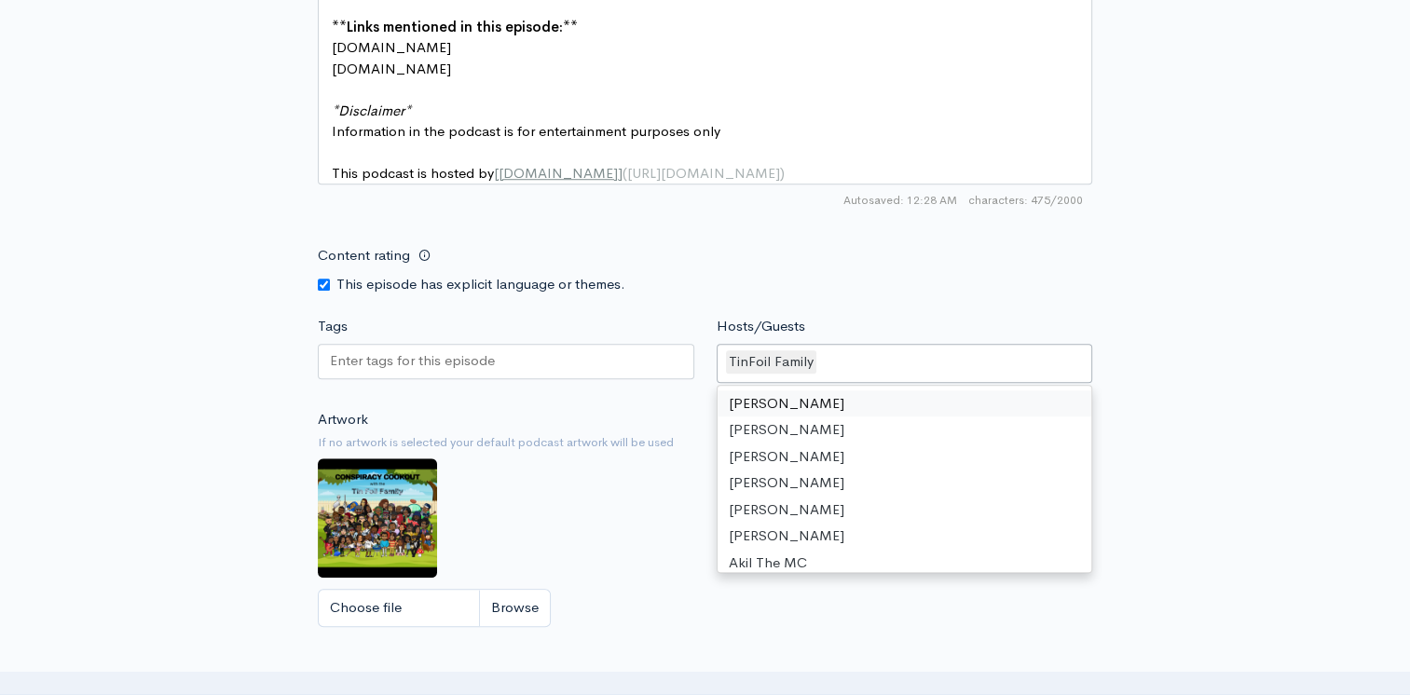
click at [528, 363] on div at bounding box center [506, 361] width 376 height 35
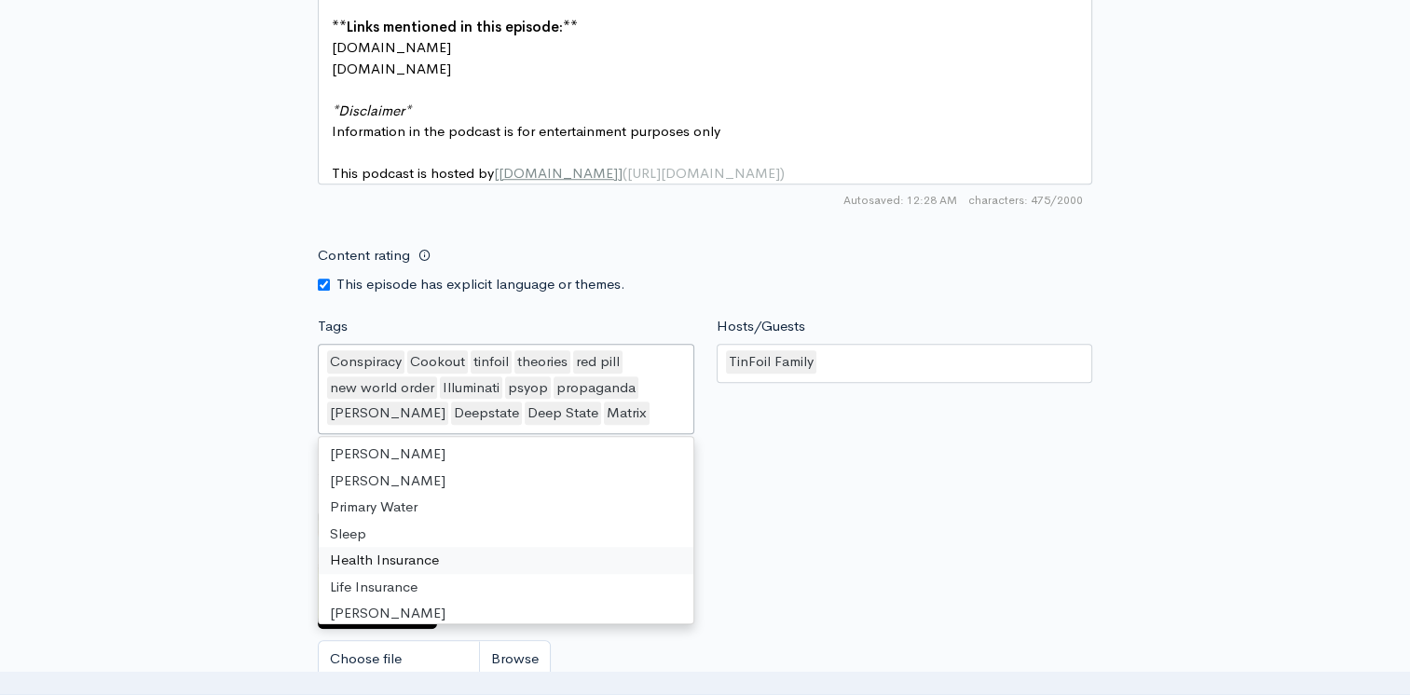
scroll to position [3754, 0]
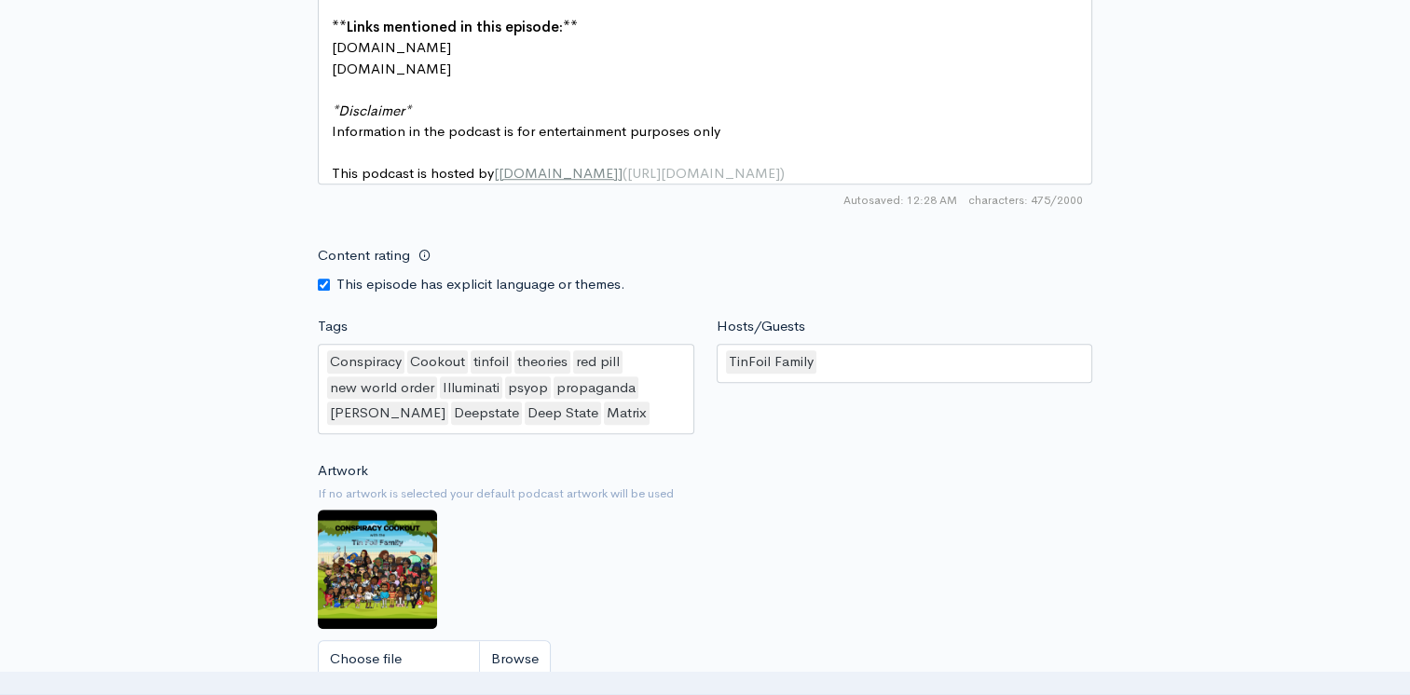
click at [975, 503] on small "If no artwork is selected your default podcast artwork will be used" at bounding box center [705, 494] width 774 height 19
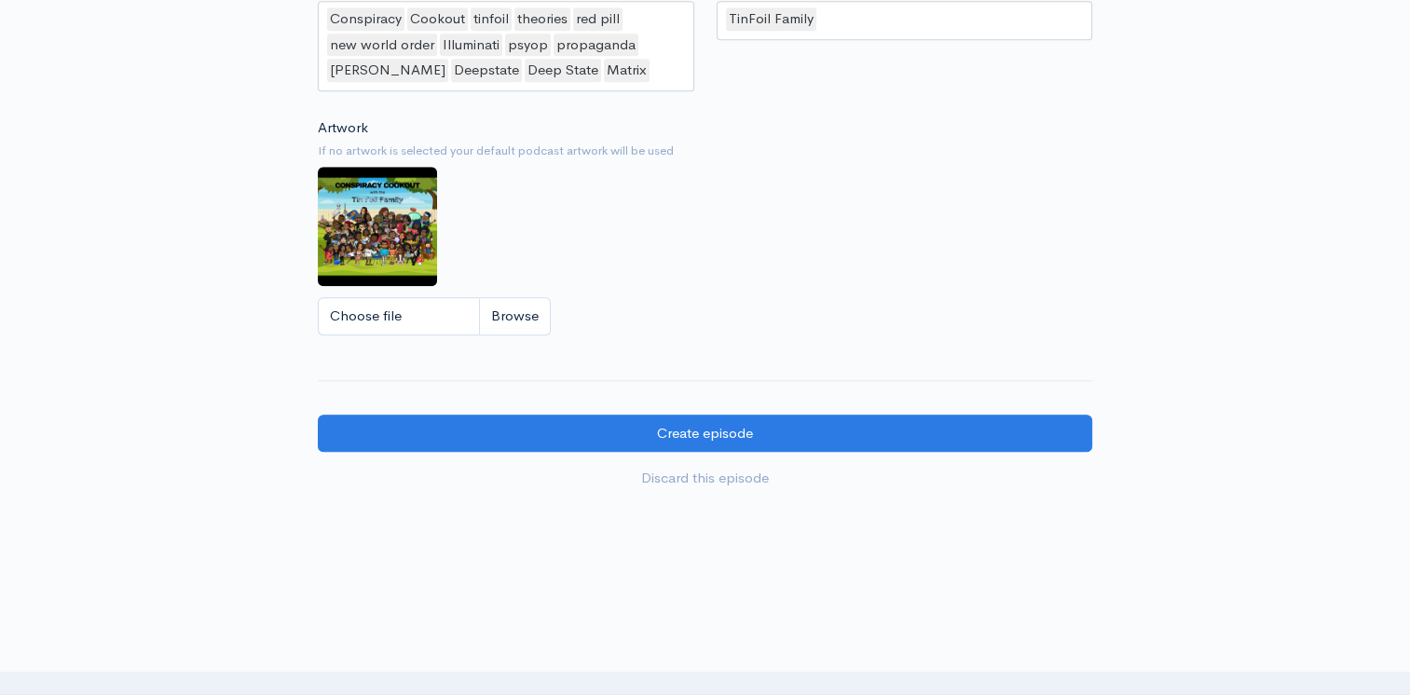
scroll to position [1816, 0]
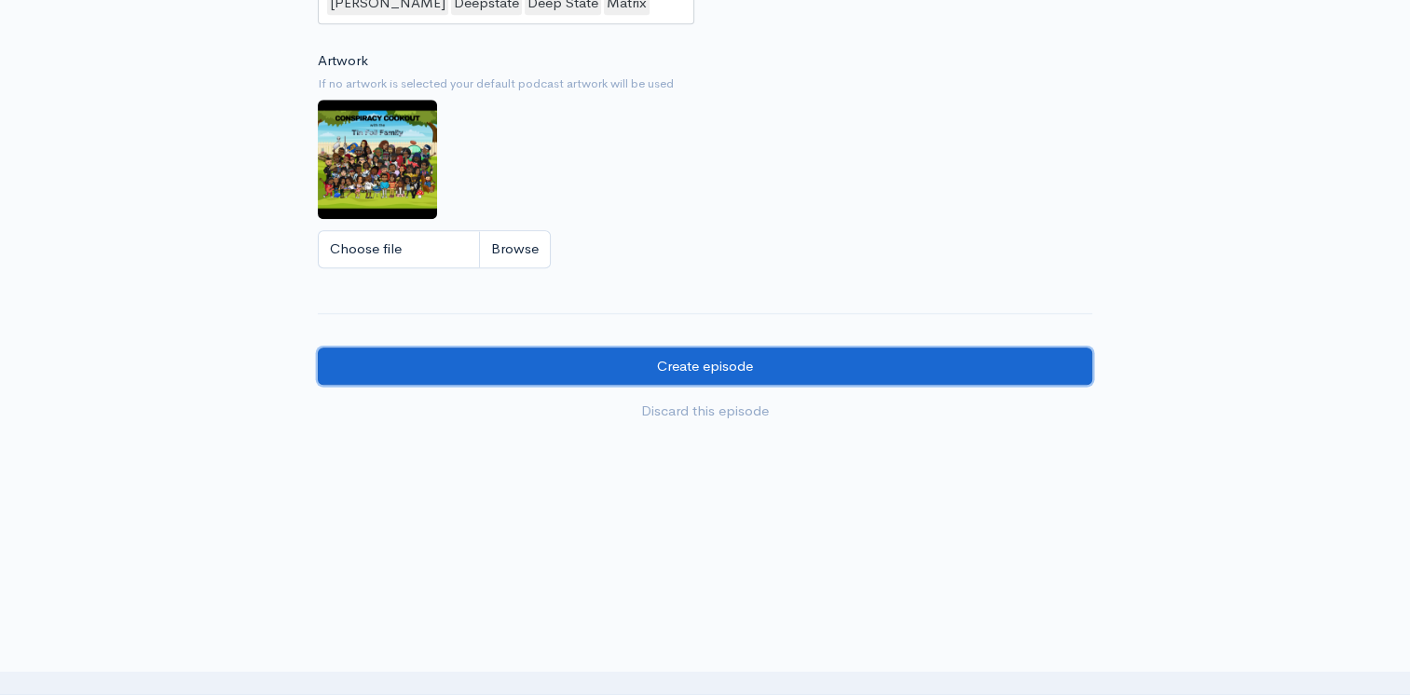
click at [753, 376] on input "Create episode" at bounding box center [705, 367] width 774 height 38
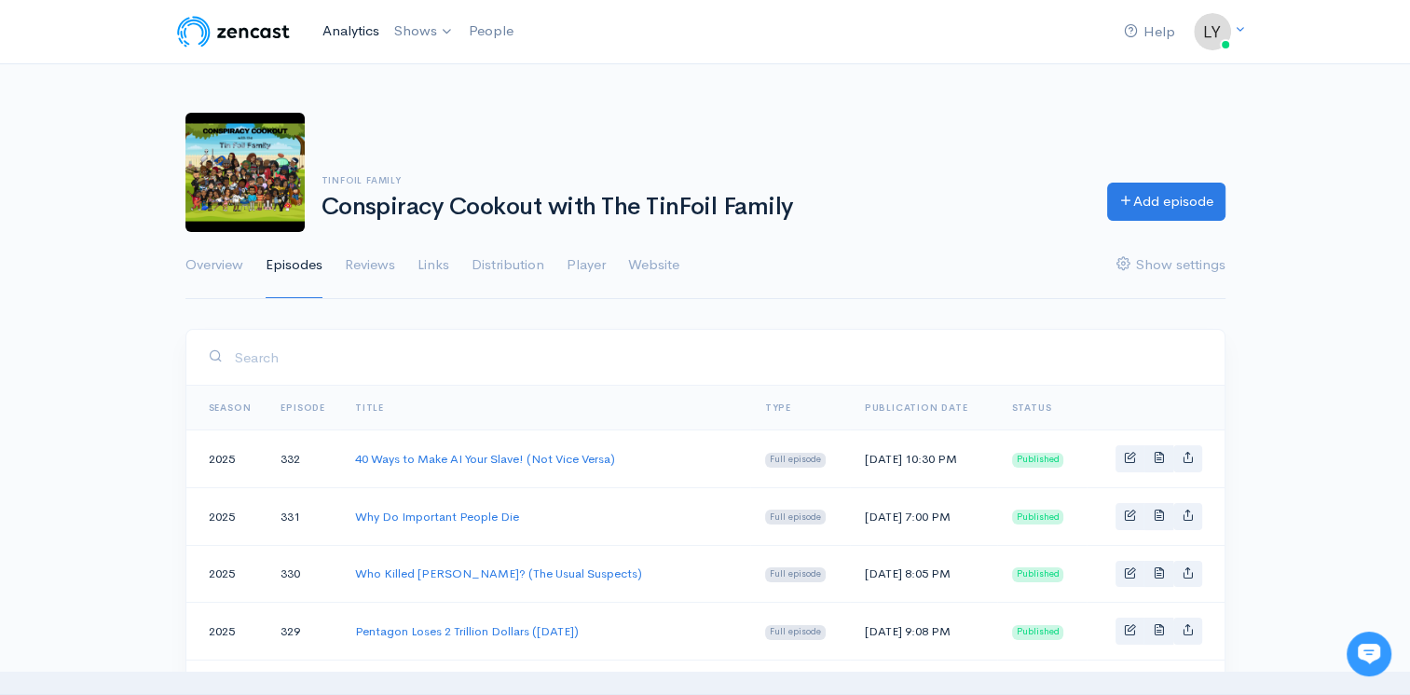
click at [329, 32] on link "Analytics" at bounding box center [351, 31] width 72 height 40
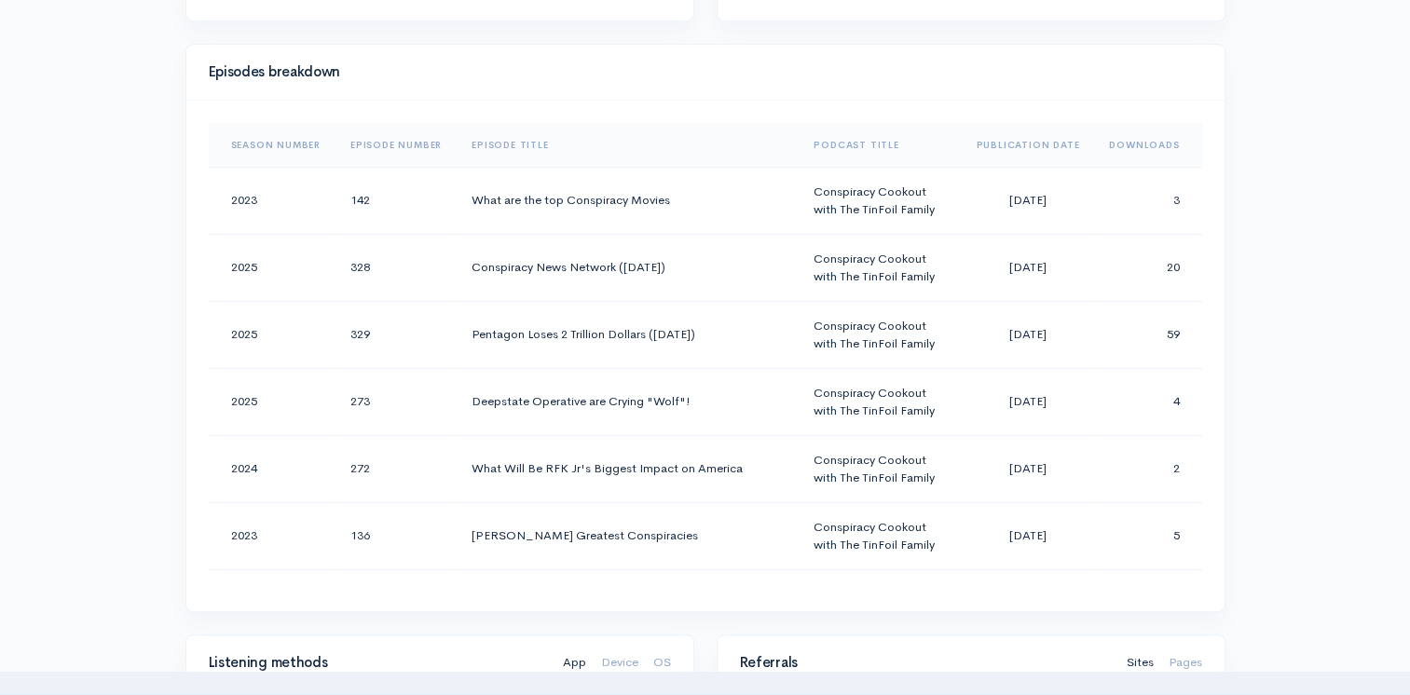
scroll to position [746, 0]
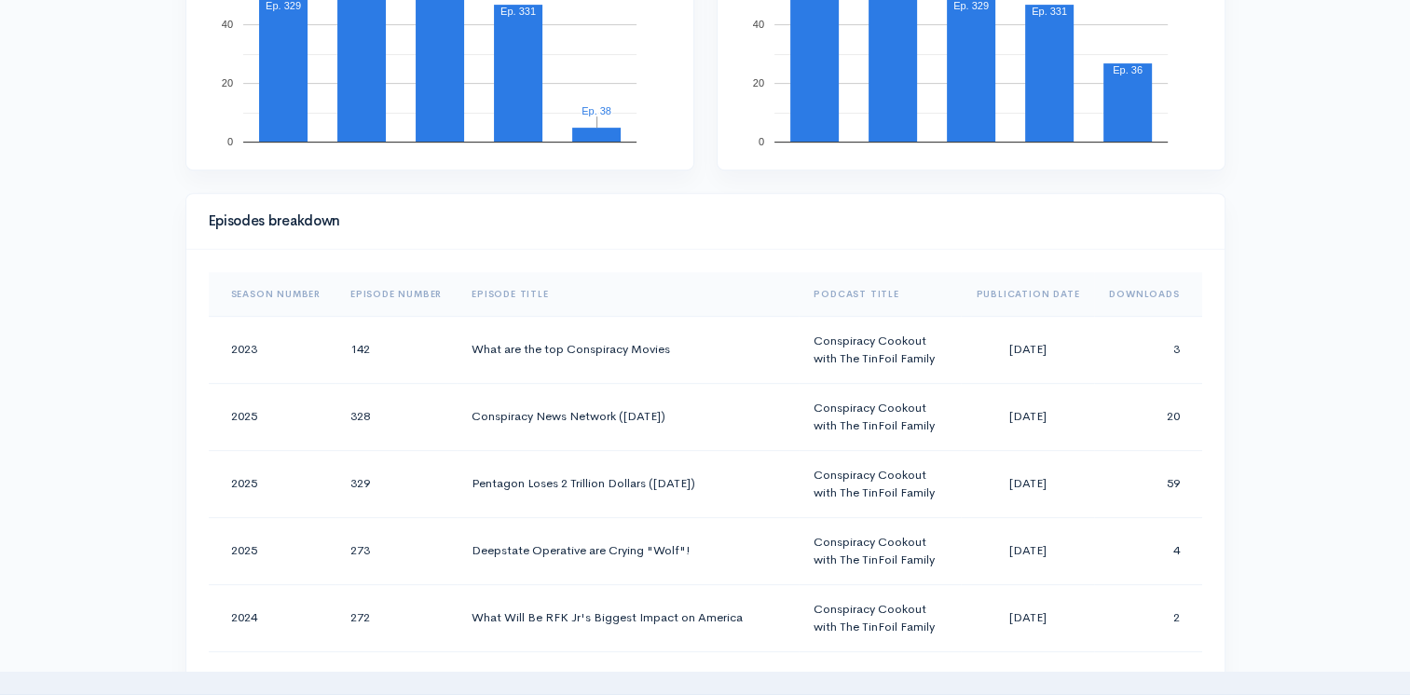
click at [1115, 294] on th "Downloads" at bounding box center [1147, 294] width 107 height 45
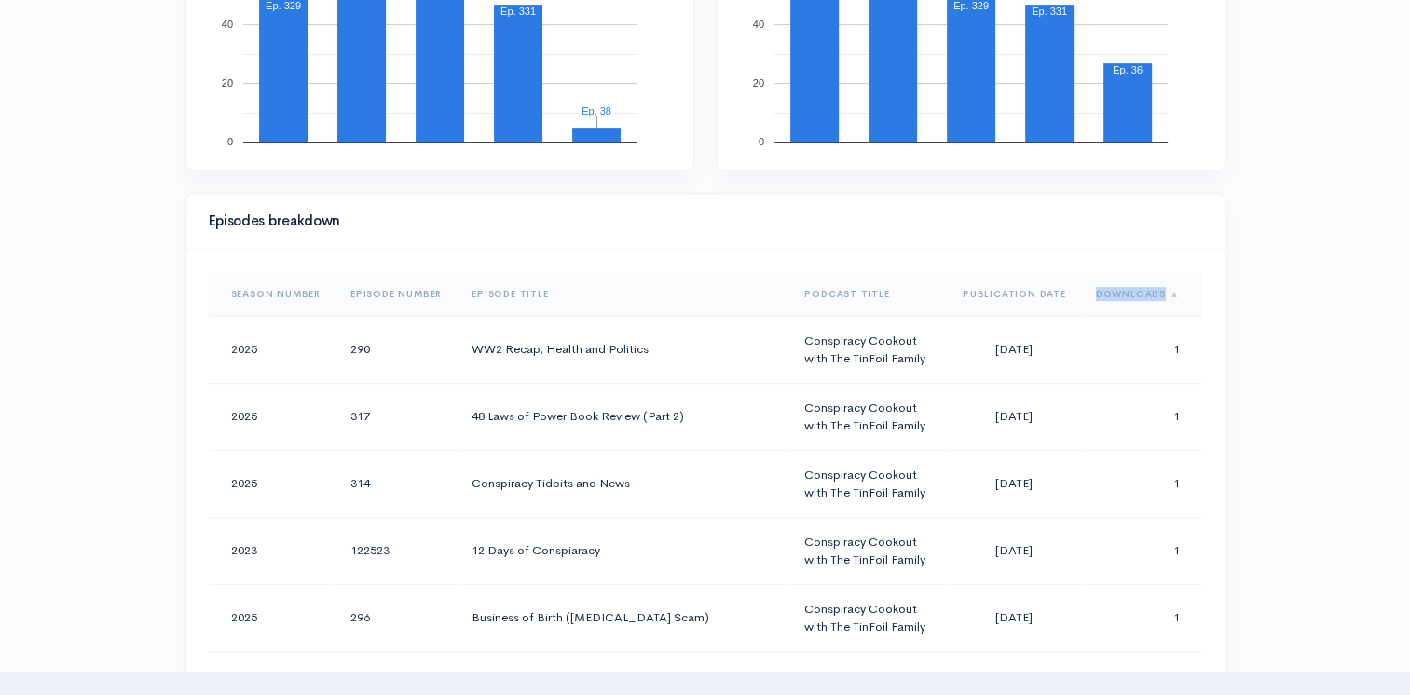
click at [1115, 294] on th "Downloads" at bounding box center [1141, 294] width 121 height 45
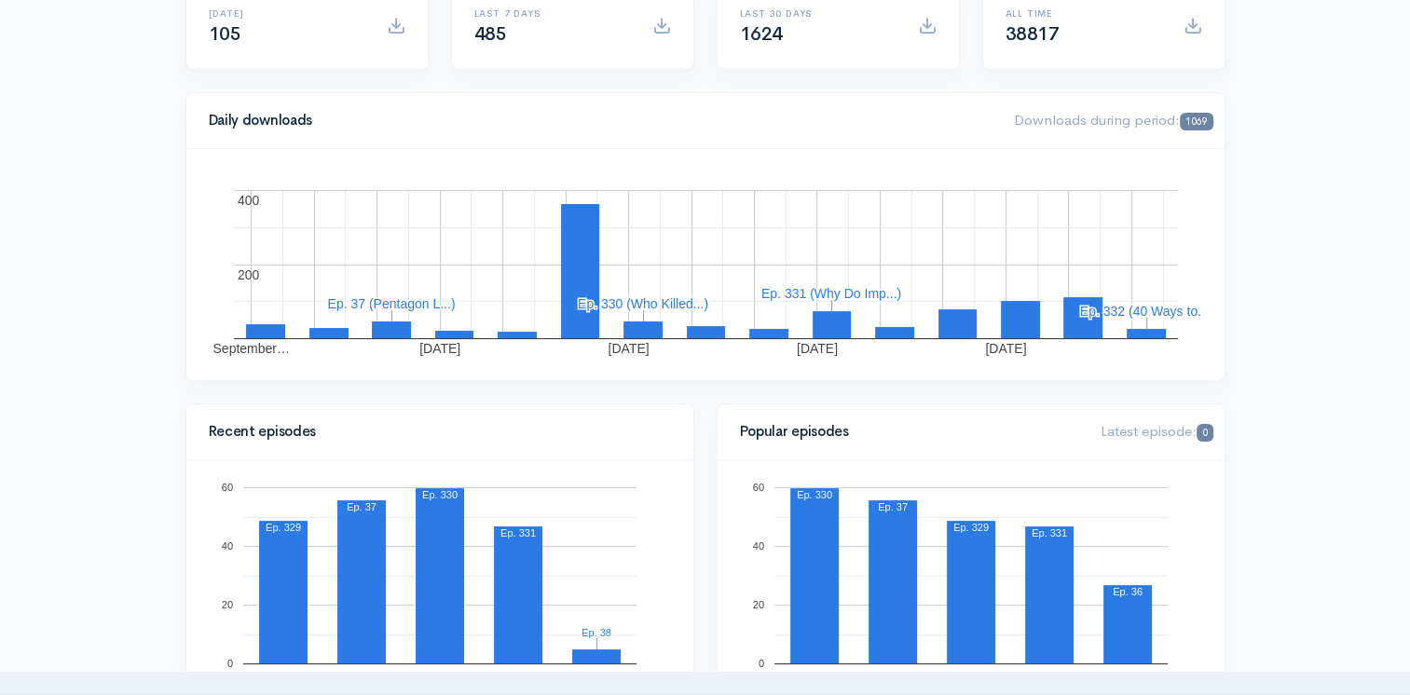
scroll to position [0, 0]
